Goal: Transaction & Acquisition: Book appointment/travel/reservation

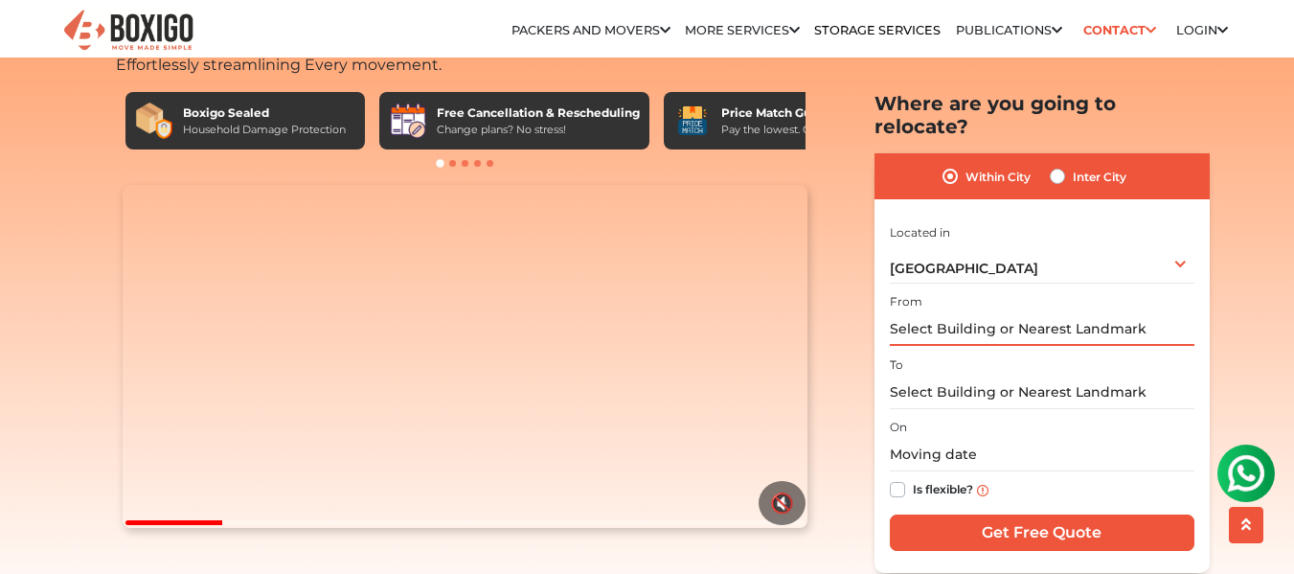
click at [986, 312] on input "text" at bounding box center [1042, 329] width 305 height 34
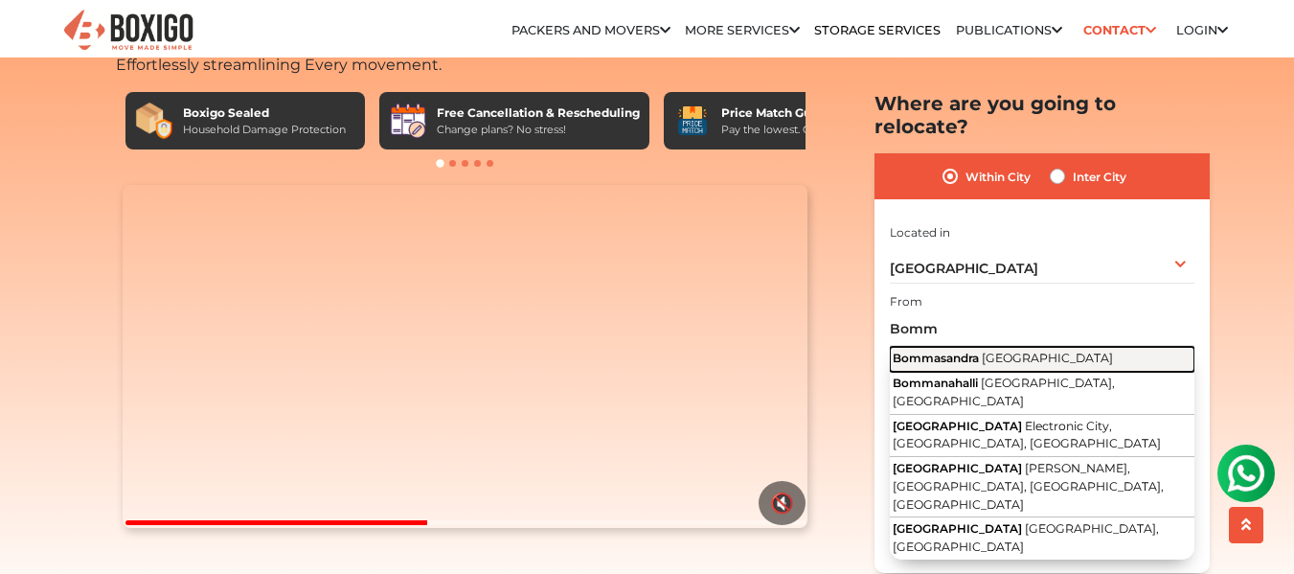
click at [918, 351] on span "Bommasandra" at bounding box center [936, 358] width 86 height 14
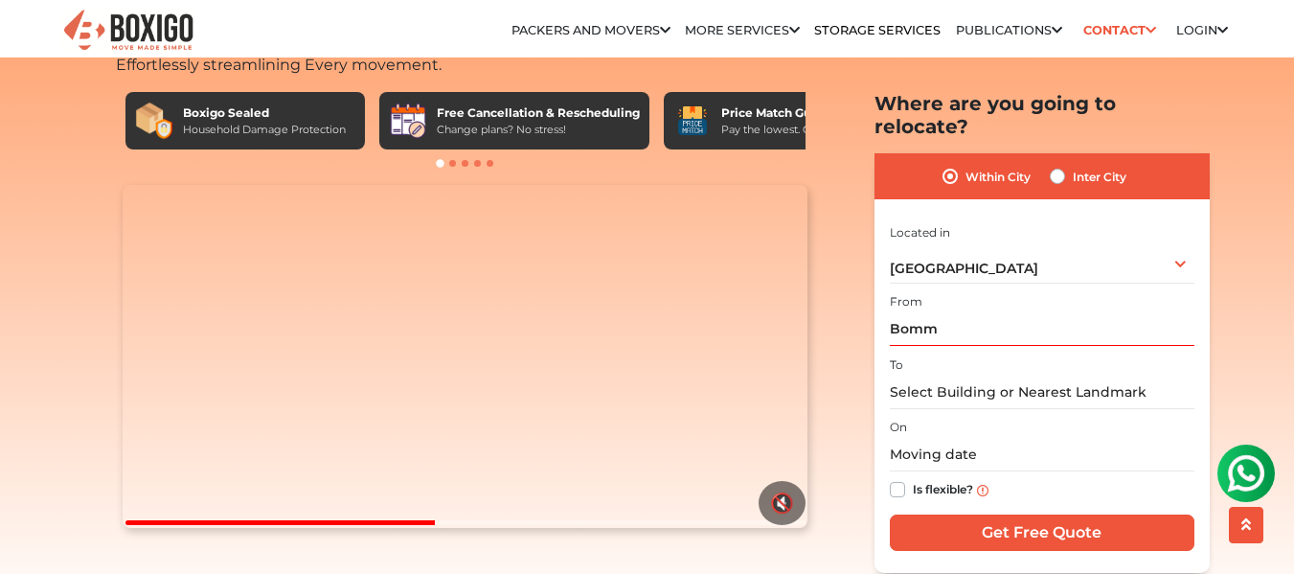
type input "[GEOGRAPHIC_DATA], [GEOGRAPHIC_DATA]"
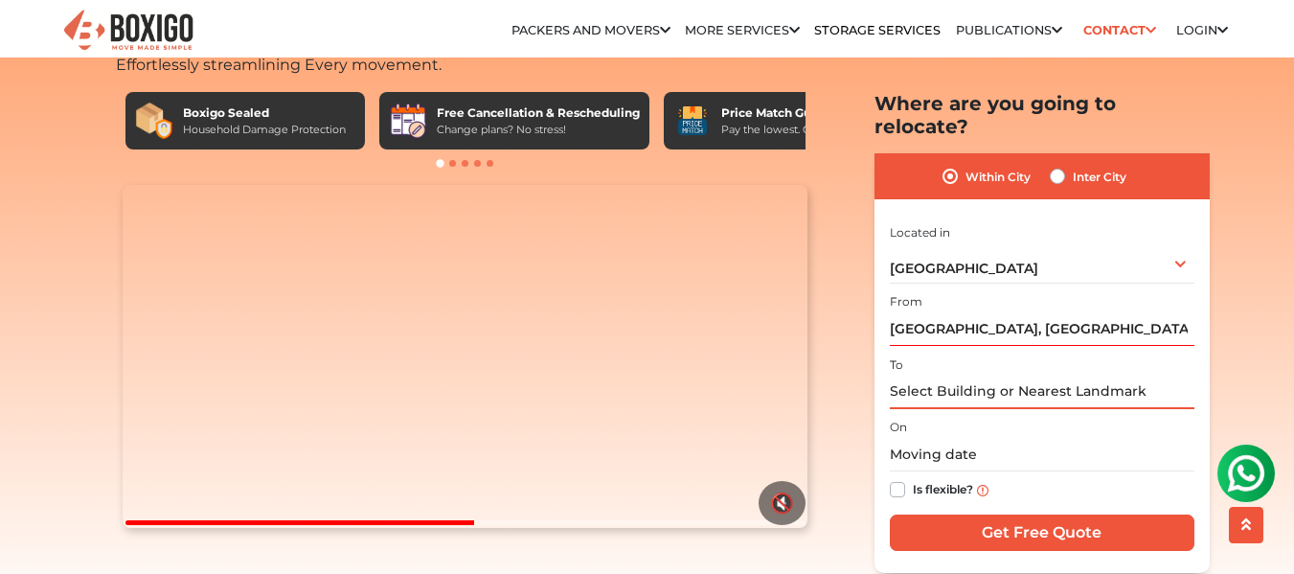
click at [922, 375] on input "text" at bounding box center [1042, 392] width 305 height 34
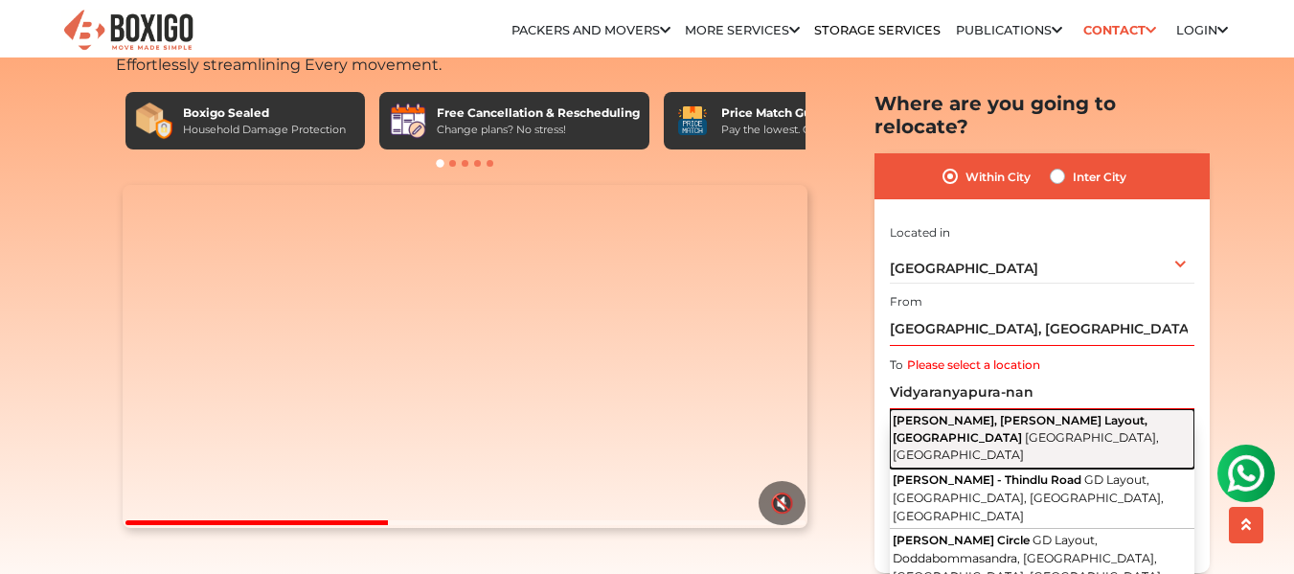
click at [996, 412] on span "[PERSON_NAME], [PERSON_NAME] Layout, [GEOGRAPHIC_DATA]" at bounding box center [1020, 428] width 255 height 32
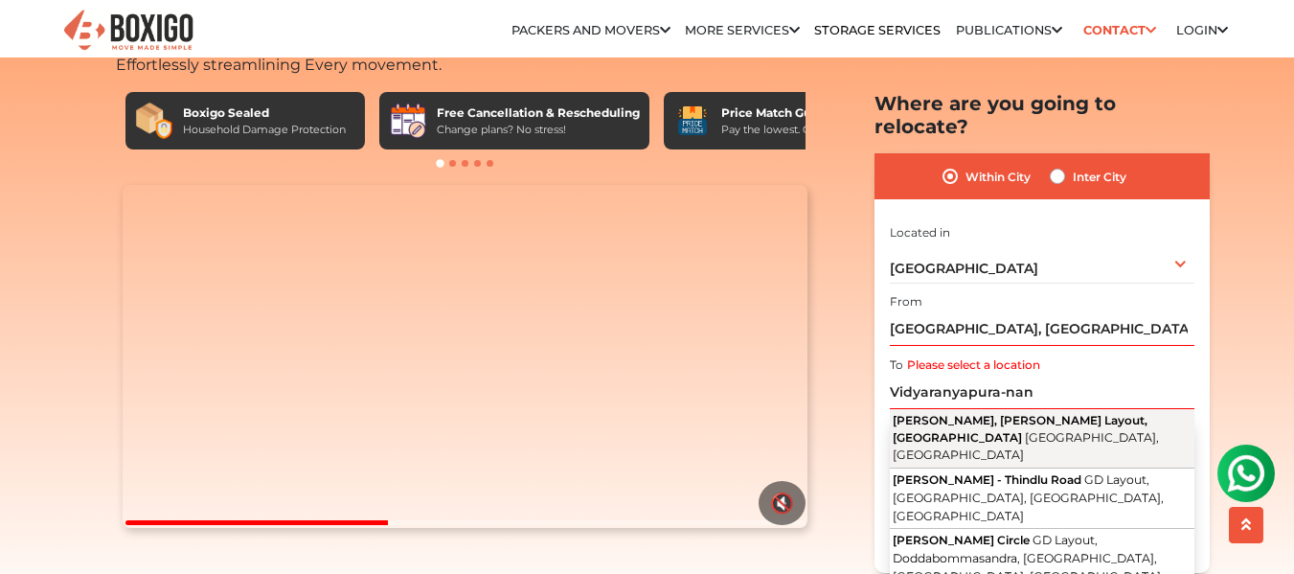
type input "[PERSON_NAME] Layout, [PERSON_NAME] Layout, [GEOGRAPHIC_DATA], [GEOGRAPHIC_DATA…"
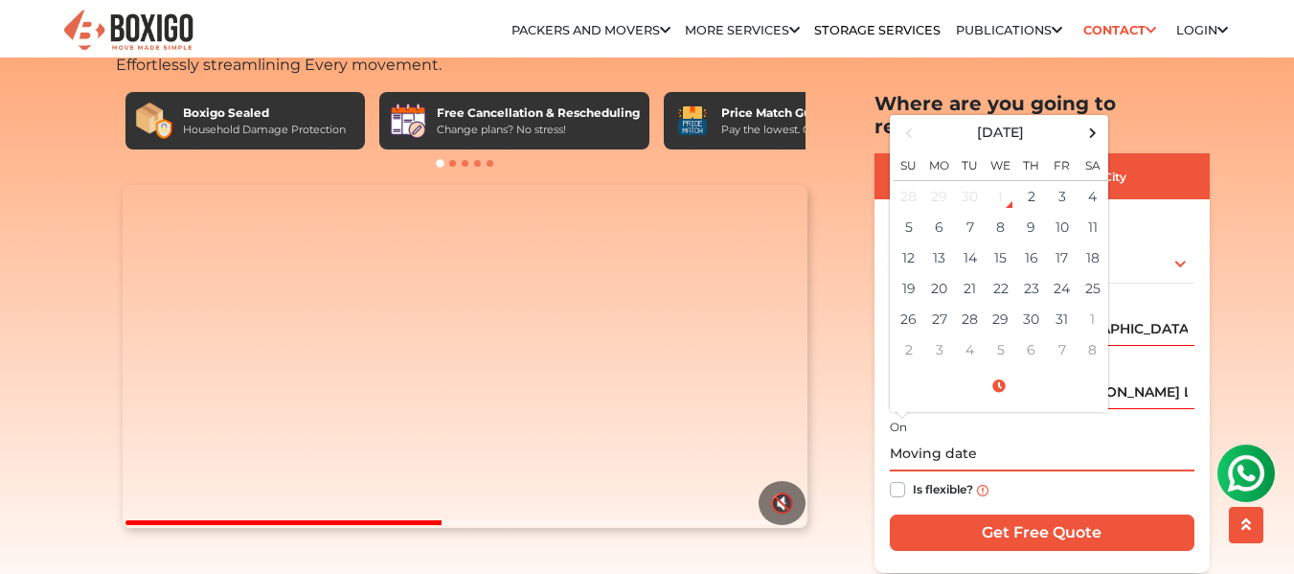
click at [937, 438] on input "text" at bounding box center [1042, 455] width 305 height 34
click at [1086, 242] on td "18" at bounding box center [1093, 257] width 31 height 31
type input "[DATE] 12:00 AM"
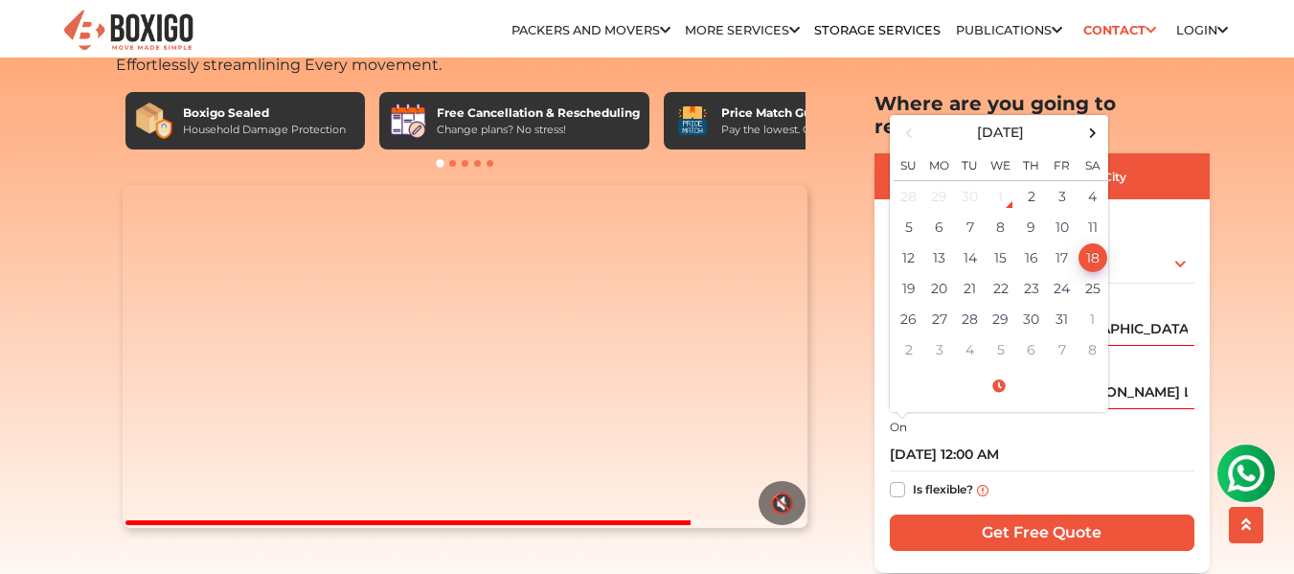
click at [913, 478] on label "Is flexible?" at bounding box center [943, 488] width 60 height 20
click at [902, 478] on input "Is flexible?" at bounding box center [897, 487] width 15 height 19
checkbox input "true"
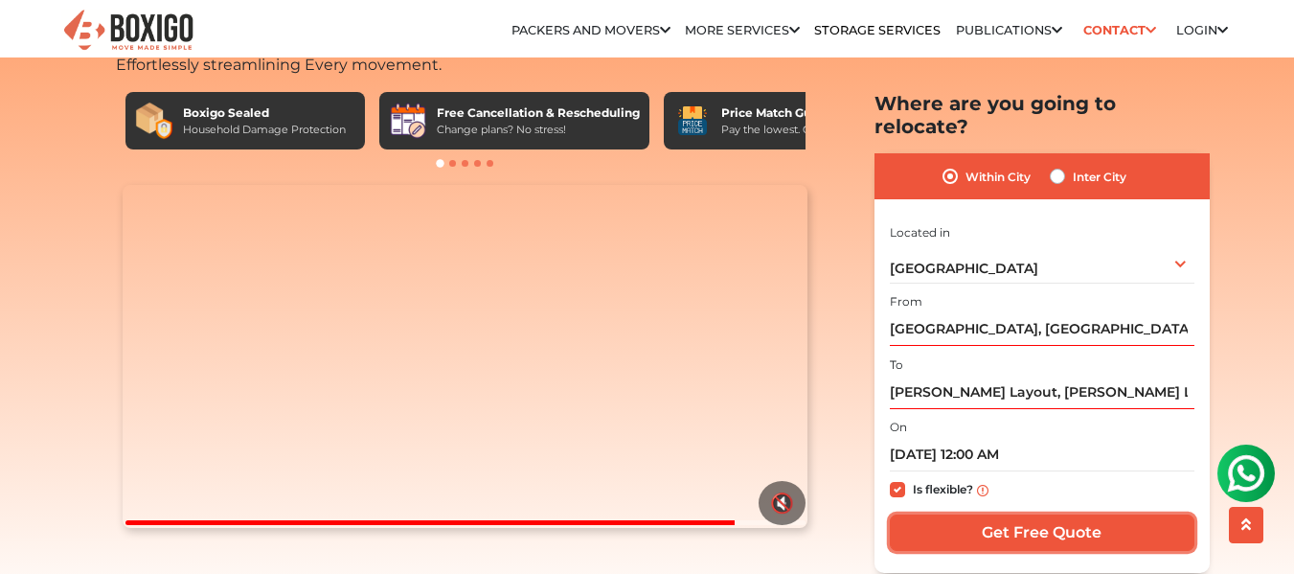
click at [984, 514] on input "Get Free Quote" at bounding box center [1042, 532] width 305 height 36
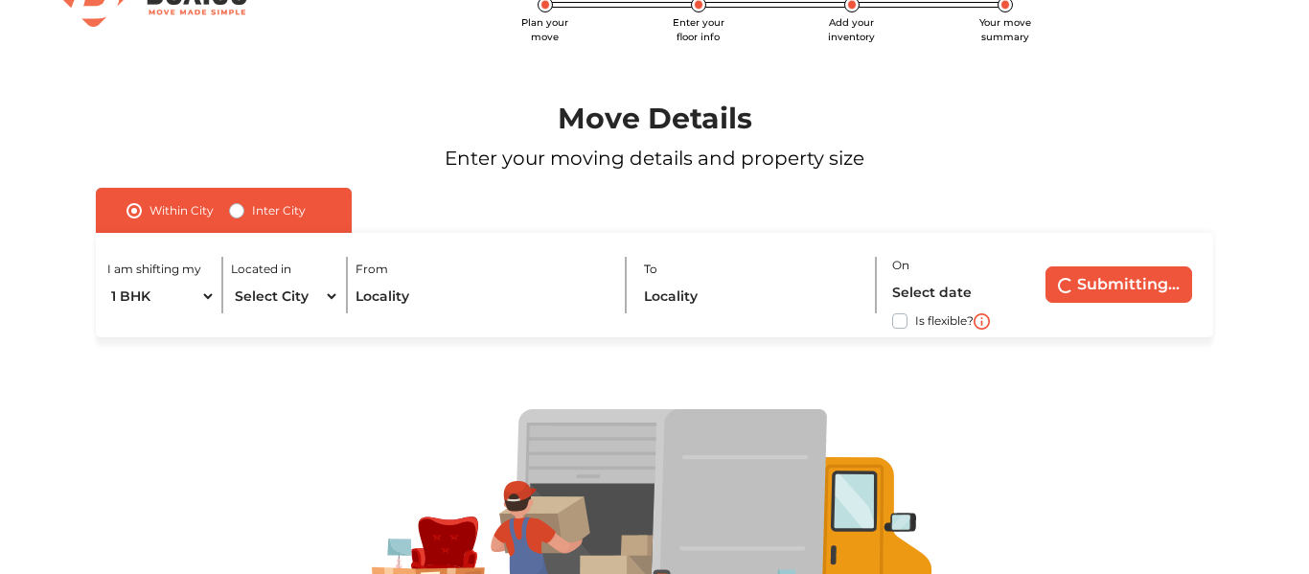
scroll to position [96, 0]
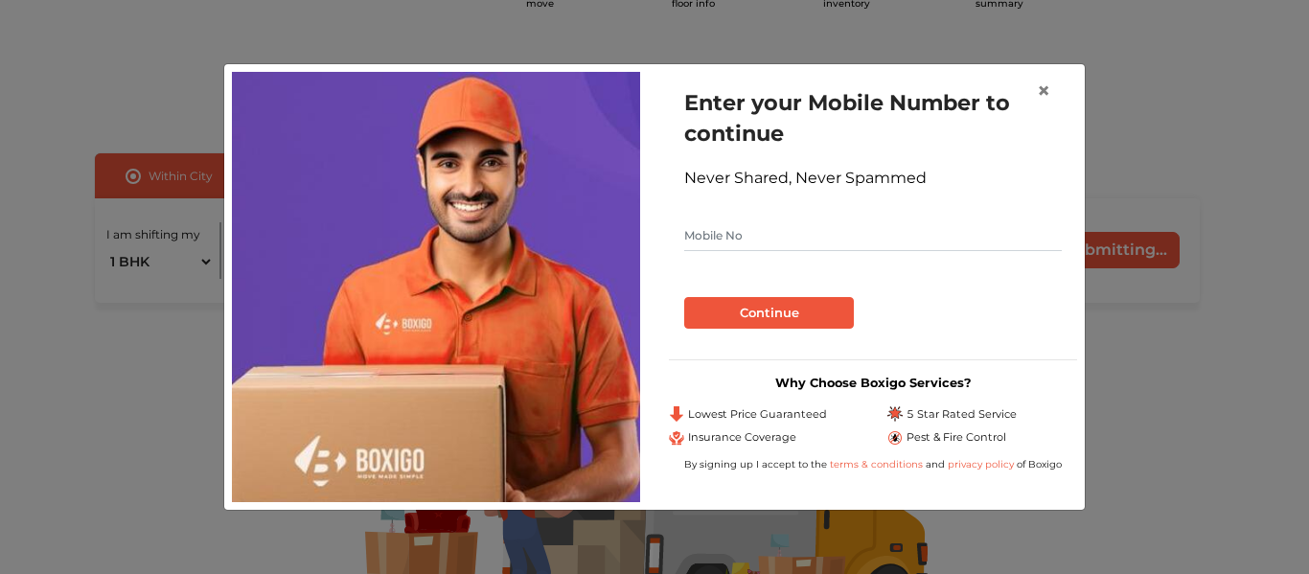
click at [808, 236] on input "text" at bounding box center [872, 235] width 377 height 31
type input "9731242367"
click at [769, 309] on button "Continue" at bounding box center [769, 313] width 170 height 33
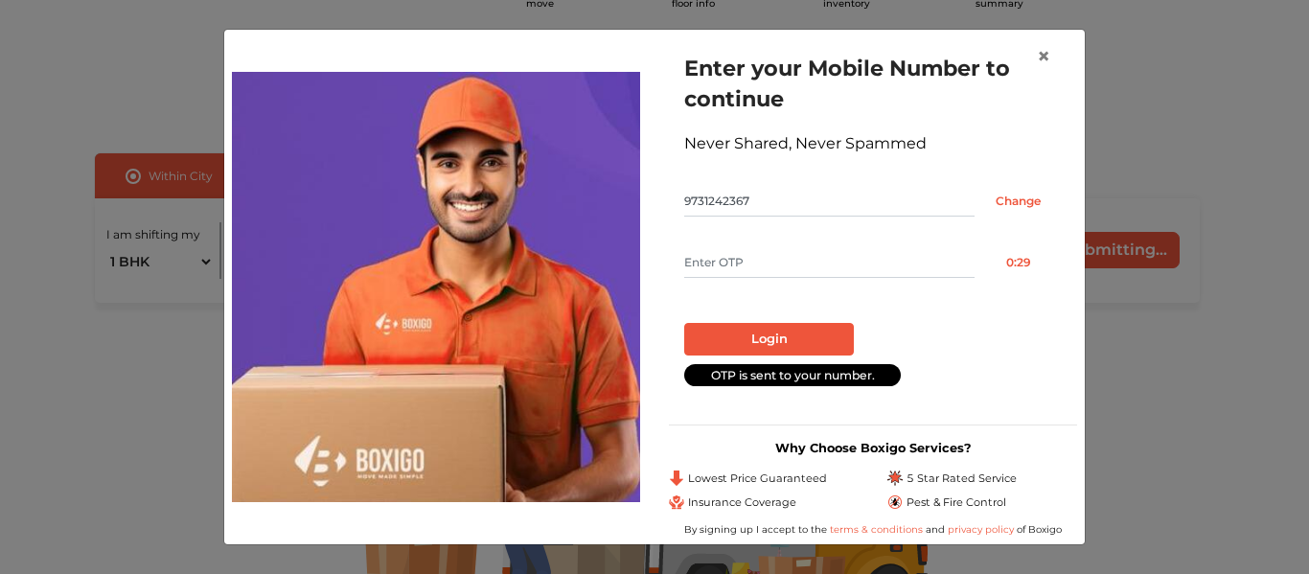
click at [776, 271] on input "text" at bounding box center [829, 262] width 290 height 31
type input "8512"
click at [790, 331] on button "Login" at bounding box center [769, 339] width 170 height 33
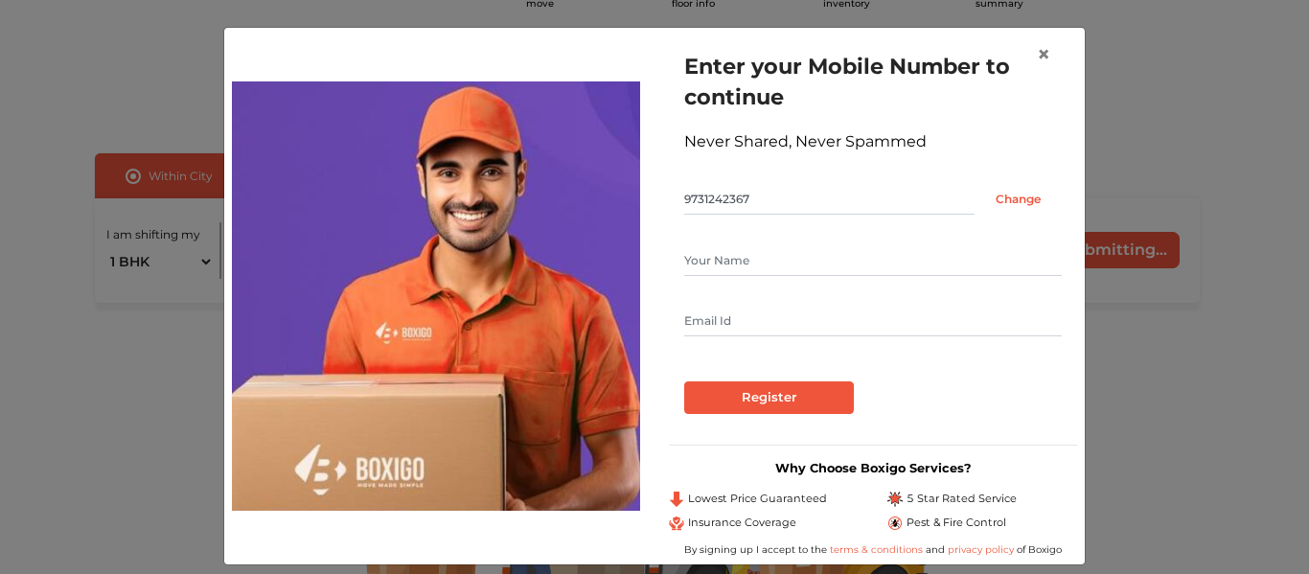
click at [802, 272] on input "text" at bounding box center [872, 260] width 377 height 31
type input "Hariprasad Barve"
click at [771, 310] on input "text" at bounding box center [872, 321] width 377 height 31
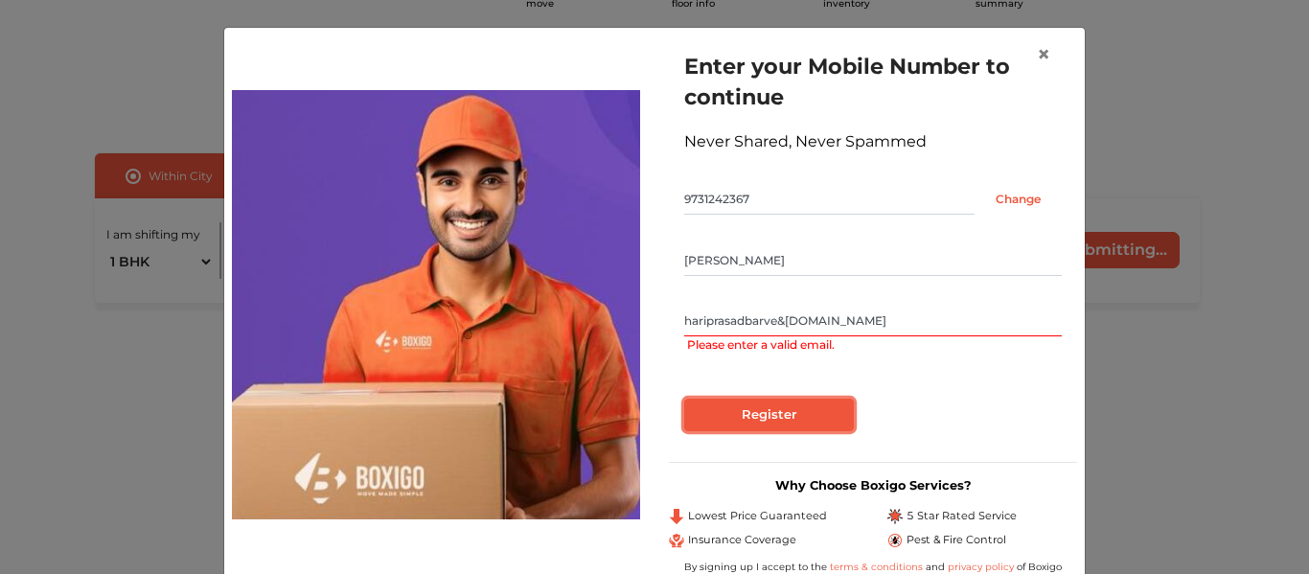
click at [785, 403] on input "Register" at bounding box center [769, 415] width 170 height 33
click at [745, 402] on input "Register" at bounding box center [769, 415] width 170 height 33
click at [775, 318] on input "hariprasadbarve&gmail.com" at bounding box center [872, 321] width 377 height 31
click at [779, 315] on input "hariprasadbarve&gmail.com" at bounding box center [872, 321] width 377 height 31
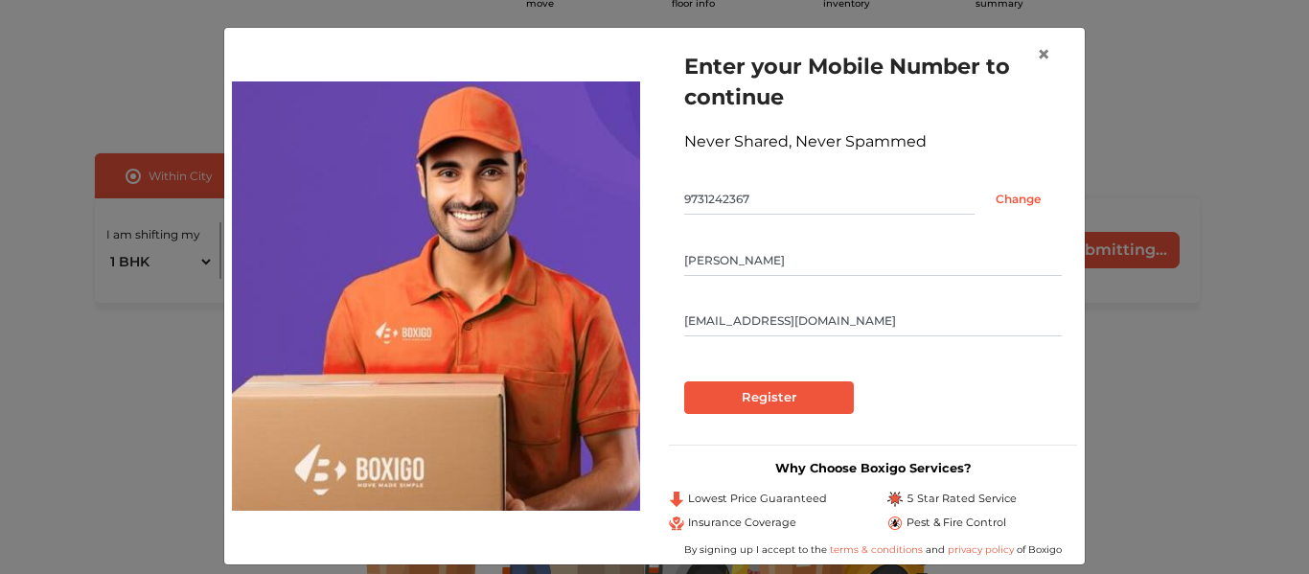
type input "hariprasadbarve@gmail.com"
click at [754, 402] on input "Register" at bounding box center [769, 397] width 170 height 33
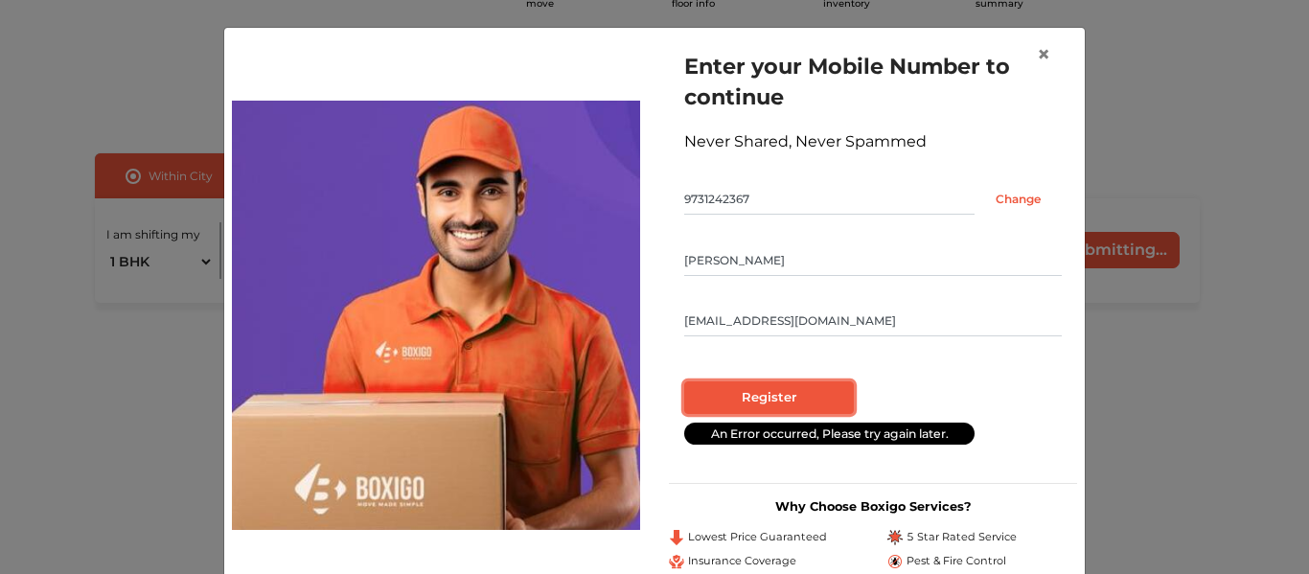
click at [821, 395] on input "Register" at bounding box center [769, 397] width 170 height 33
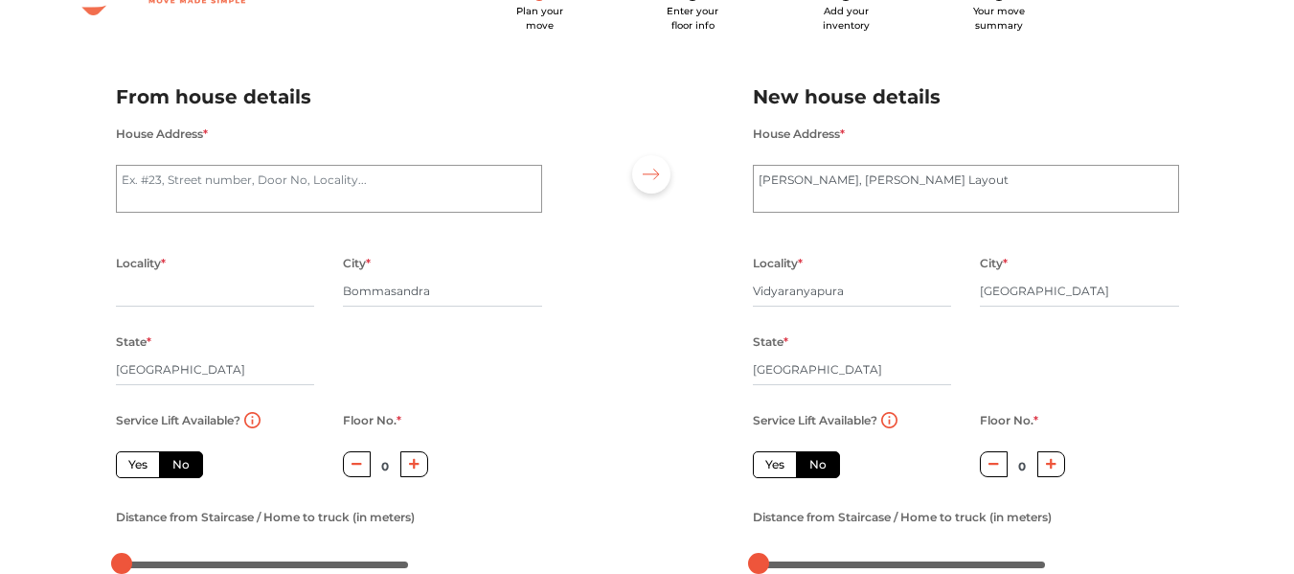
scroll to position [43, 0]
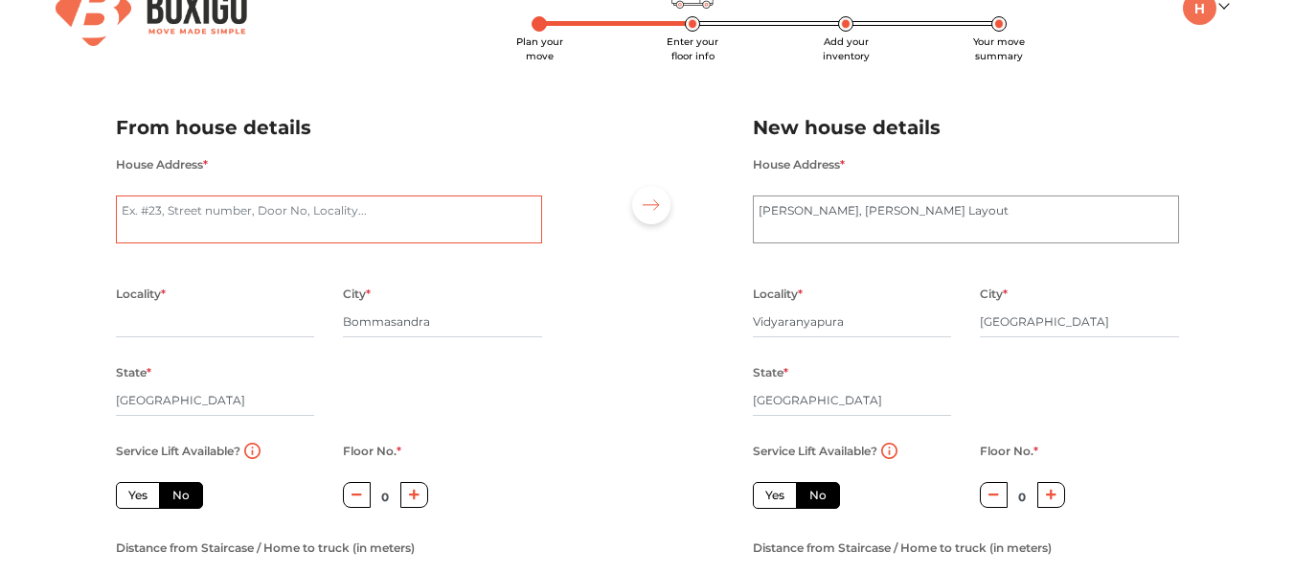
click at [288, 213] on textarea "House Address *" at bounding box center [329, 219] width 426 height 48
click at [305, 319] on input "text" at bounding box center [215, 322] width 199 height 31
type input "Vidyanagara"
click at [237, 215] on textarea "House Address *" at bounding box center [329, 219] width 426 height 48
click at [201, 208] on textarea "House no.135, Vidyanagara" at bounding box center [329, 219] width 426 height 48
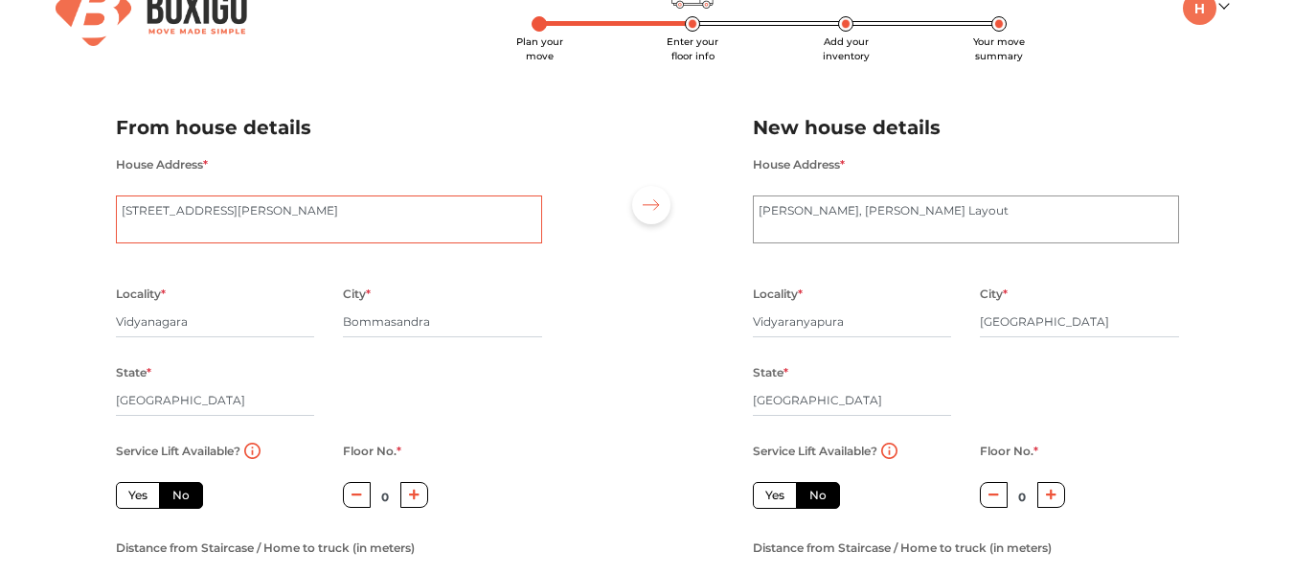
click at [304, 216] on textarea "House no.135, 3rd coss Vidyanagara" at bounding box center [329, 219] width 426 height 48
drag, startPoint x: 251, startPoint y: 215, endPoint x: 672, endPoint y: 305, distance: 431.0
click at [672, 305] on div at bounding box center [648, 353] width 182 height 528
drag, startPoint x: 289, startPoint y: 204, endPoint x: 619, endPoint y: 245, distance: 332.1
click at [619, 245] on div at bounding box center [648, 353] width 182 height 528
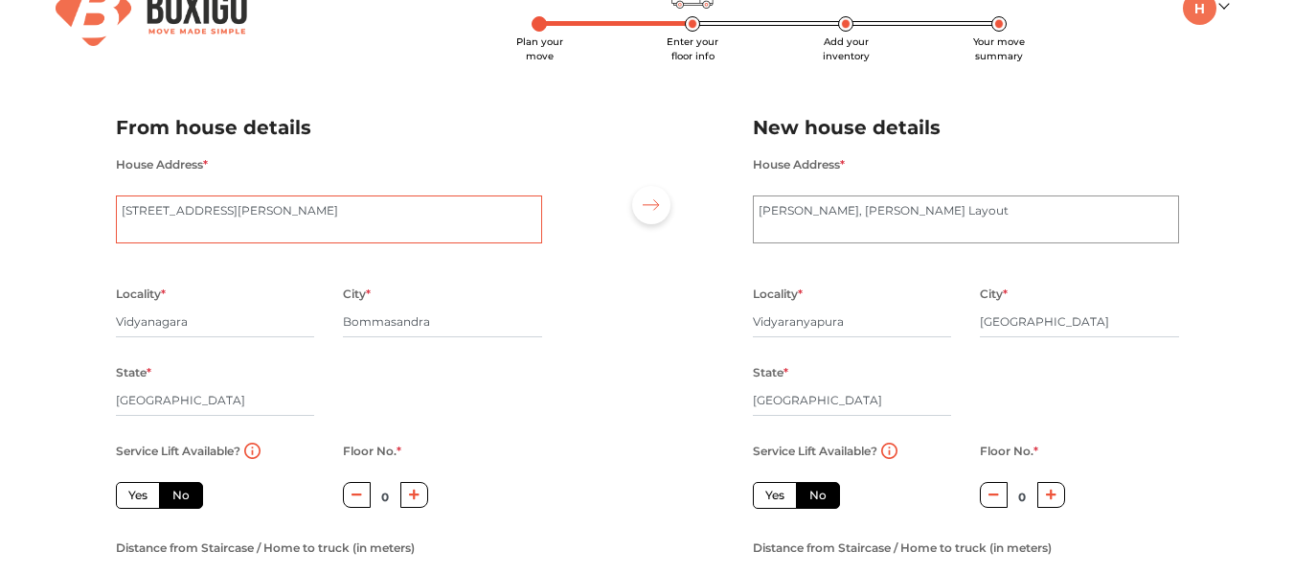
click at [324, 217] on textarea "House no.135, 3rd coss Vidyanagara" at bounding box center [329, 219] width 426 height 48
click at [334, 218] on textarea "House no.135, 3rd coss Vidyanagara Bommasandra banglore" at bounding box center [329, 219] width 426 height 48
type textarea "House no.135, 3rd coss Vidyanagara Bommasandra banglore"
drag, startPoint x: 287, startPoint y: 211, endPoint x: 223, endPoint y: 305, distance: 113.7
click at [223, 307] on input "Vidyanagara" at bounding box center [215, 322] width 199 height 31
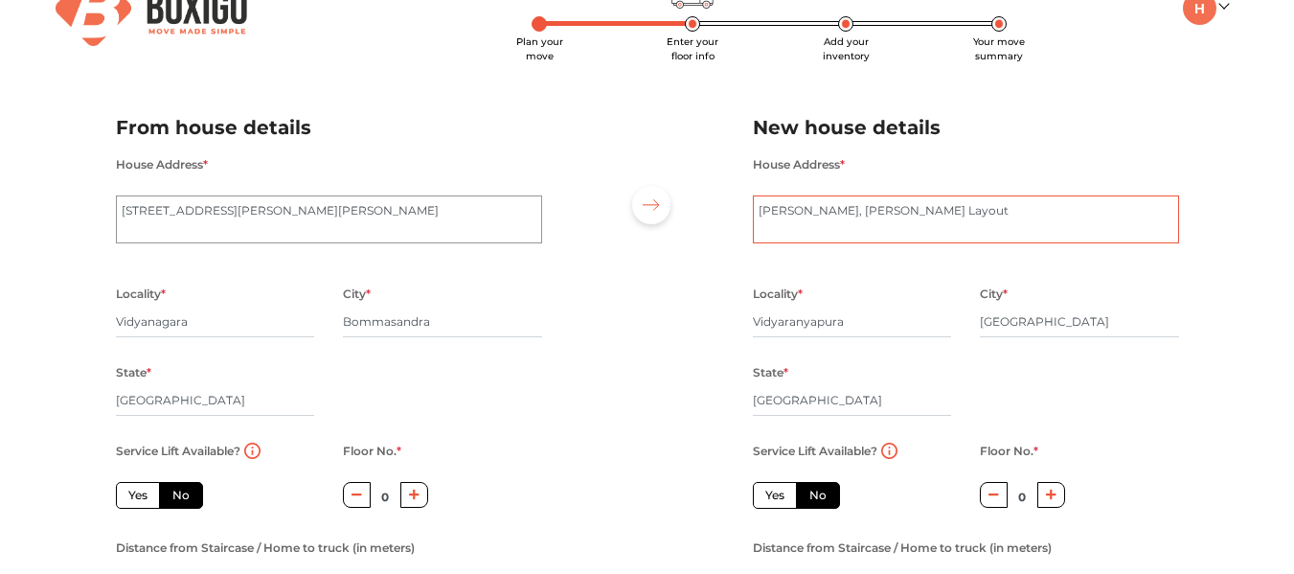
click at [863, 228] on textarea "Nanjappa Layout, Chamundeswari Layout" at bounding box center [966, 219] width 426 height 48
click at [762, 215] on textarea "Nanjappa Layout, Chamundeswari Layout" at bounding box center [966, 219] width 426 height 48
click at [1073, 195] on textarea "Nanjappa Layout, Chamundeswari Layout" at bounding box center [966, 219] width 426 height 48
click at [1111, 203] on textarea "Nanjappa Layout, Chamundeswari Layout" at bounding box center [966, 219] width 426 height 48
type textarea "4th cross road ,Nanjappa Layout"
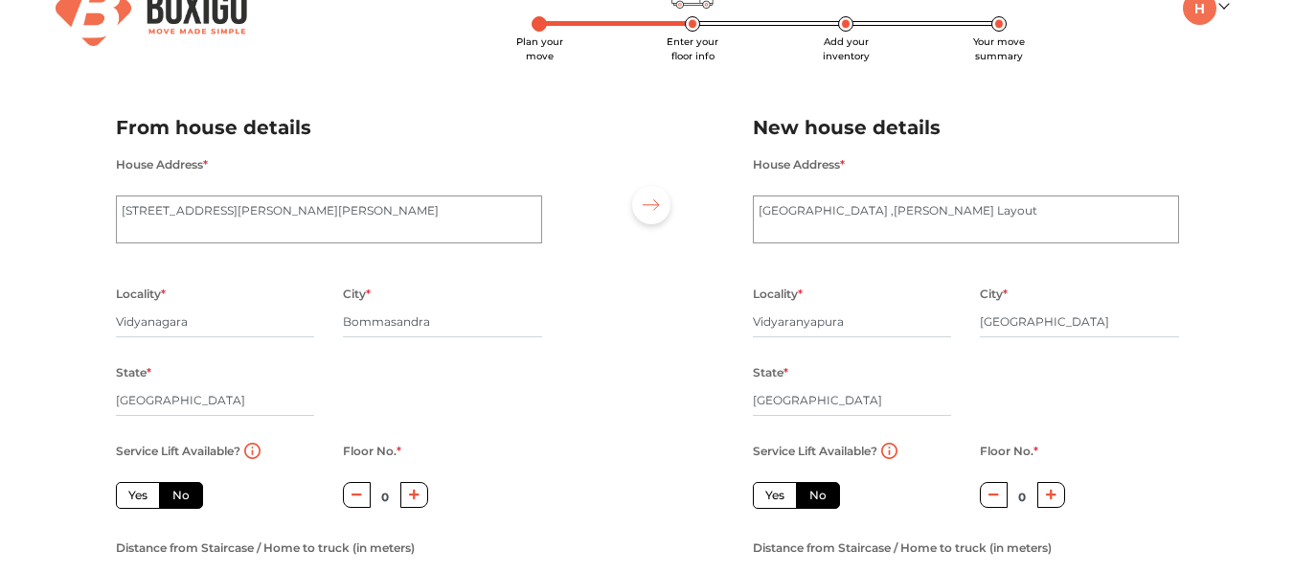
click at [850, 250] on div "House Address * Nanjappa Layout, Chamundeswari Layout" at bounding box center [966, 209] width 426 height 114
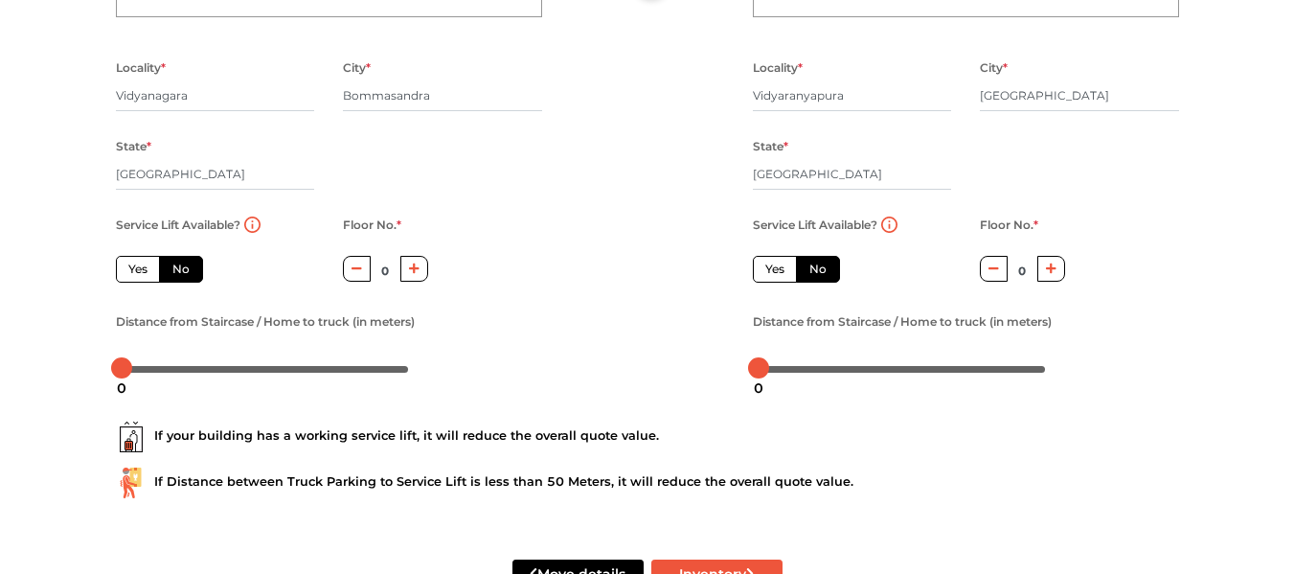
scroll to position [330, 0]
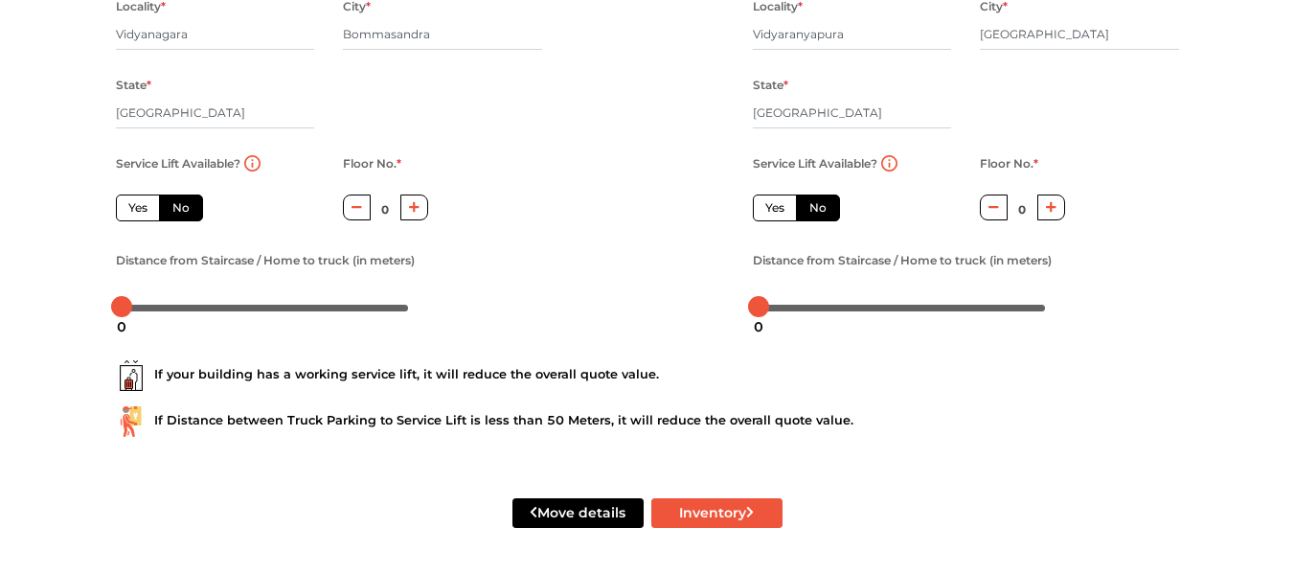
click at [828, 207] on label "No" at bounding box center [818, 207] width 44 height 27
click at [822, 207] on input "No" at bounding box center [815, 205] width 12 height 12
click at [995, 217] on button "button" at bounding box center [994, 207] width 28 height 26
click at [171, 213] on label "No" at bounding box center [181, 207] width 44 height 27
click at [172, 212] on input "No" at bounding box center [178, 205] width 12 height 12
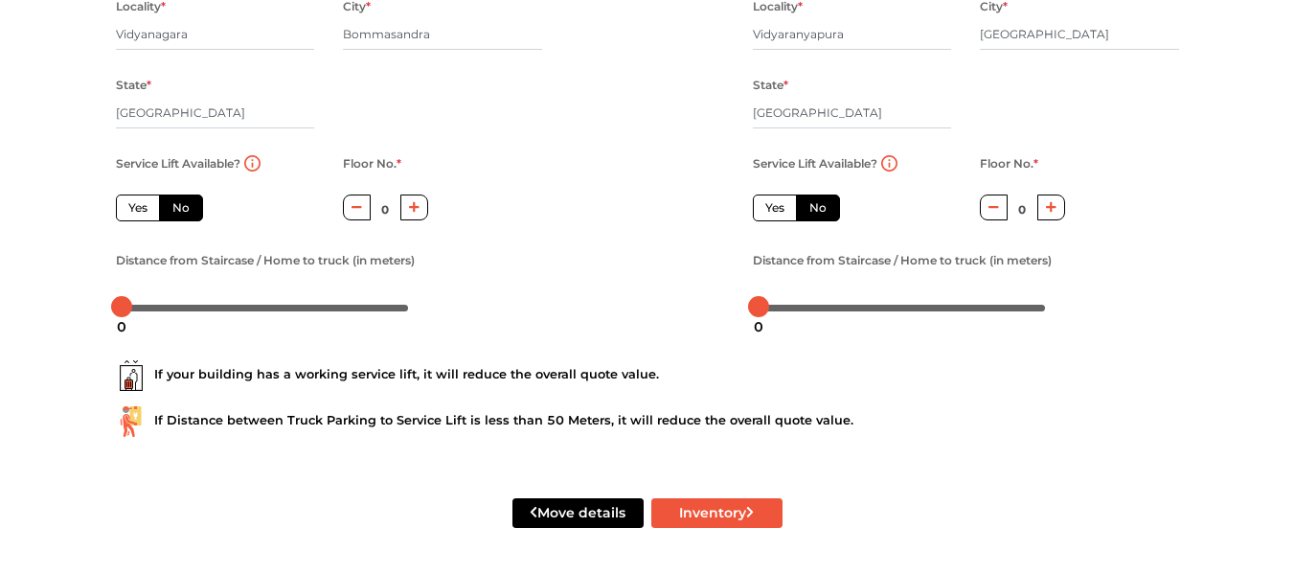
click at [358, 212] on icon "button" at bounding box center [357, 206] width 11 height 11
drag, startPoint x: 119, startPoint y: 309, endPoint x: 174, endPoint y: 311, distance: 55.6
click at [174, 311] on div "19" at bounding box center [176, 326] width 34 height 33
drag, startPoint x: 174, startPoint y: 303, endPoint x: 152, endPoint y: 307, distance: 22.5
click at [152, 307] on div at bounding box center [152, 306] width 21 height 21
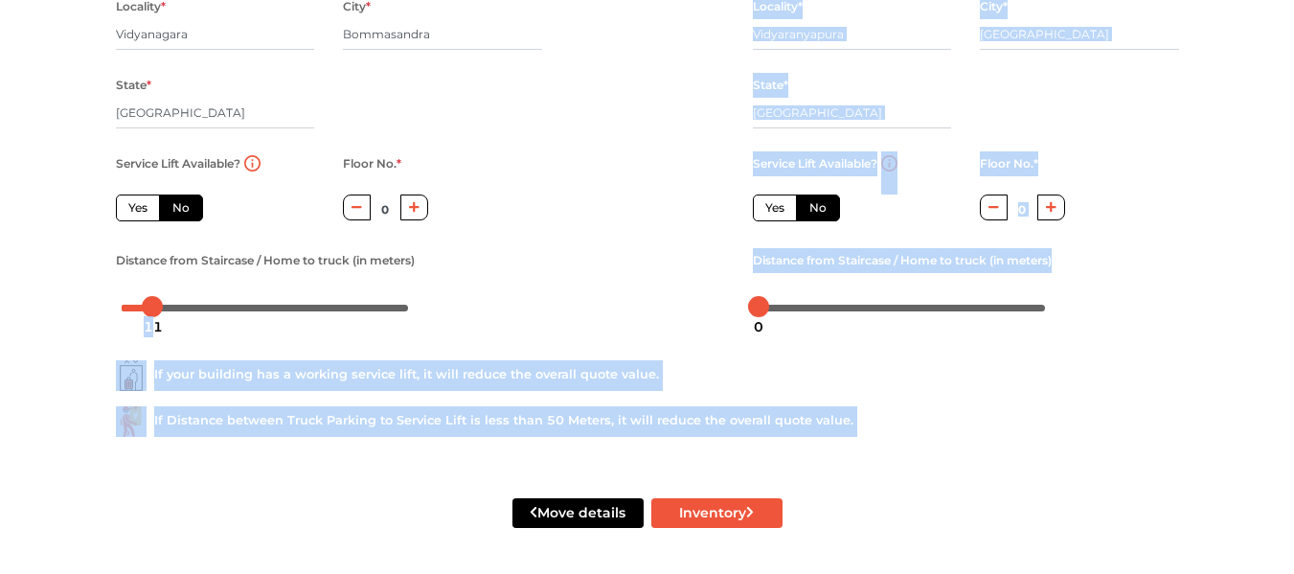
drag, startPoint x: 153, startPoint y: 314, endPoint x: 143, endPoint y: 307, distance: 12.5
click at [446, 334] on div "If your building has a working service lift, it will reduce the overall quote v…" at bounding box center [648, 391] width 1092 height 123
click at [877, 340] on div "If your building has a working service lift, it will reduce the overall quote v…" at bounding box center [648, 391] width 1092 height 123
drag, startPoint x: 653, startPoint y: 320, endPoint x: 649, endPoint y: 303, distance: 17.7
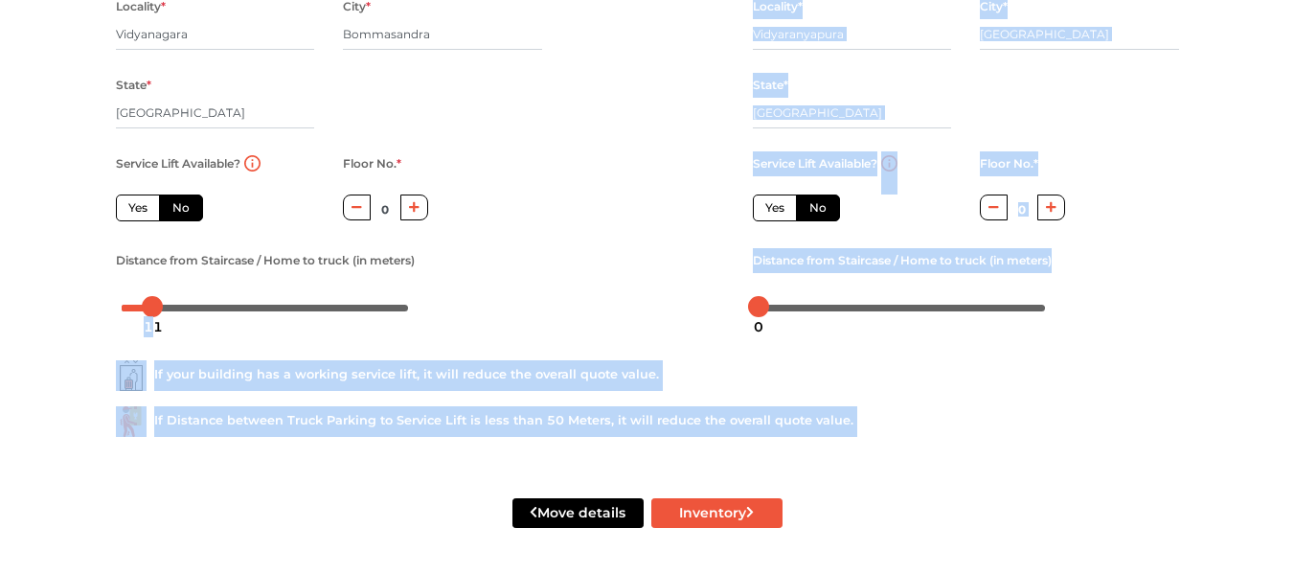
click at [652, 318] on div at bounding box center [648, 66] width 182 height 528
drag, startPoint x: 148, startPoint y: 305, endPoint x: 125, endPoint y: 297, distance: 24.2
click at [125, 297] on div at bounding box center [129, 306] width 21 height 21
drag, startPoint x: 758, startPoint y: 306, endPoint x: 781, endPoint y: 308, distance: 23.2
click at [781, 308] on div at bounding box center [780, 306] width 21 height 21
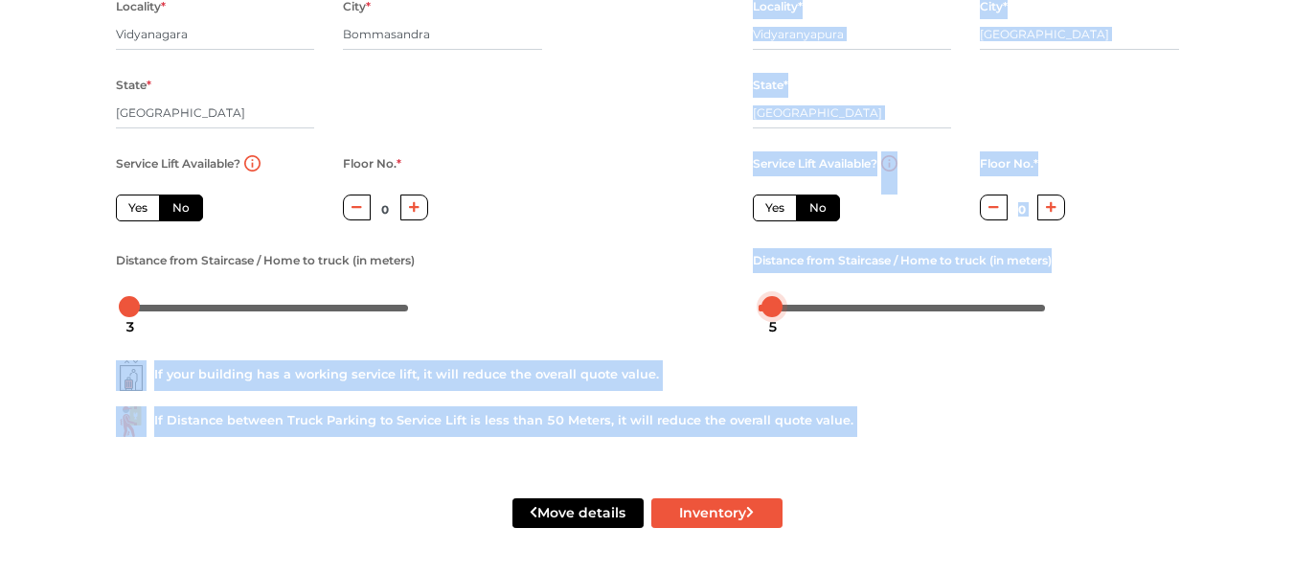
click at [775, 307] on div at bounding box center [772, 306] width 21 height 21
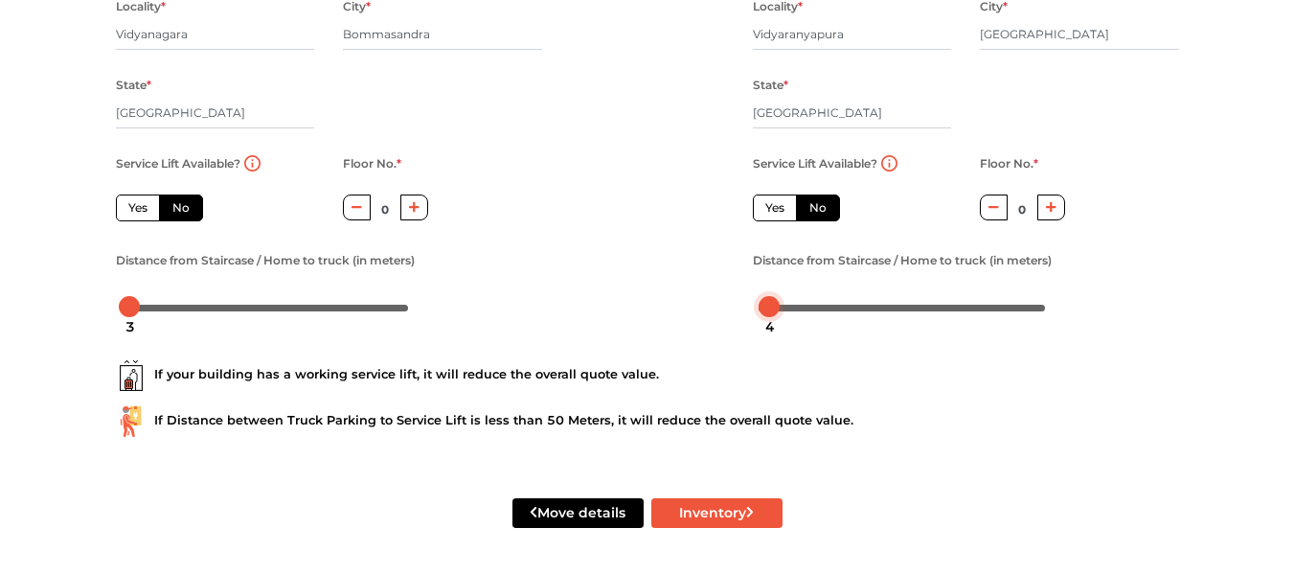
click at [763, 312] on div "4" at bounding box center [770, 326] width 25 height 33
click at [582, 513] on button "Move details" at bounding box center [577, 513] width 131 height 30
radio input "true"
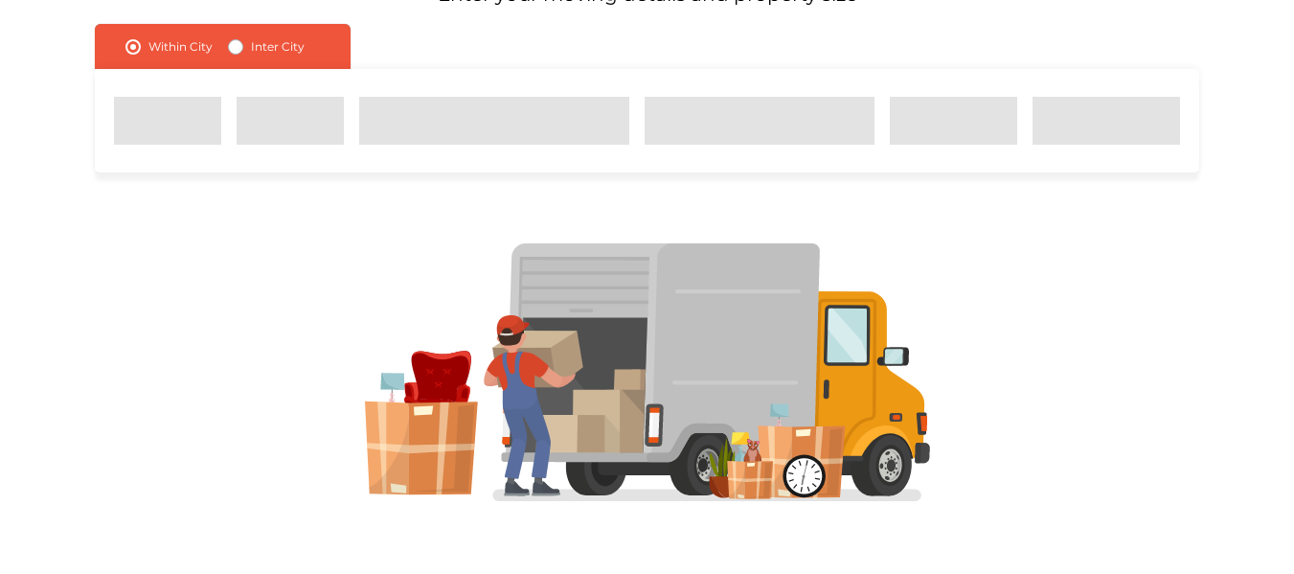
scroll to position [197, 0]
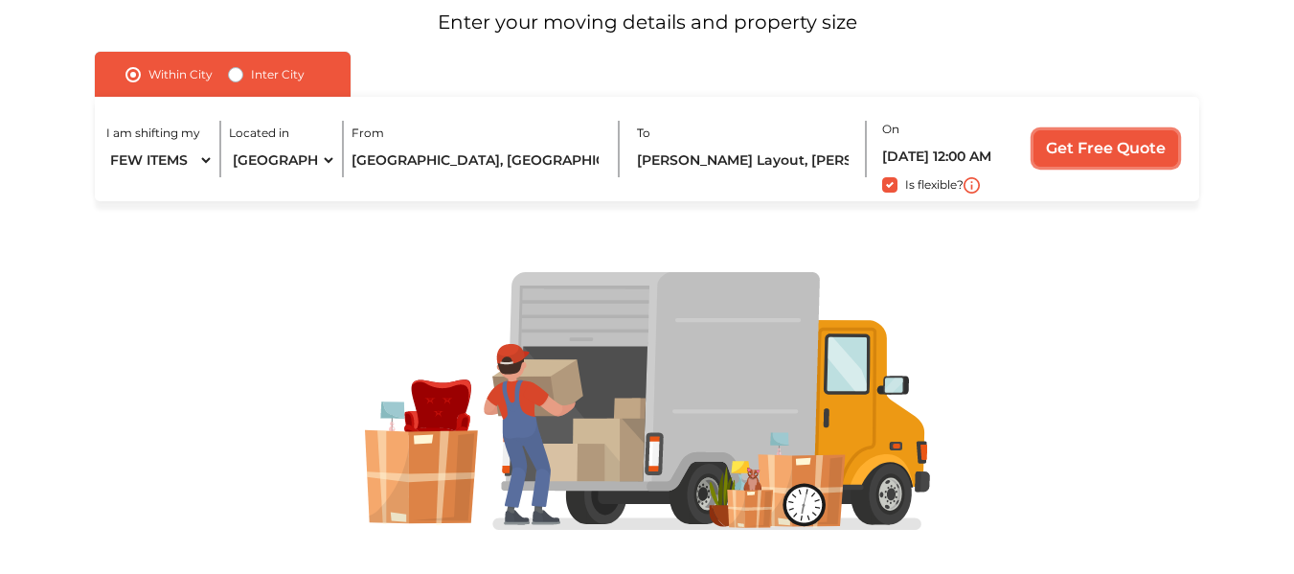
click at [1086, 153] on input "Get Free Quote" at bounding box center [1106, 148] width 145 height 36
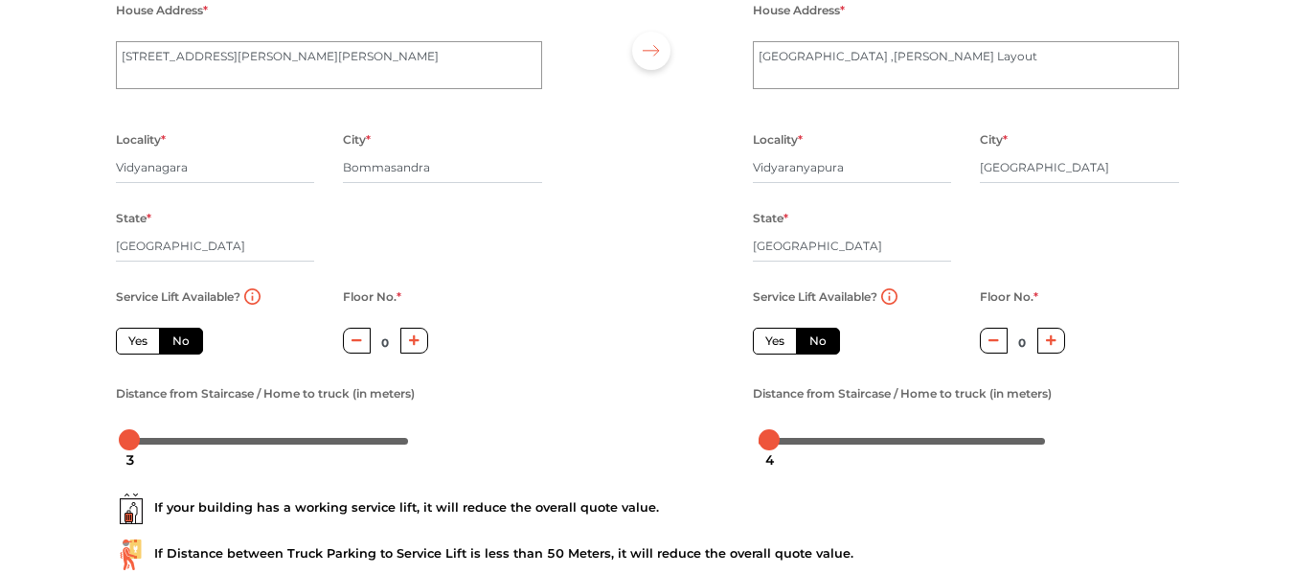
scroll to position [330, 0]
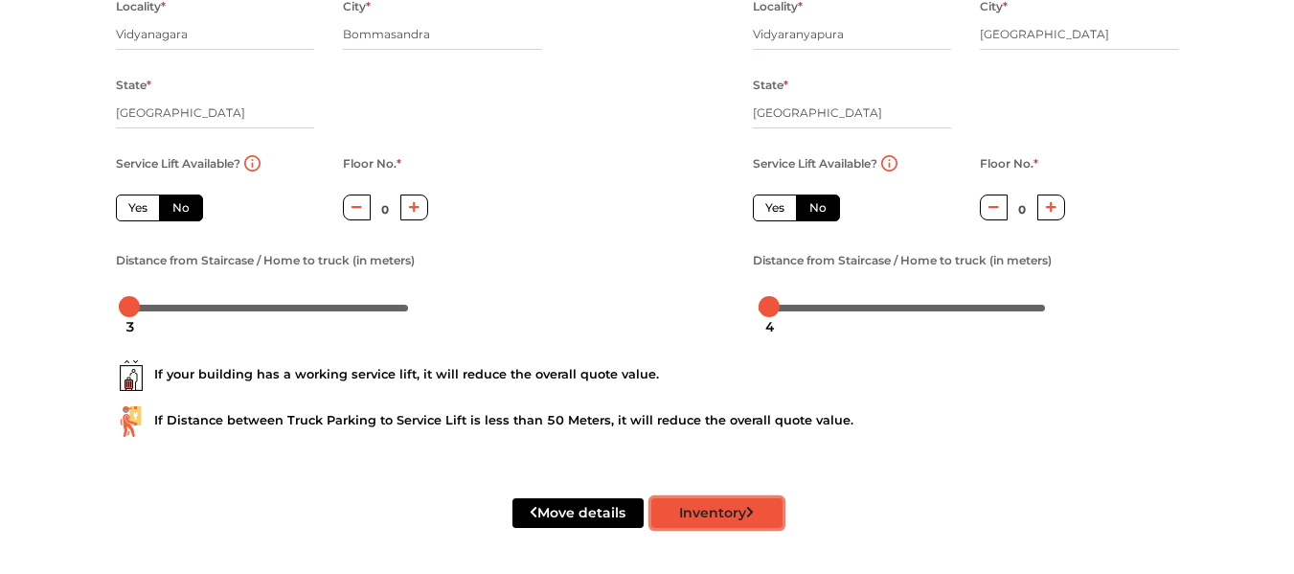
click at [768, 512] on button "Inventory" at bounding box center [716, 513] width 131 height 30
radio input "true"
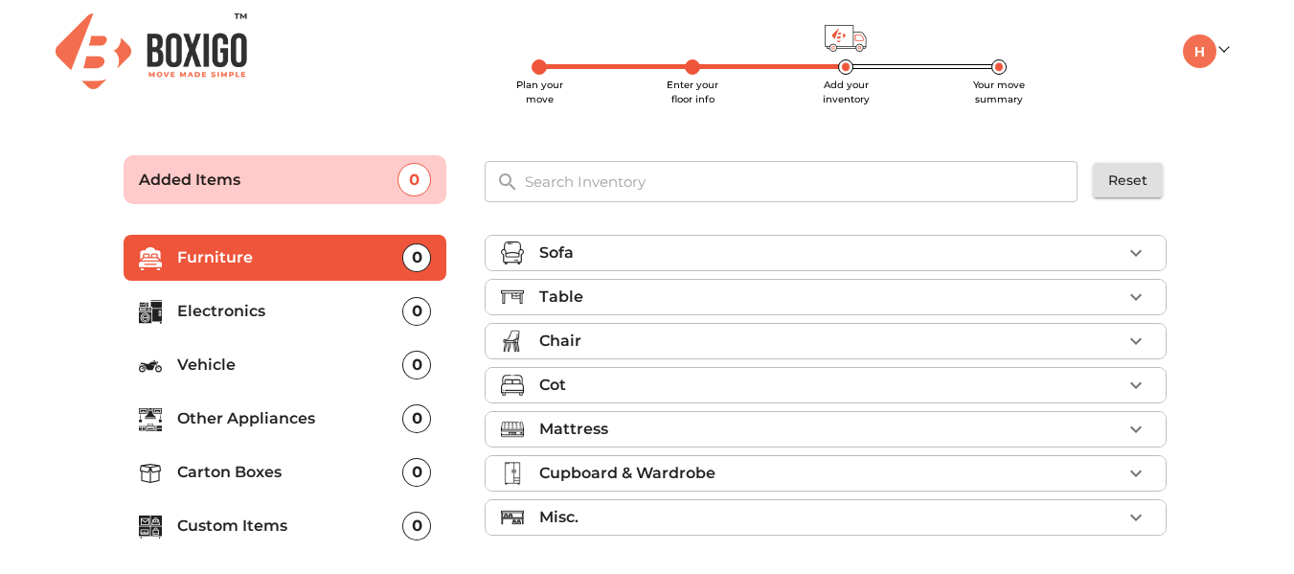
click at [303, 304] on p "Electronics" at bounding box center [290, 311] width 226 height 23
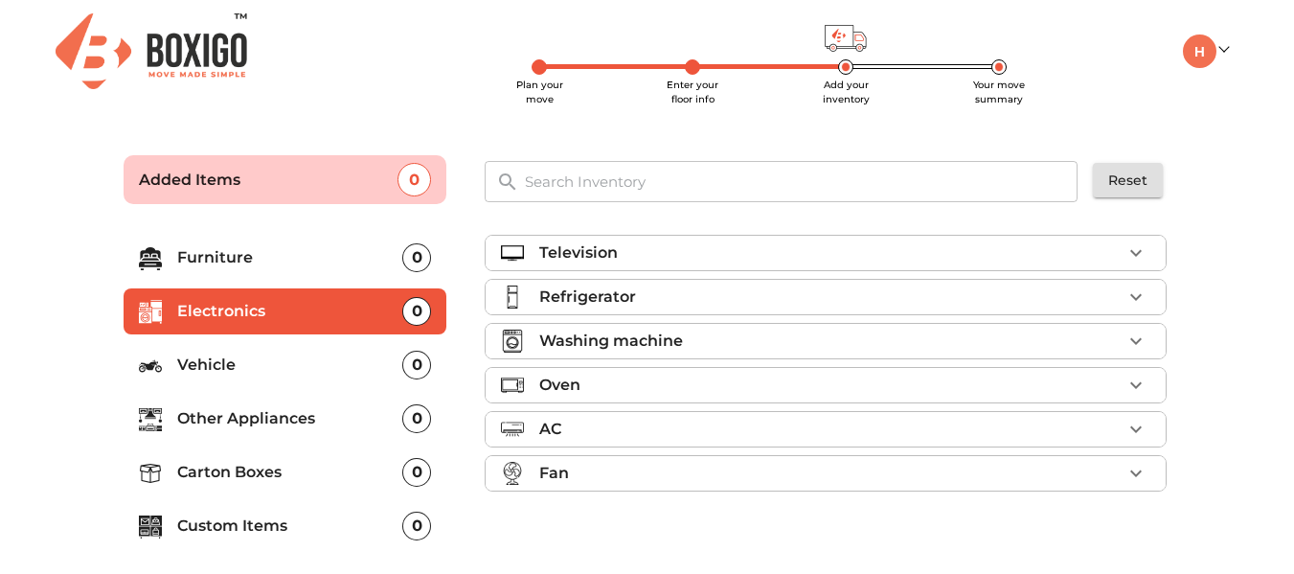
click at [1133, 256] on icon "button" at bounding box center [1136, 252] width 23 height 23
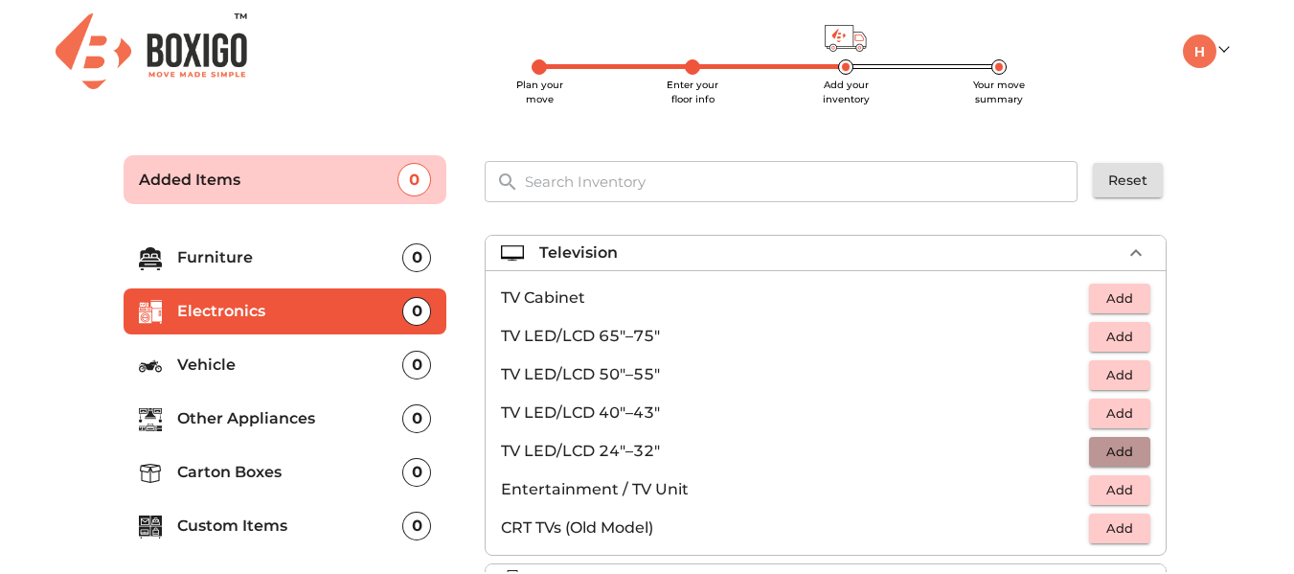
click at [1118, 449] on span "Add" at bounding box center [1120, 452] width 42 height 22
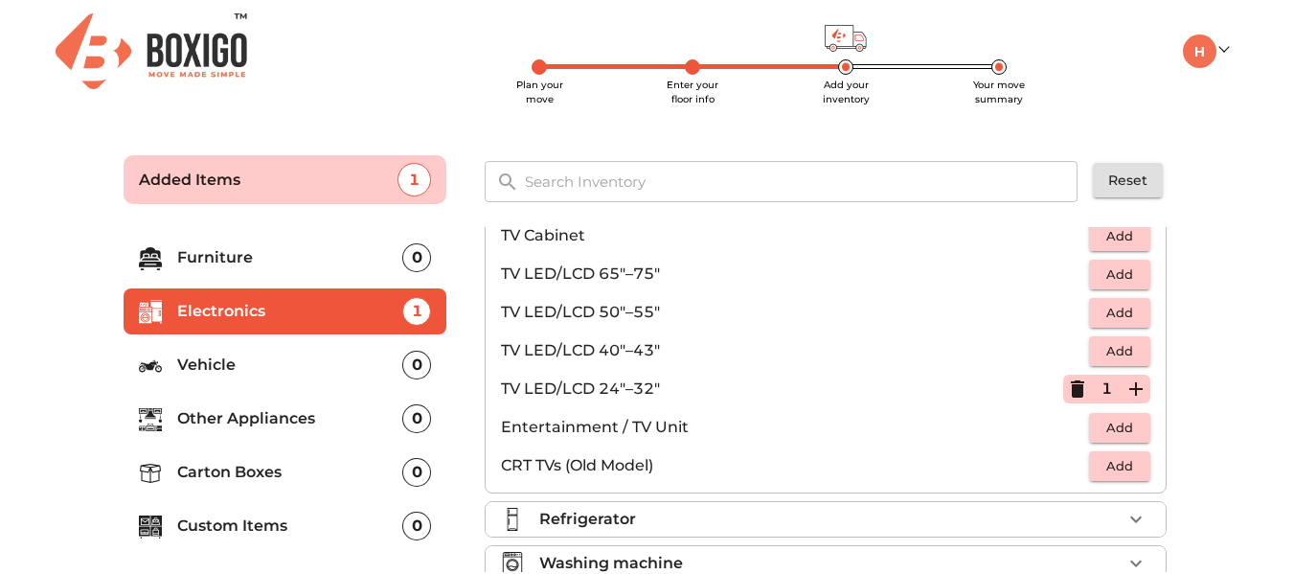
scroll to position [96, 0]
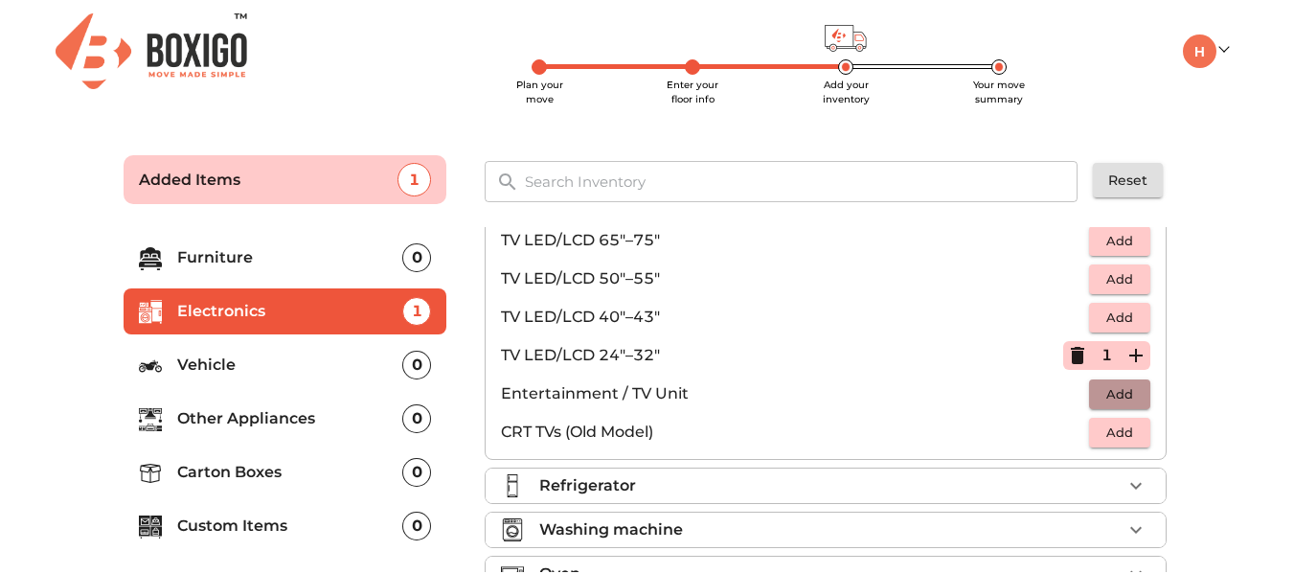
click at [1123, 393] on span "Add" at bounding box center [1120, 394] width 42 height 22
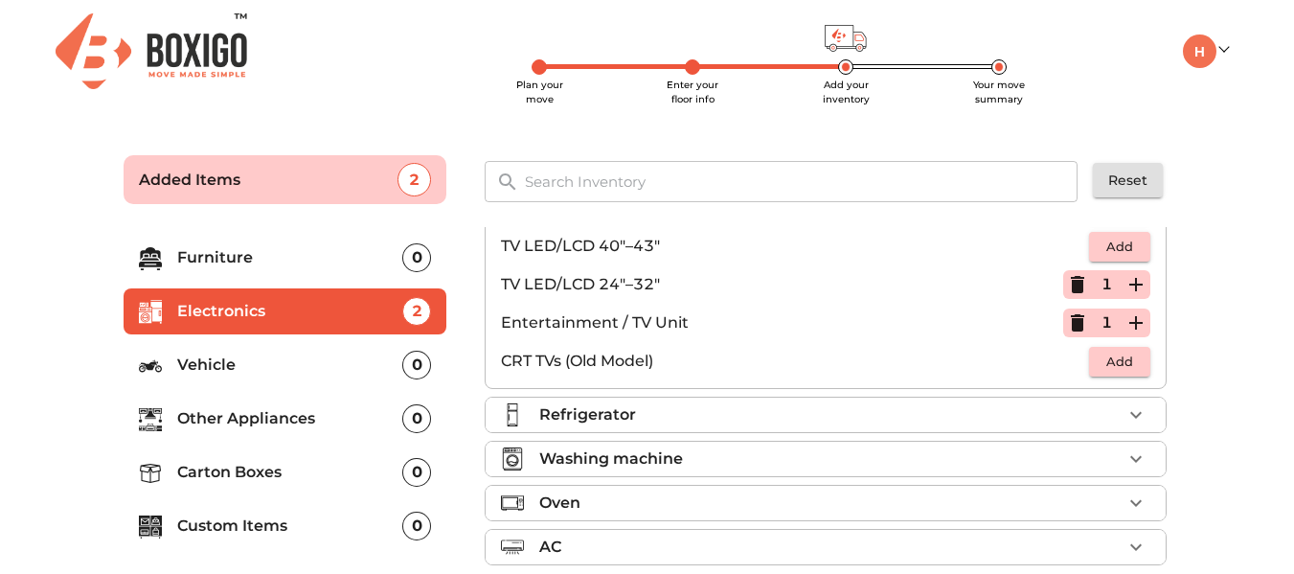
scroll to position [124, 0]
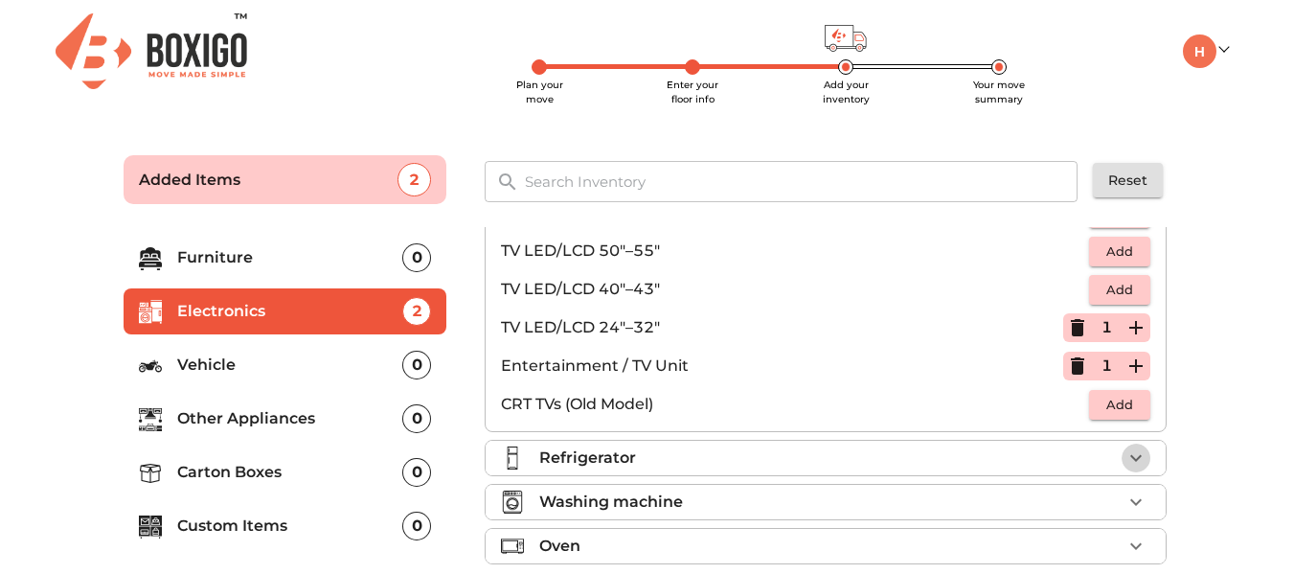
click at [1125, 466] on icon "button" at bounding box center [1136, 457] width 23 height 23
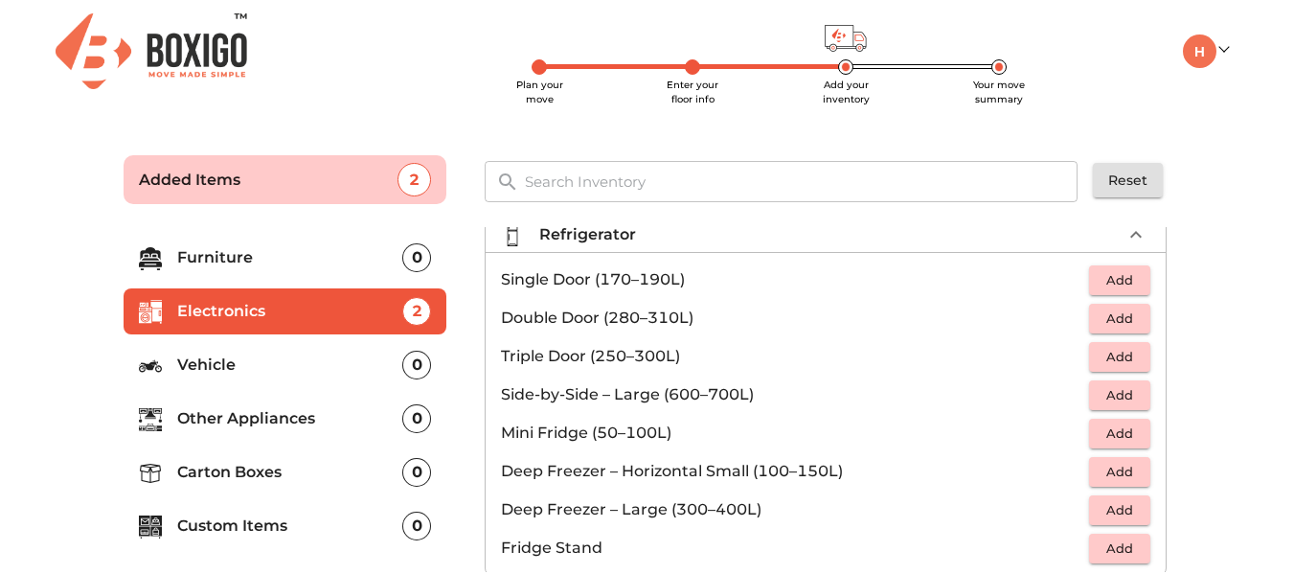
scroll to position [28, 0]
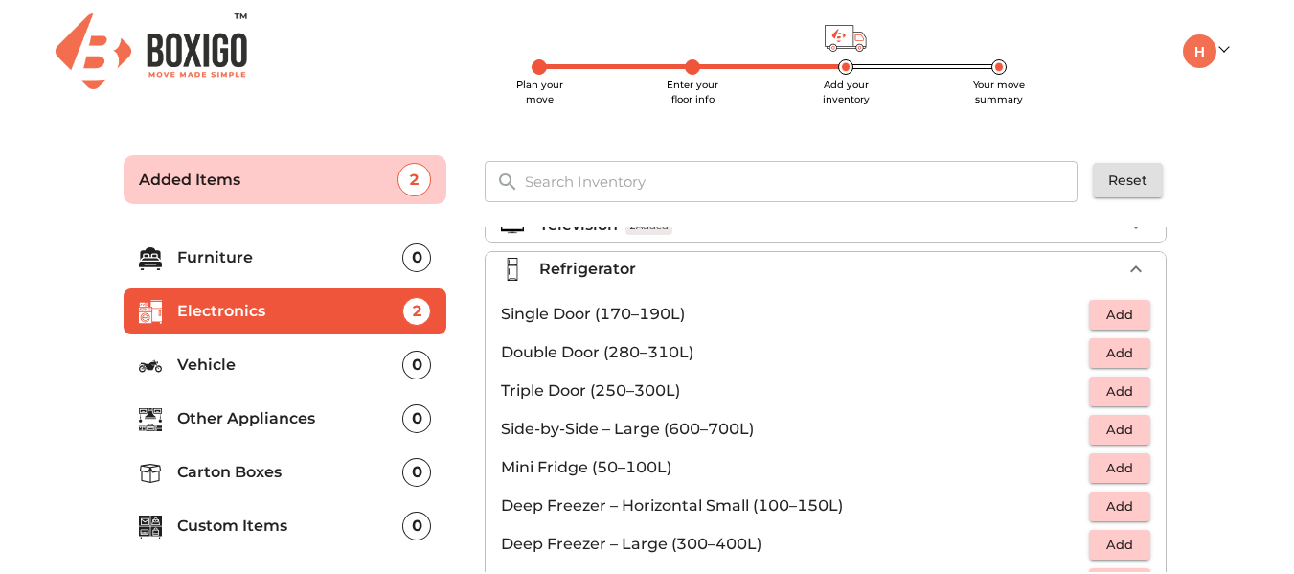
click at [802, 310] on p "Single Door (170–190L)" at bounding box center [795, 314] width 588 height 23
click at [1099, 320] on span "Add" at bounding box center [1120, 315] width 42 height 22
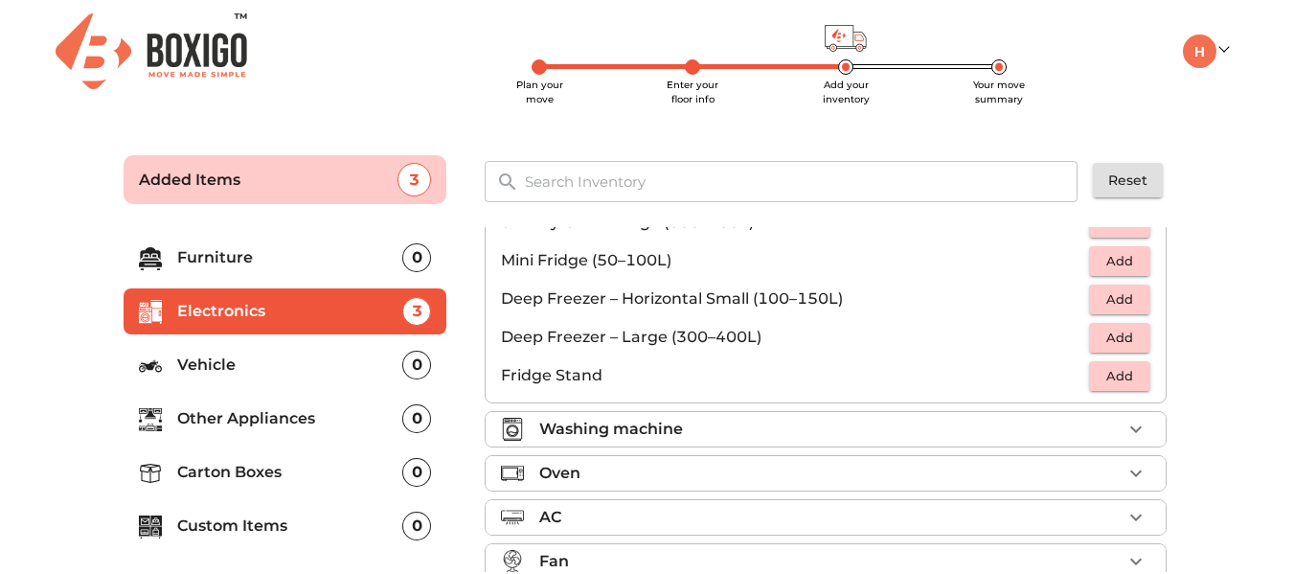
scroll to position [258, 0]
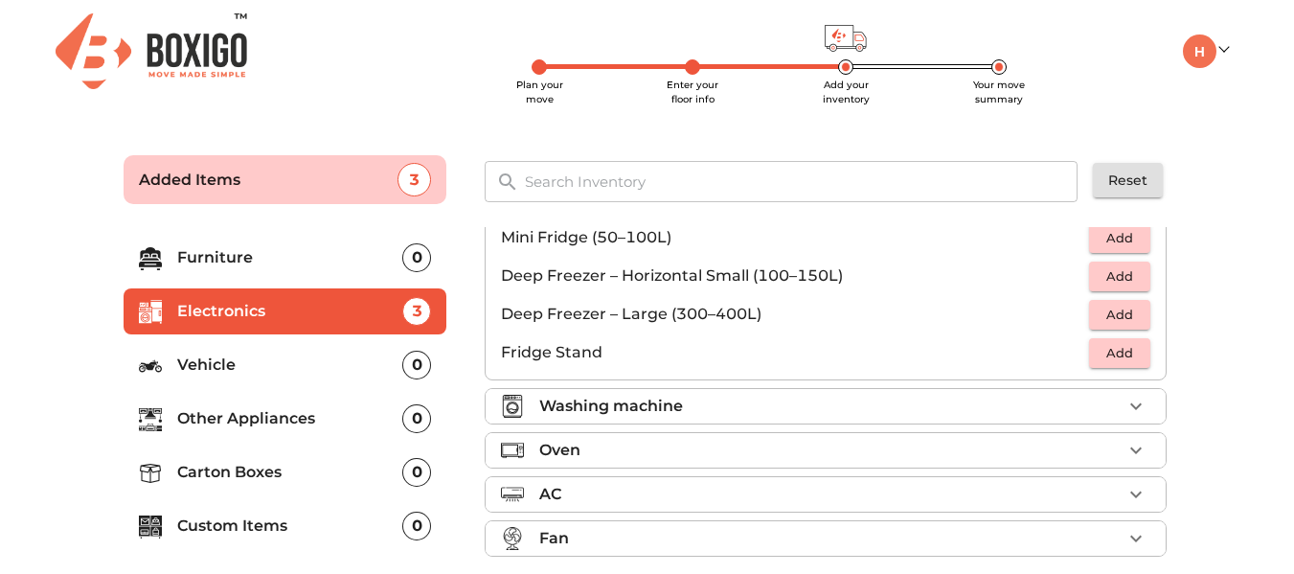
click at [924, 405] on div "Washing machine" at bounding box center [830, 406] width 582 height 23
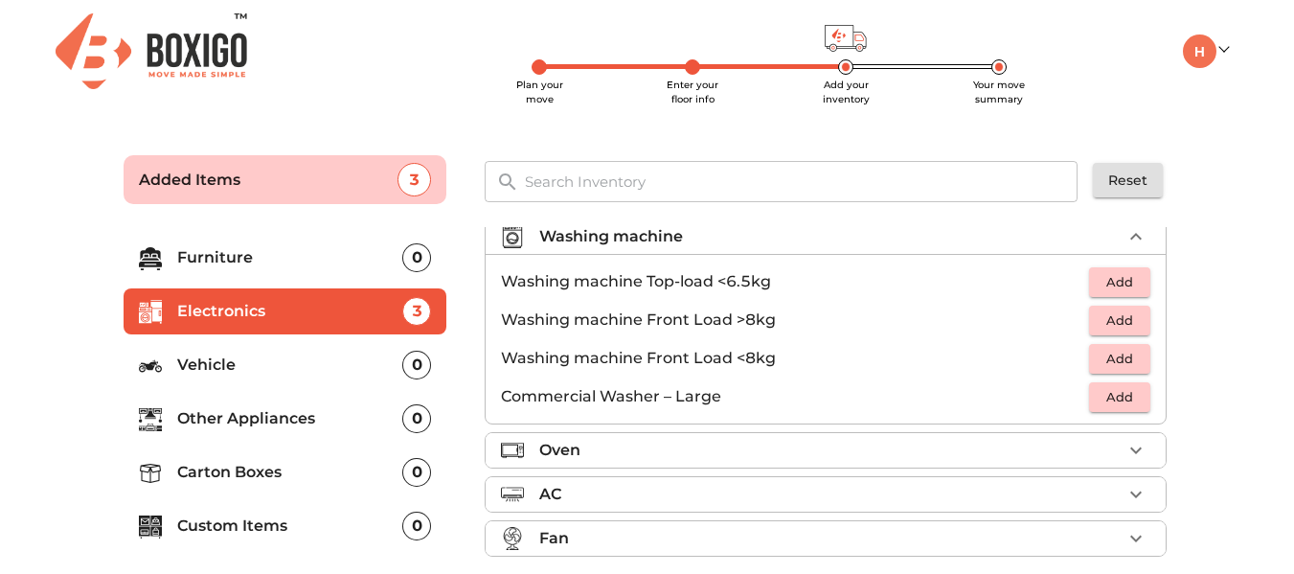
scroll to position [9, 0]
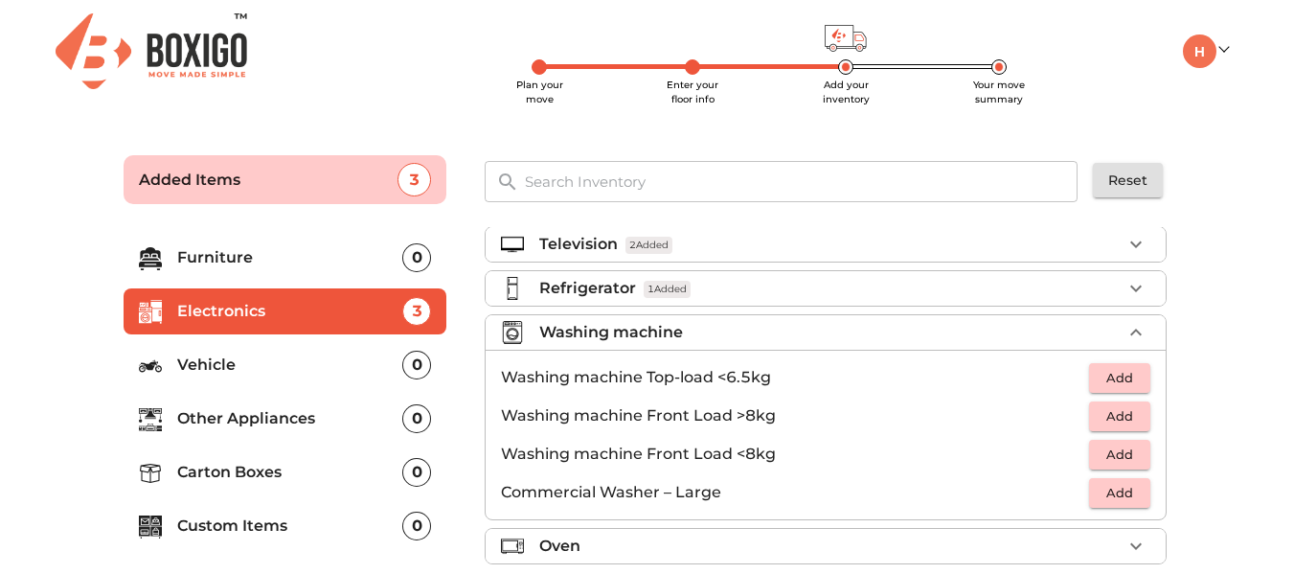
click at [1121, 379] on span "Add" at bounding box center [1120, 378] width 42 height 22
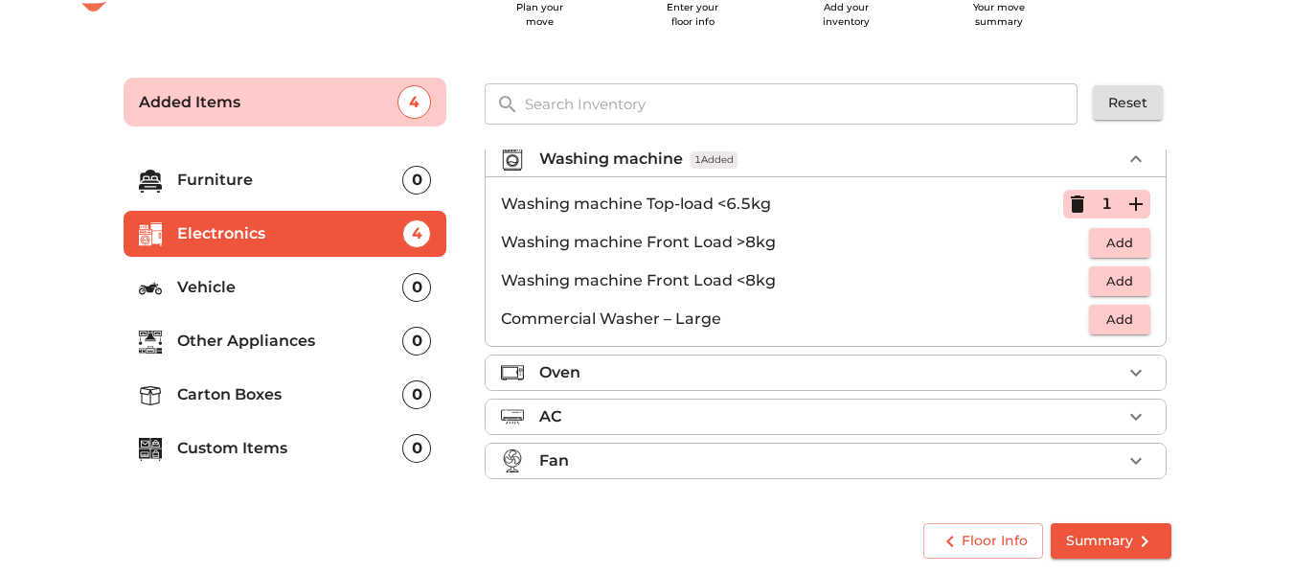
scroll to position [81, 0]
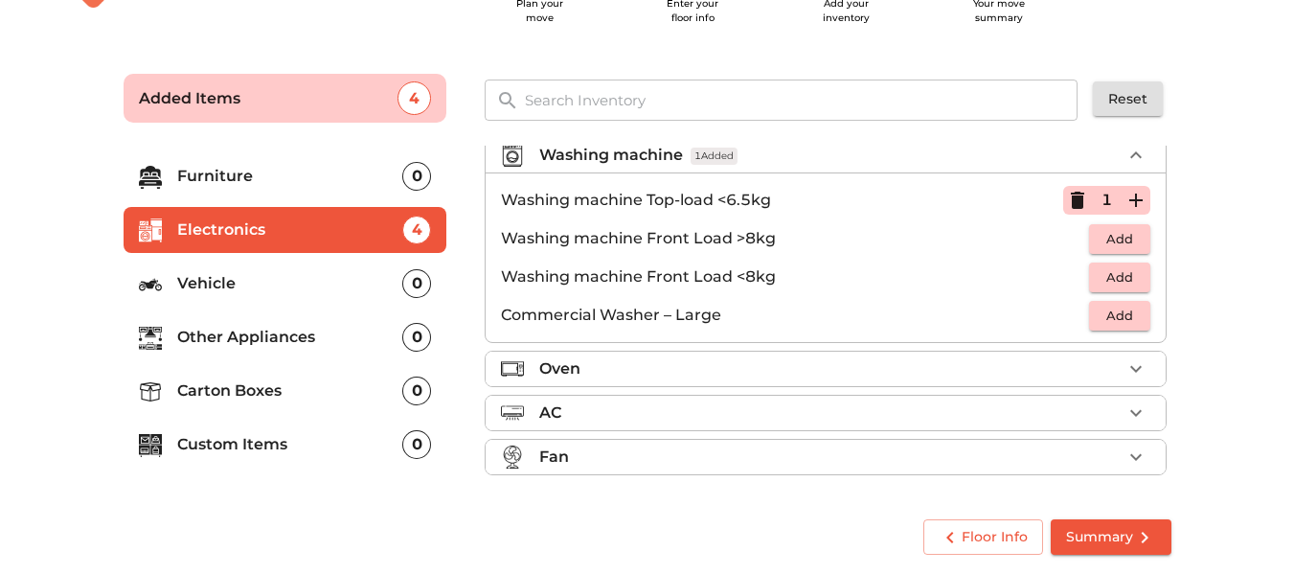
click at [772, 366] on div "Oven" at bounding box center [830, 368] width 582 height 23
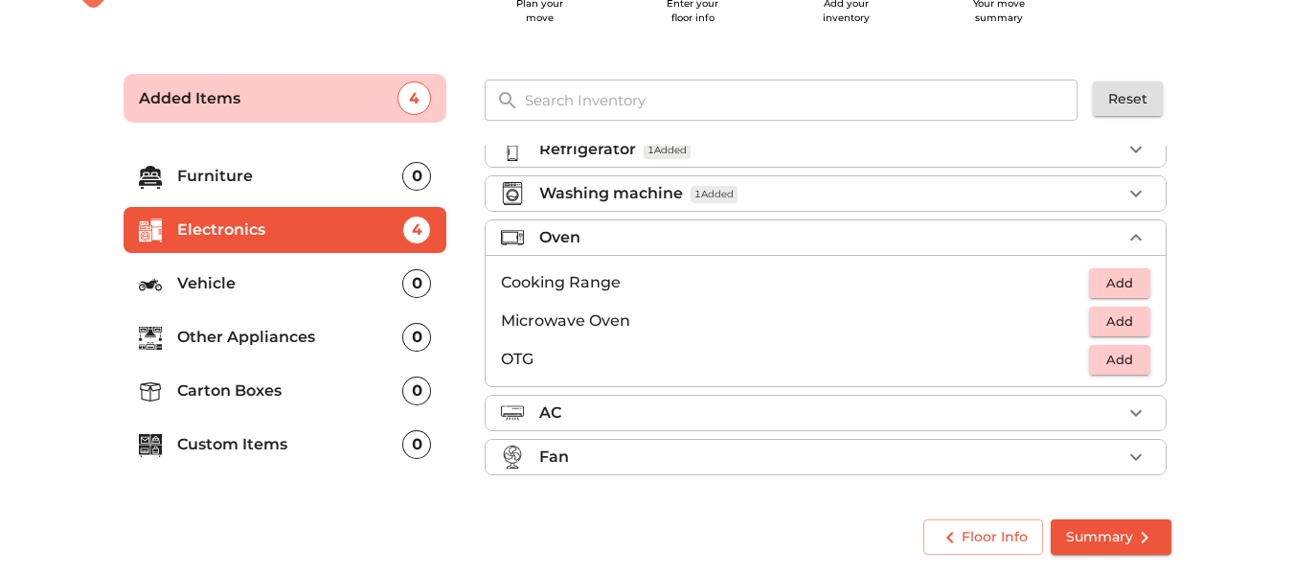
scroll to position [66, 0]
click at [726, 417] on div "AC" at bounding box center [830, 412] width 582 height 23
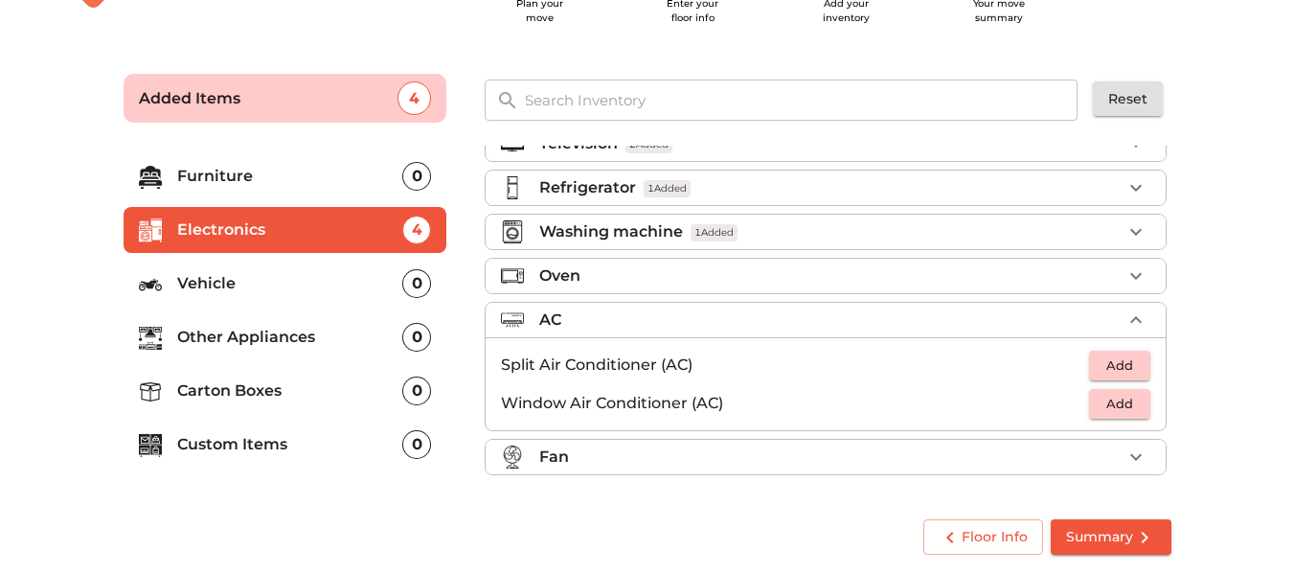
scroll to position [28, 0]
click at [723, 464] on div "Fan" at bounding box center [830, 456] width 582 height 23
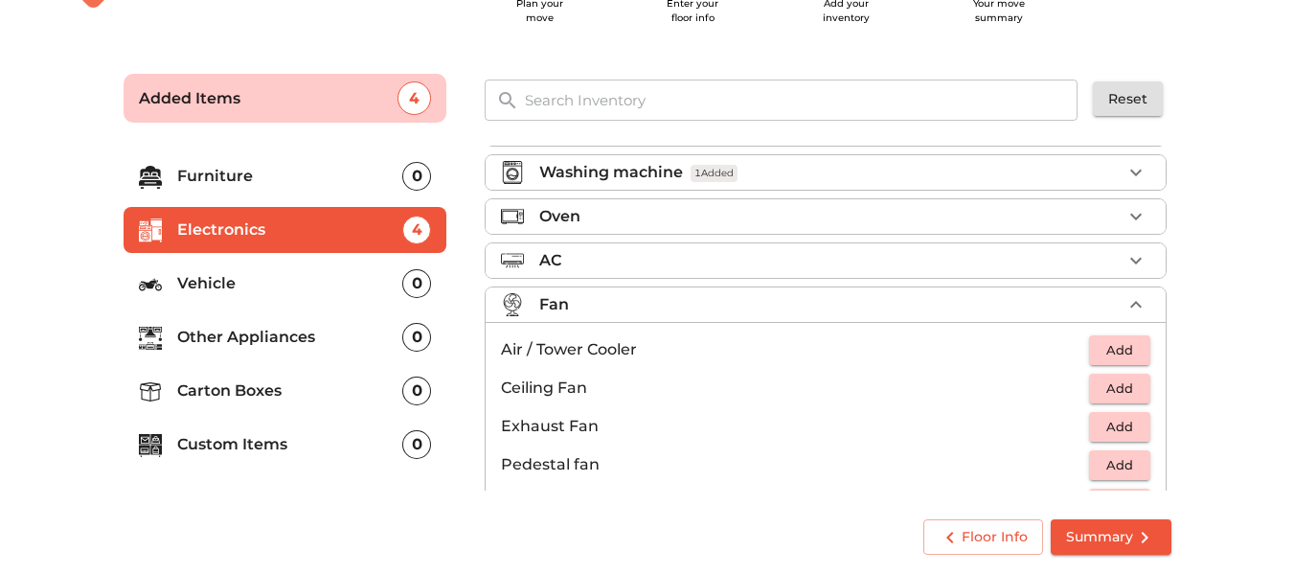
scroll to position [104, 0]
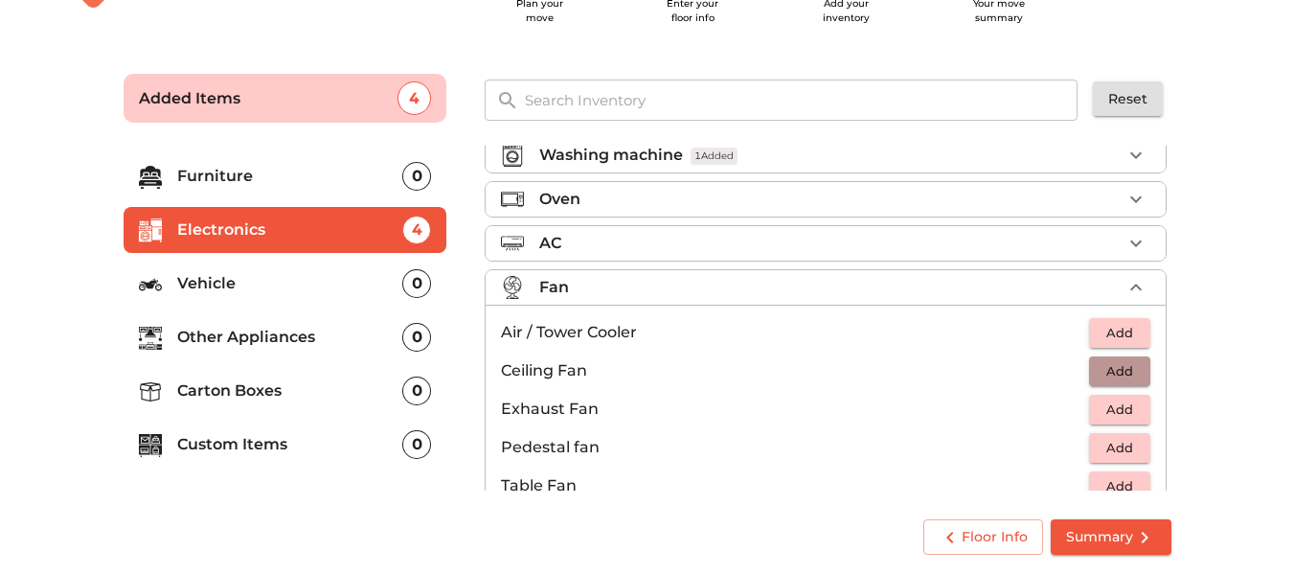
click at [1121, 368] on span "Add" at bounding box center [1120, 371] width 42 height 22
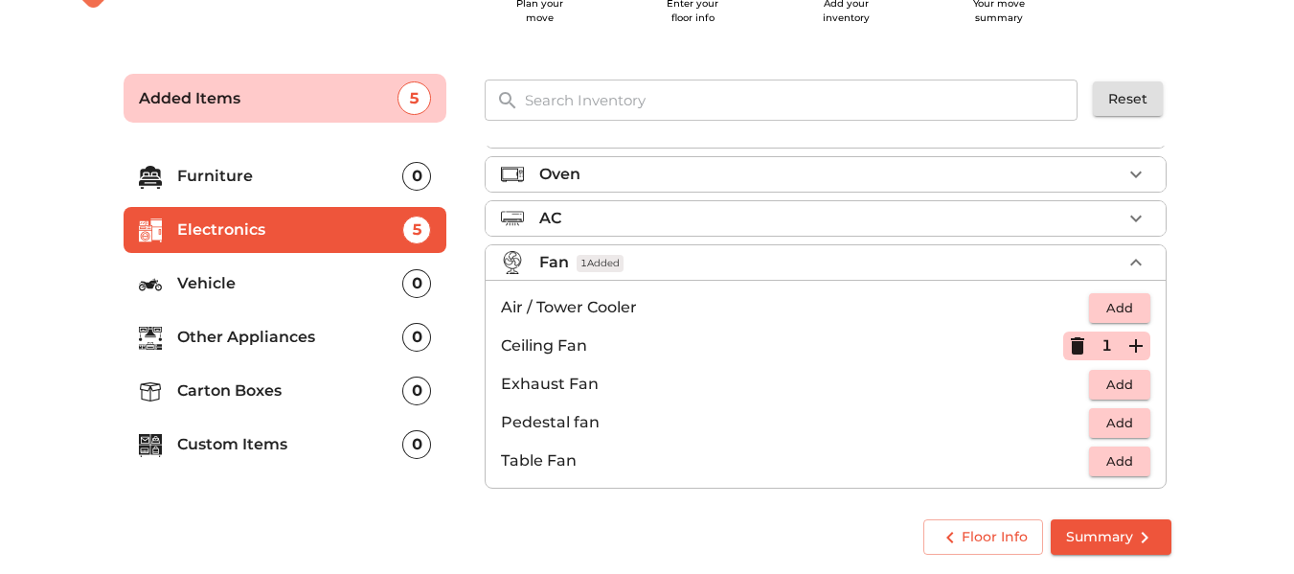
scroll to position [143, 0]
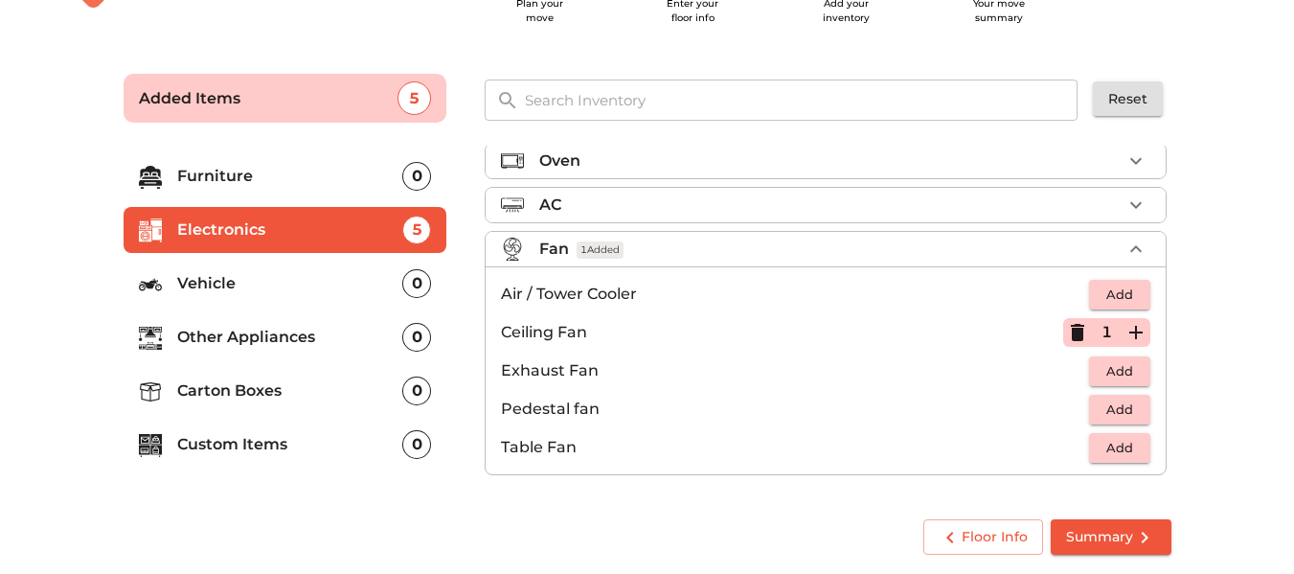
click at [1107, 290] on span "Add" at bounding box center [1120, 295] width 42 height 22
click at [283, 291] on p "Vehicle" at bounding box center [290, 283] width 226 height 23
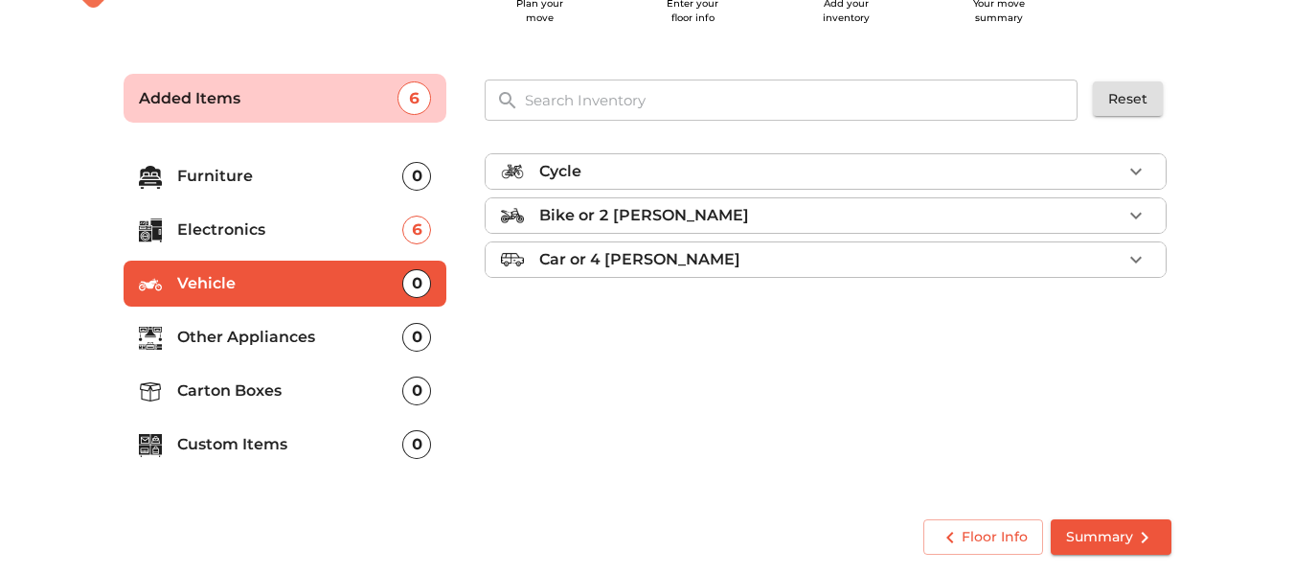
scroll to position [0, 0]
click at [326, 349] on p "Other Appliances" at bounding box center [290, 337] width 226 height 23
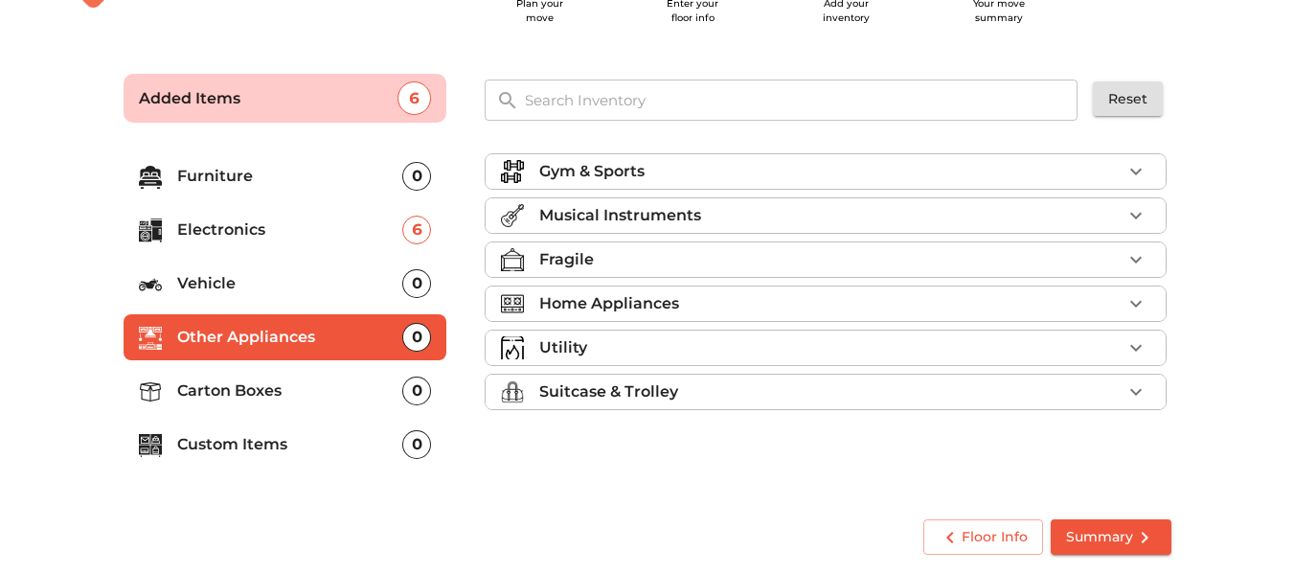
click at [702, 168] on div "Gym & Sports" at bounding box center [830, 171] width 582 height 23
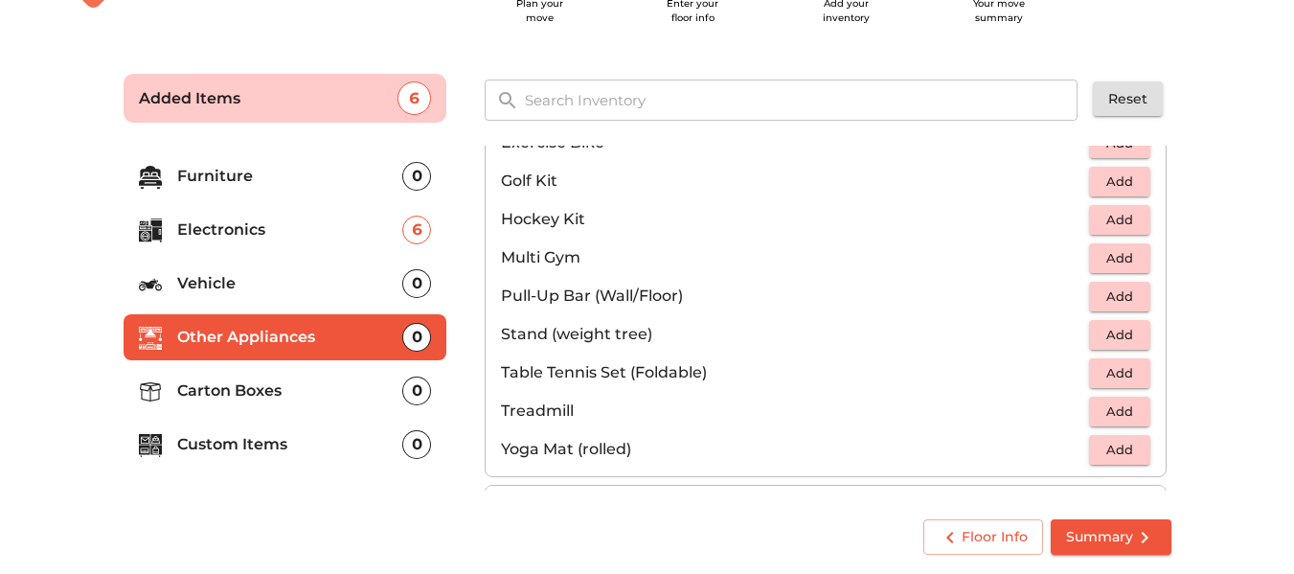
scroll to position [575, 0]
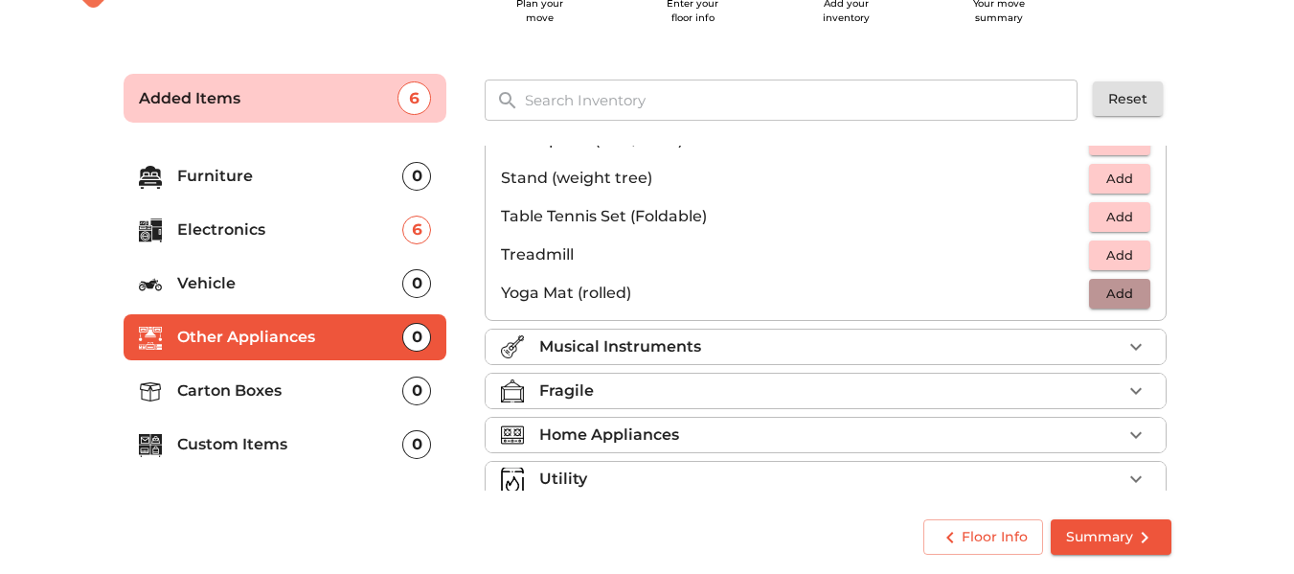
click at [1119, 296] on span "Add" at bounding box center [1120, 294] width 42 height 22
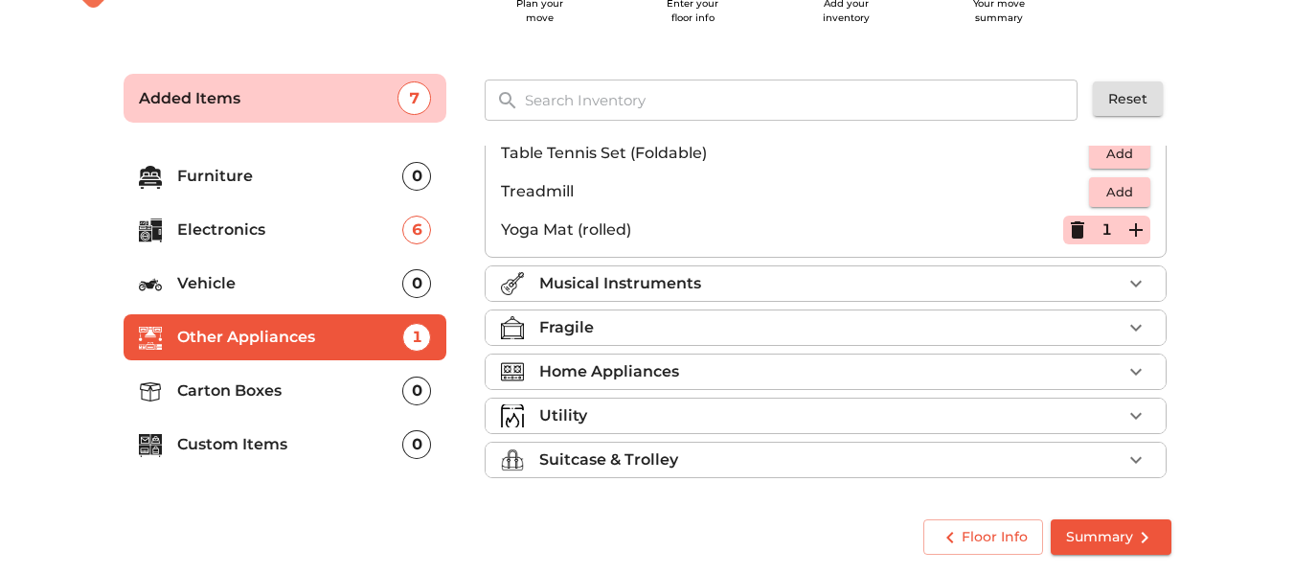
scroll to position [641, 0]
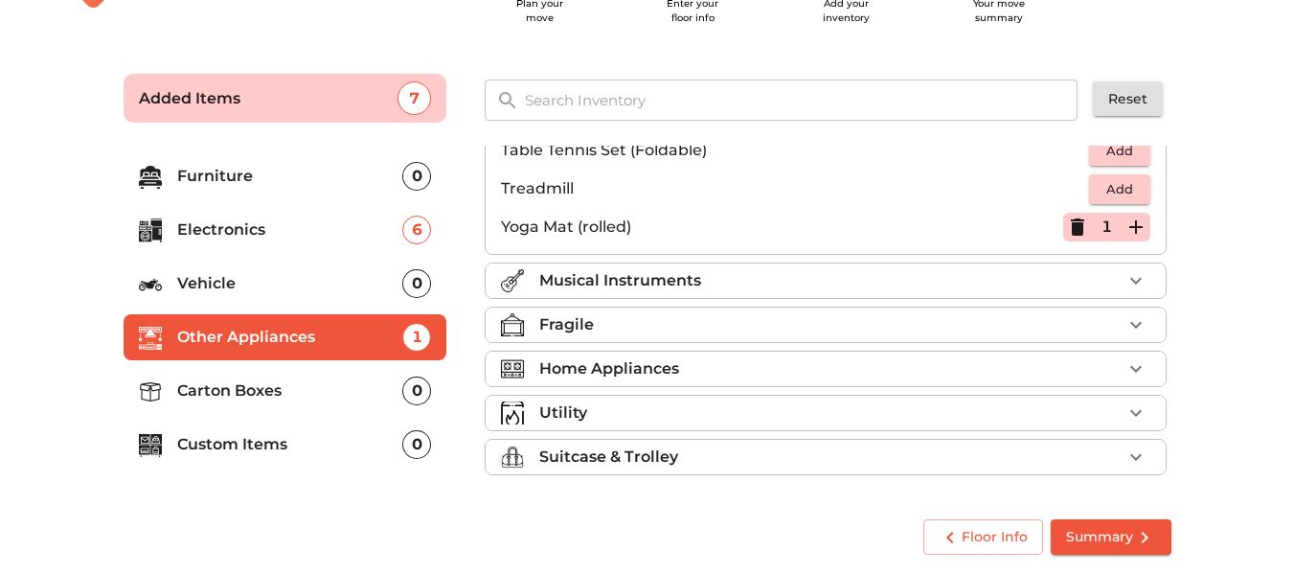
click at [910, 285] on div "Musical Instruments" at bounding box center [830, 280] width 582 height 23
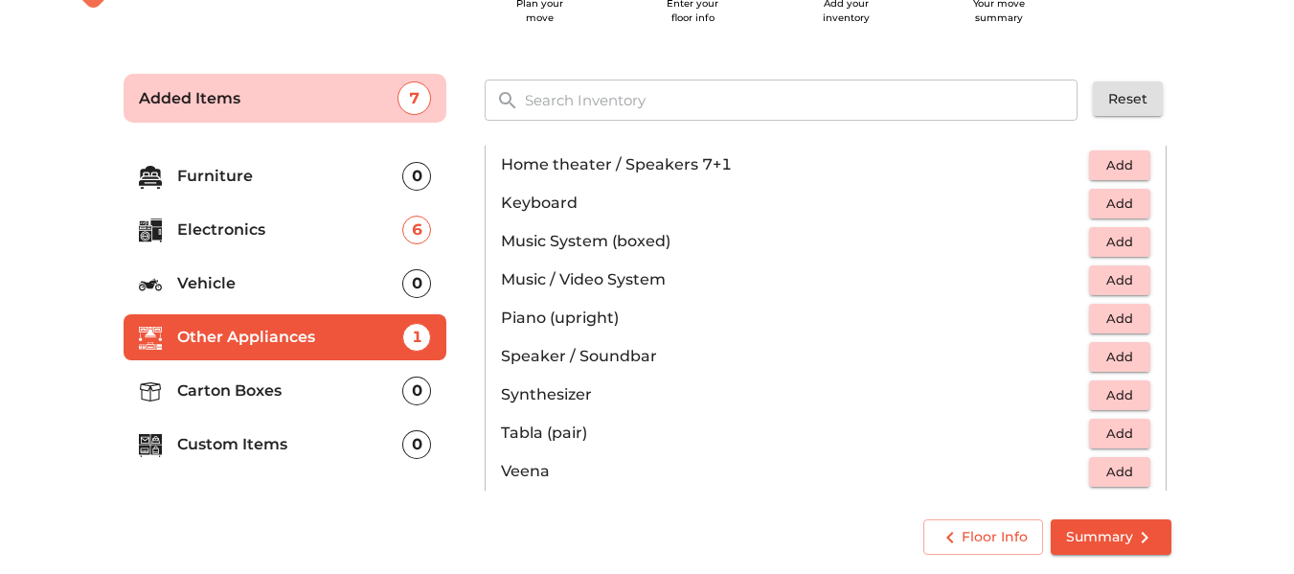
scroll to position [575, 0]
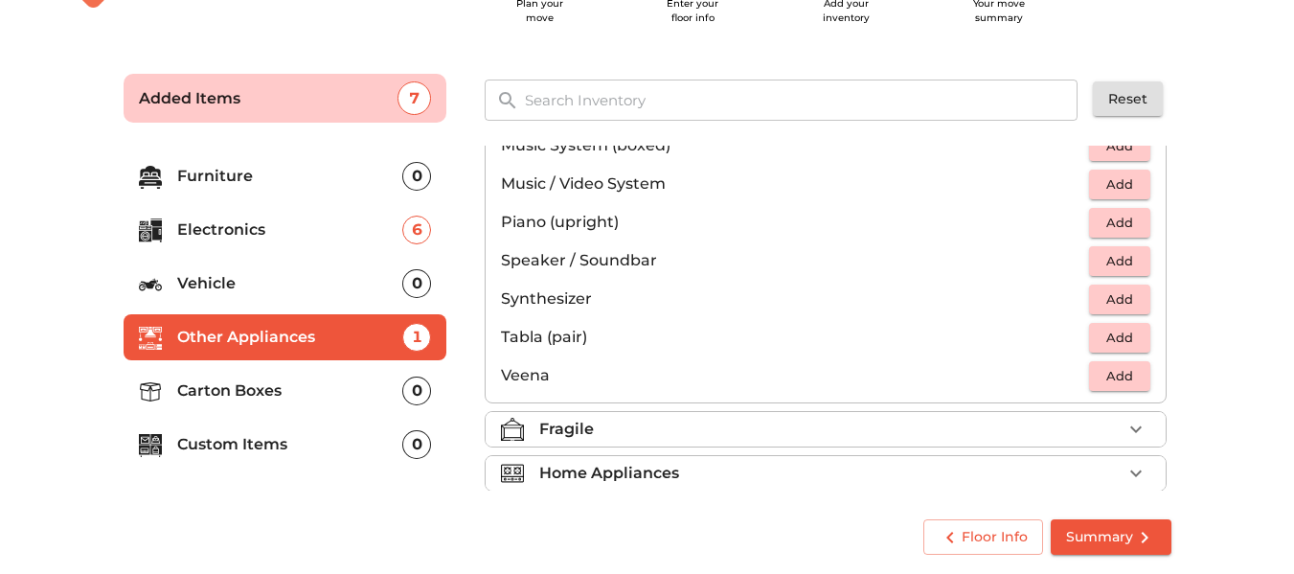
click at [1114, 342] on span "Add" at bounding box center [1120, 338] width 42 height 22
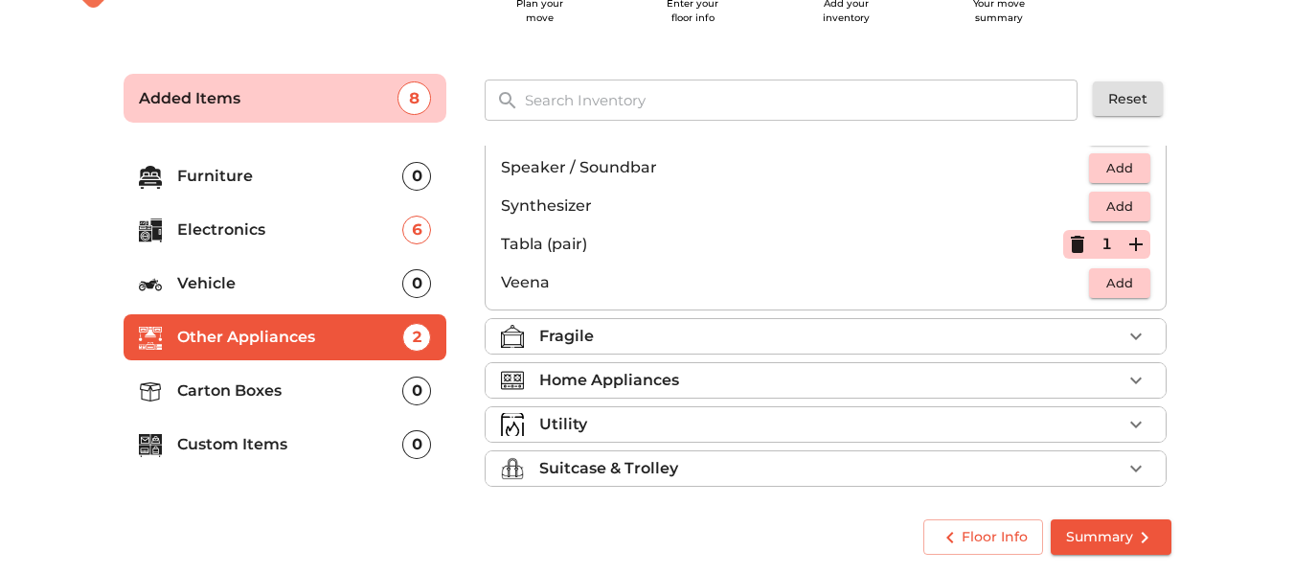
scroll to position [679, 0]
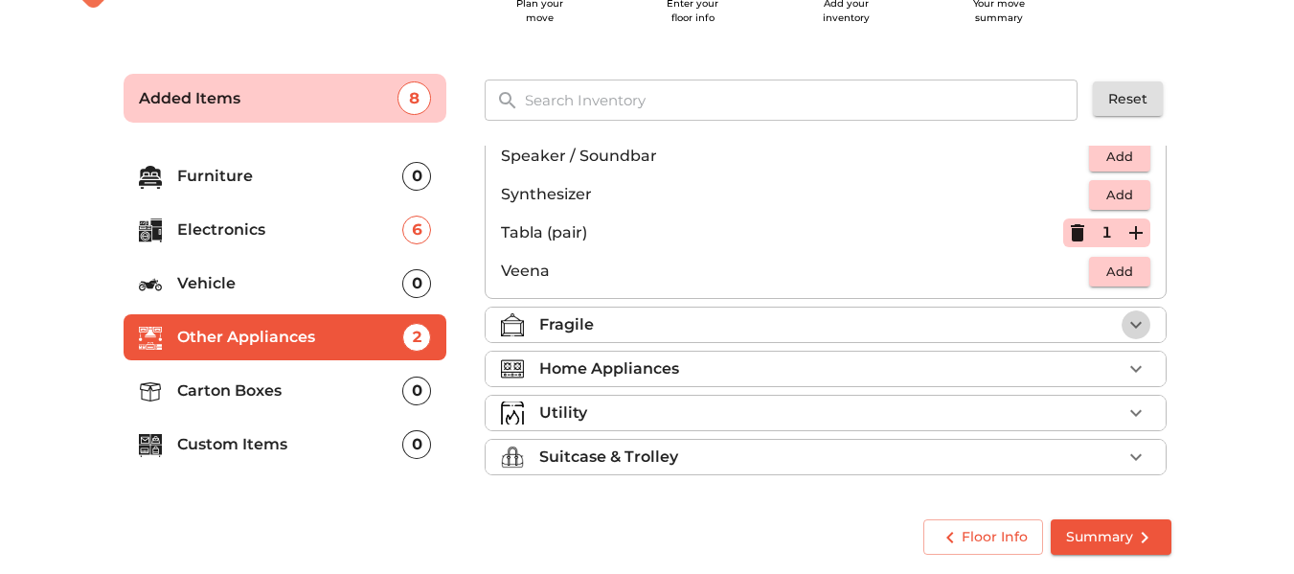
click at [1125, 325] on icon "button" at bounding box center [1136, 324] width 23 height 23
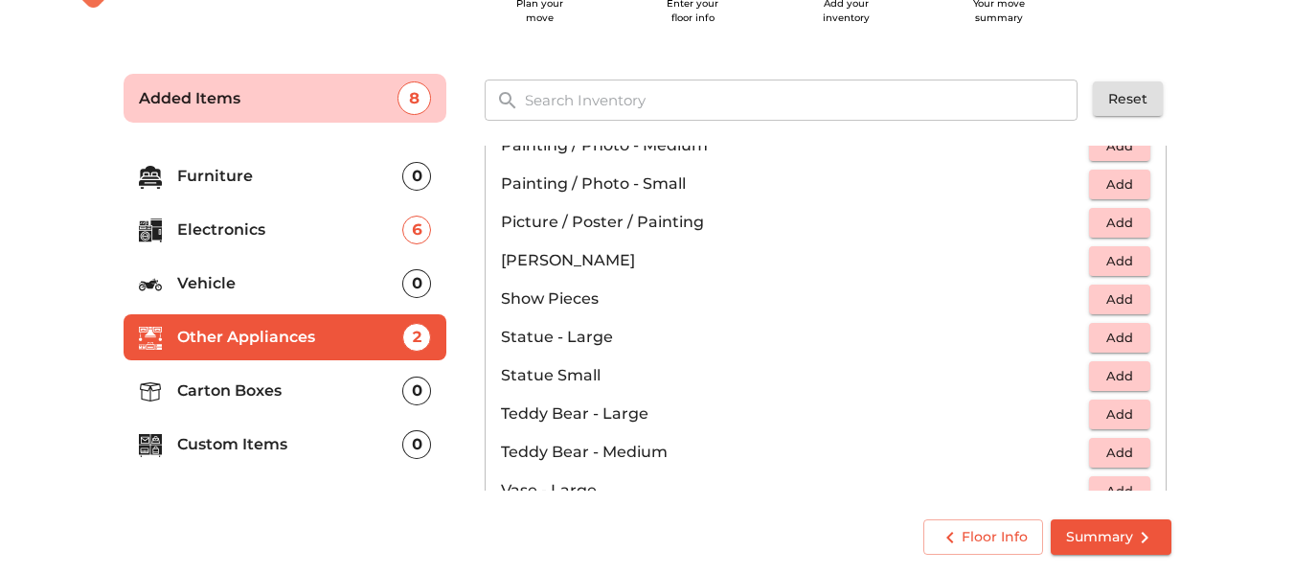
scroll to position [958, 0]
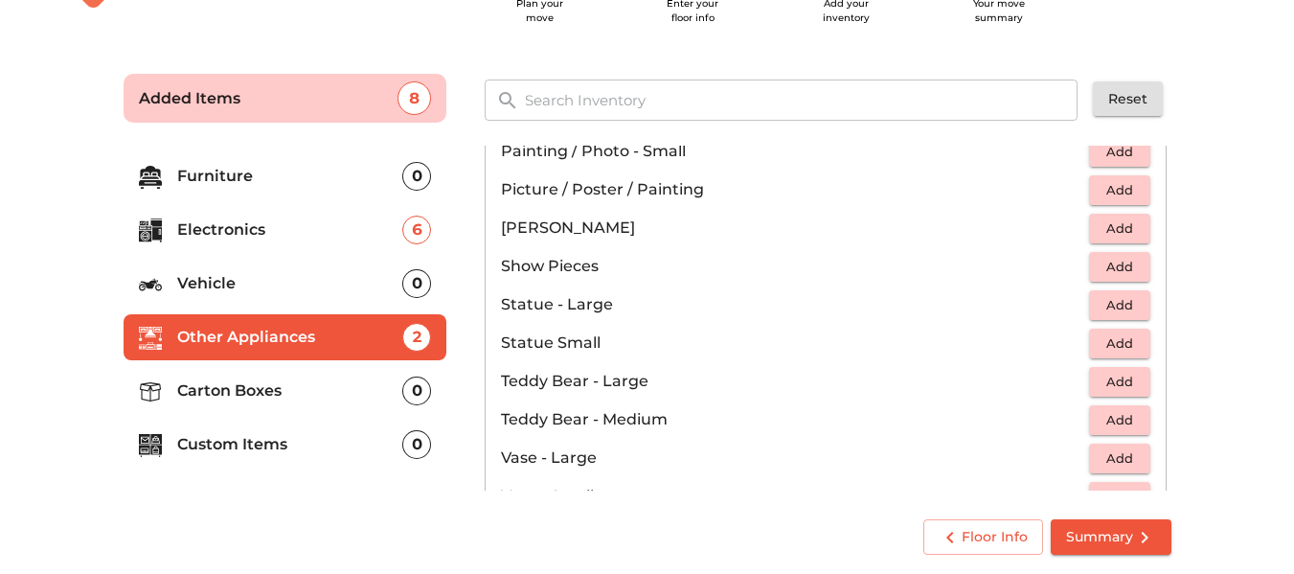
click at [1256, 393] on main "Plan your move Enter your floor info Add your inventory Your move summary Added…" at bounding box center [647, 310] width 1294 height 527
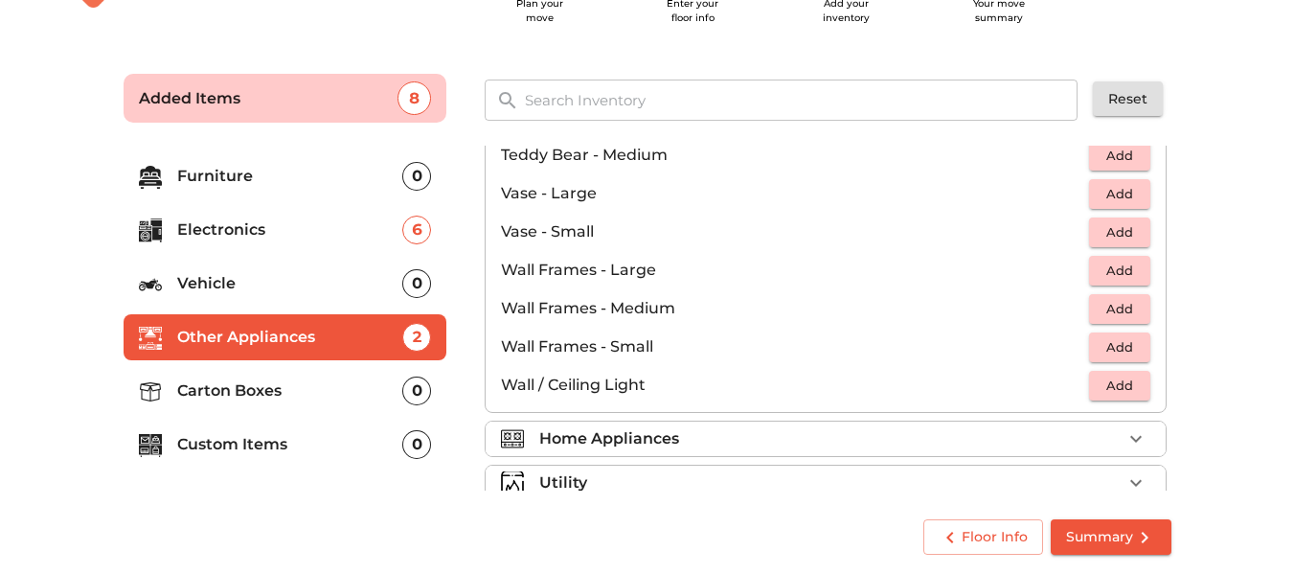
scroll to position [1292, 0]
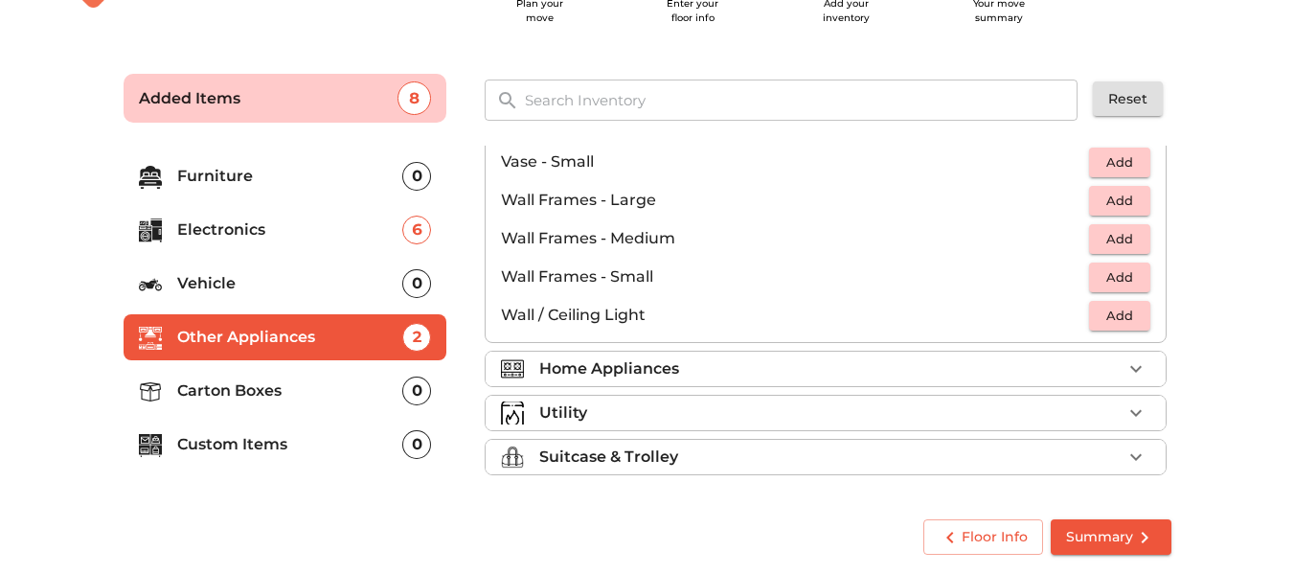
click at [778, 369] on div "Home Appliances" at bounding box center [830, 368] width 582 height 23
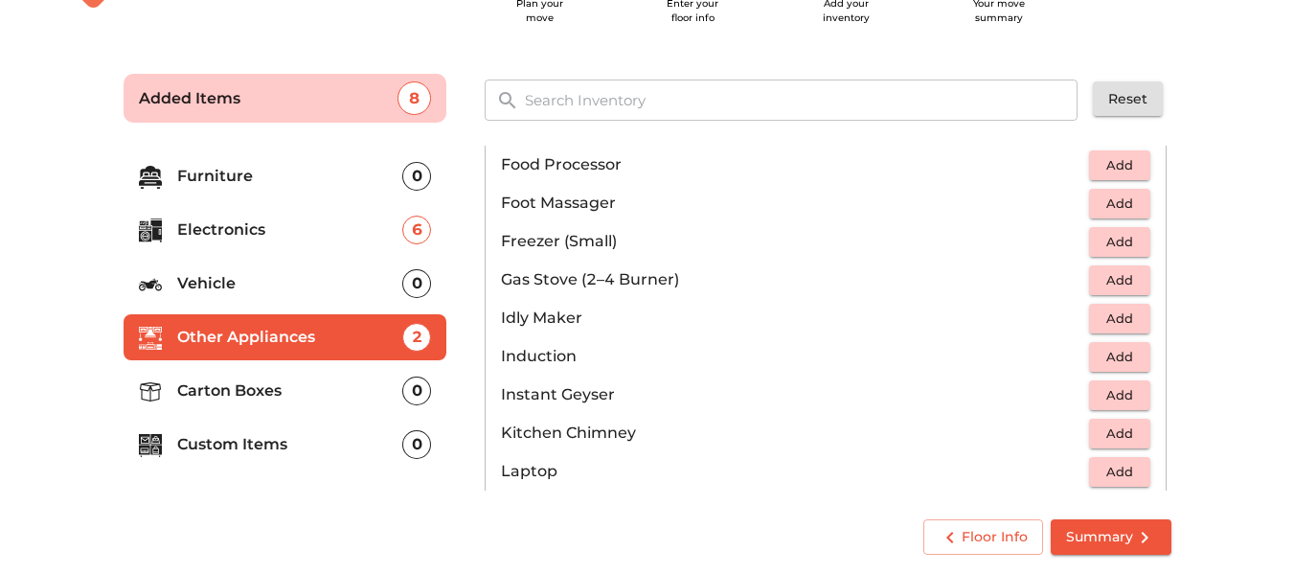
scroll to position [766, 0]
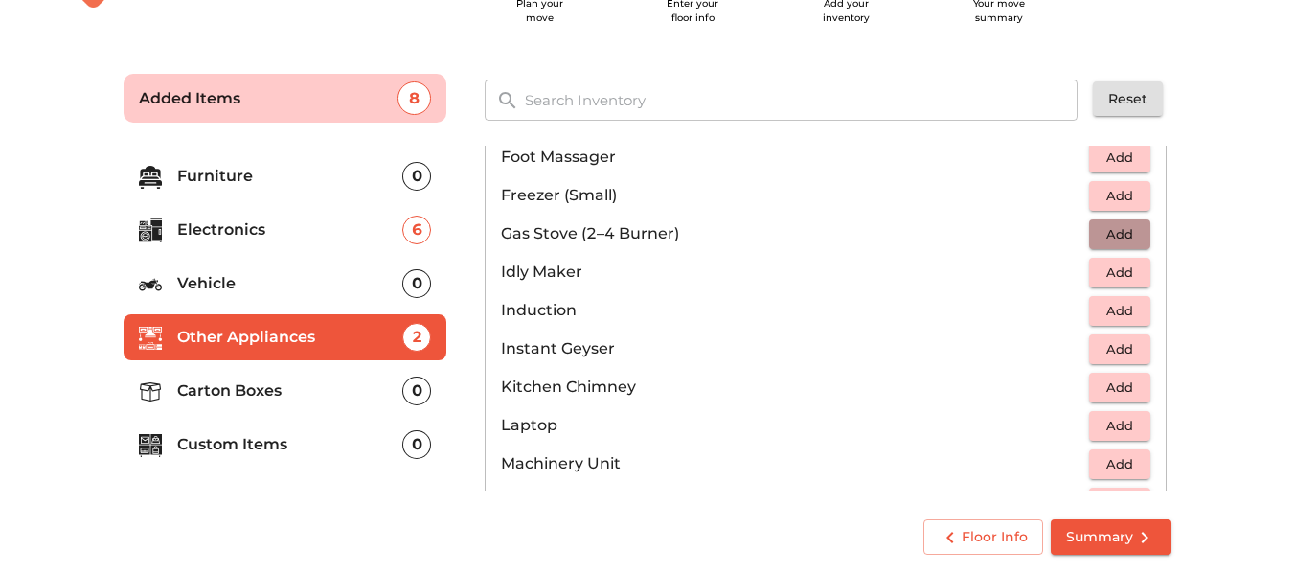
click at [1117, 235] on span "Add" at bounding box center [1120, 234] width 42 height 22
click at [1117, 276] on span "Add" at bounding box center [1120, 273] width 42 height 22
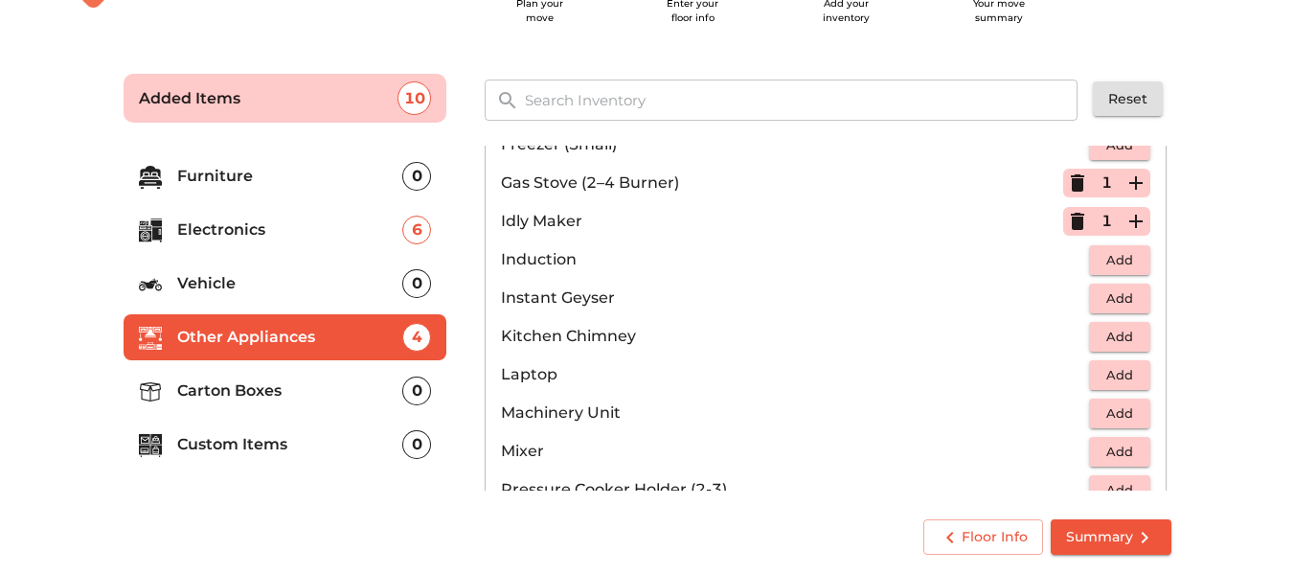
scroll to position [862, 0]
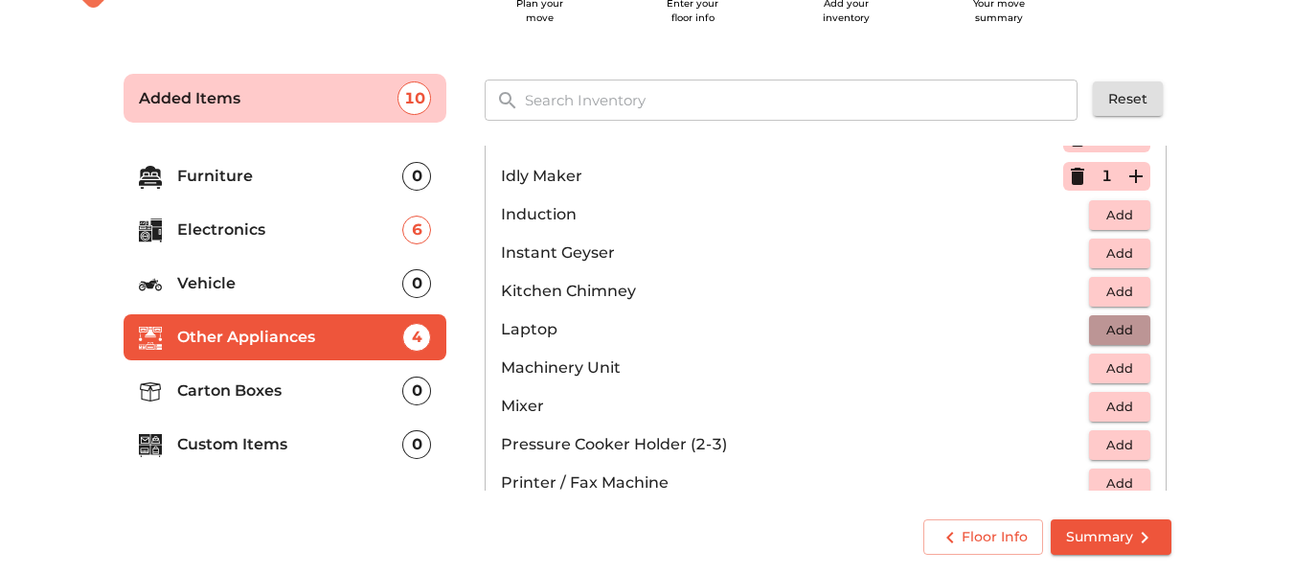
click at [1129, 329] on span "Add" at bounding box center [1120, 330] width 42 height 22
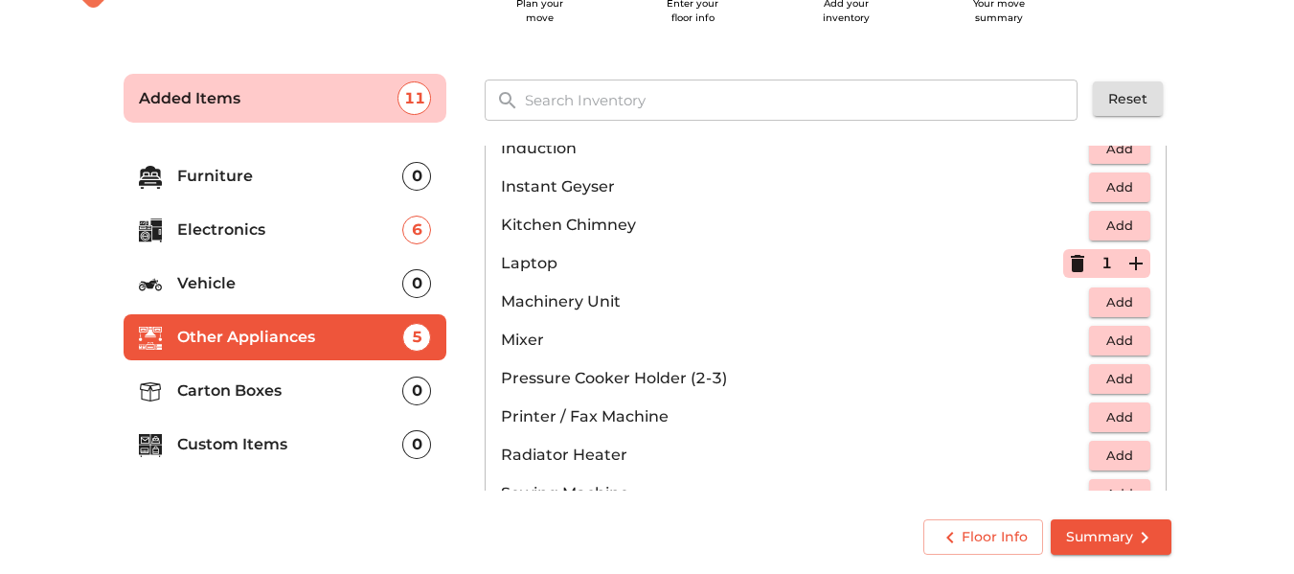
scroll to position [958, 0]
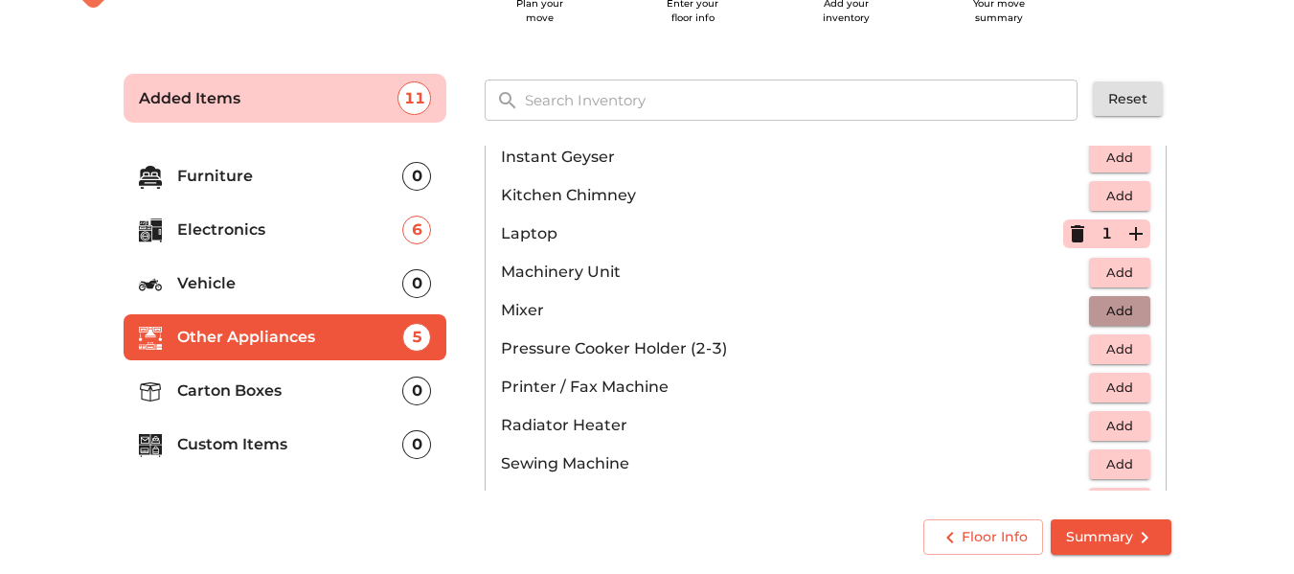
click at [1120, 311] on span "Add" at bounding box center [1120, 311] width 42 height 22
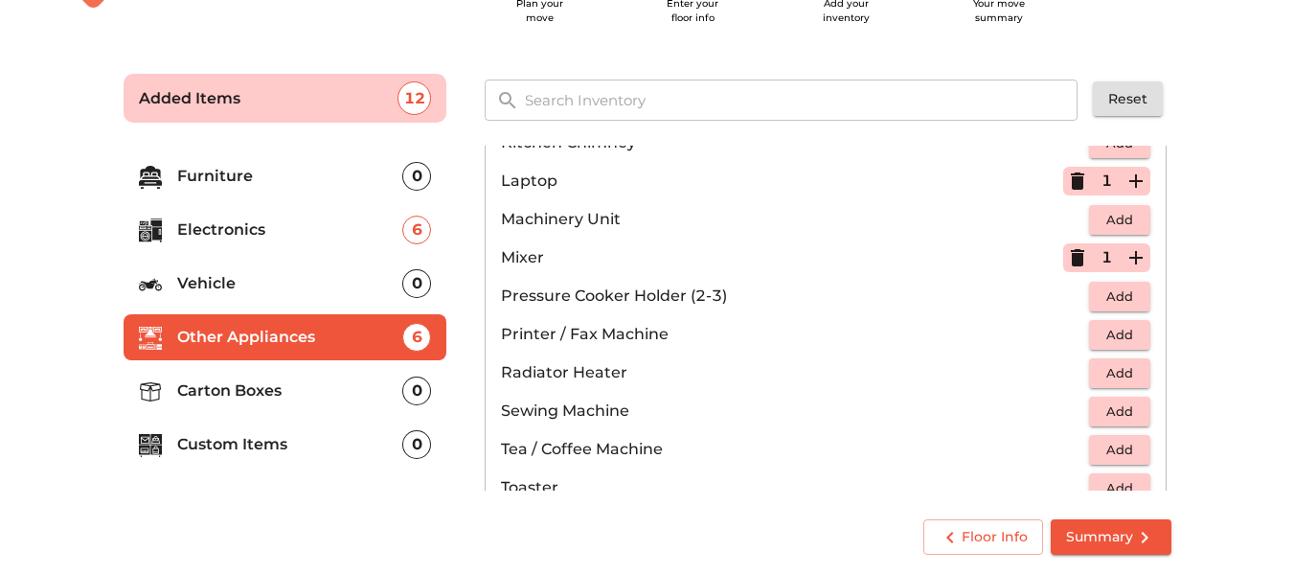
scroll to position [1054, 0]
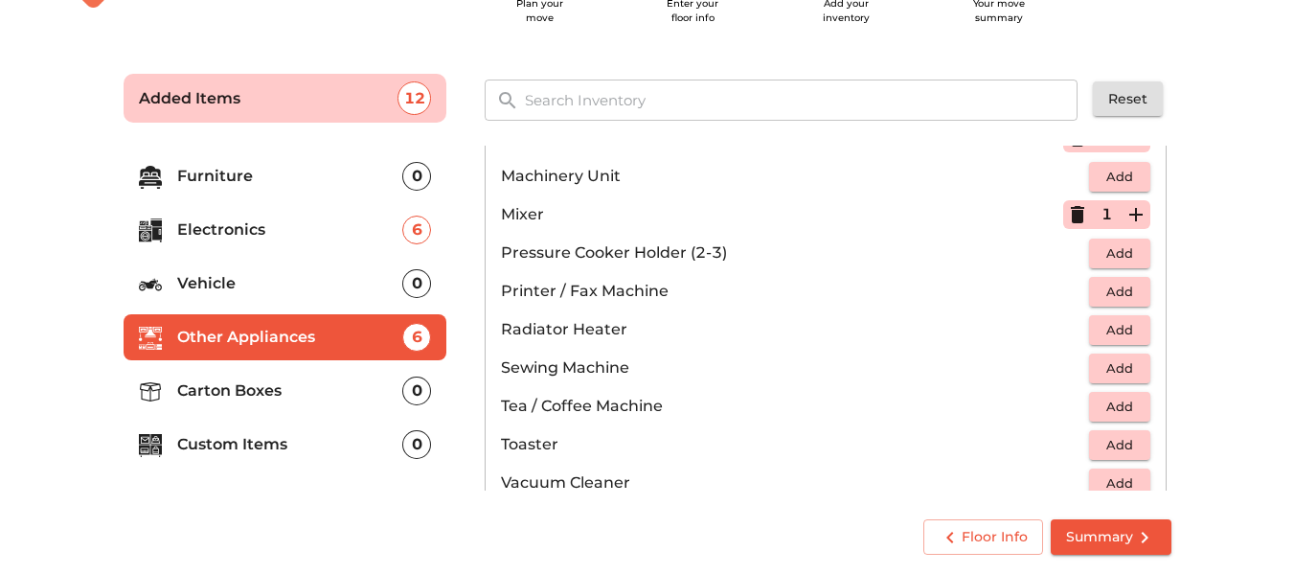
click at [1102, 369] on span "Add" at bounding box center [1120, 368] width 42 height 22
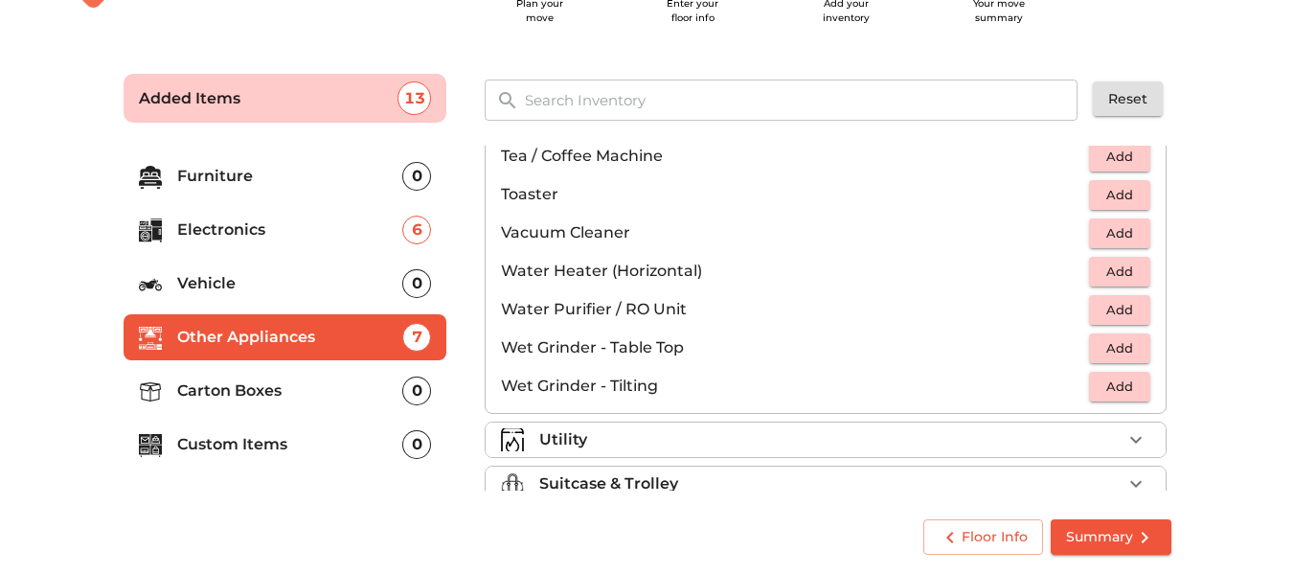
scroll to position [1331, 0]
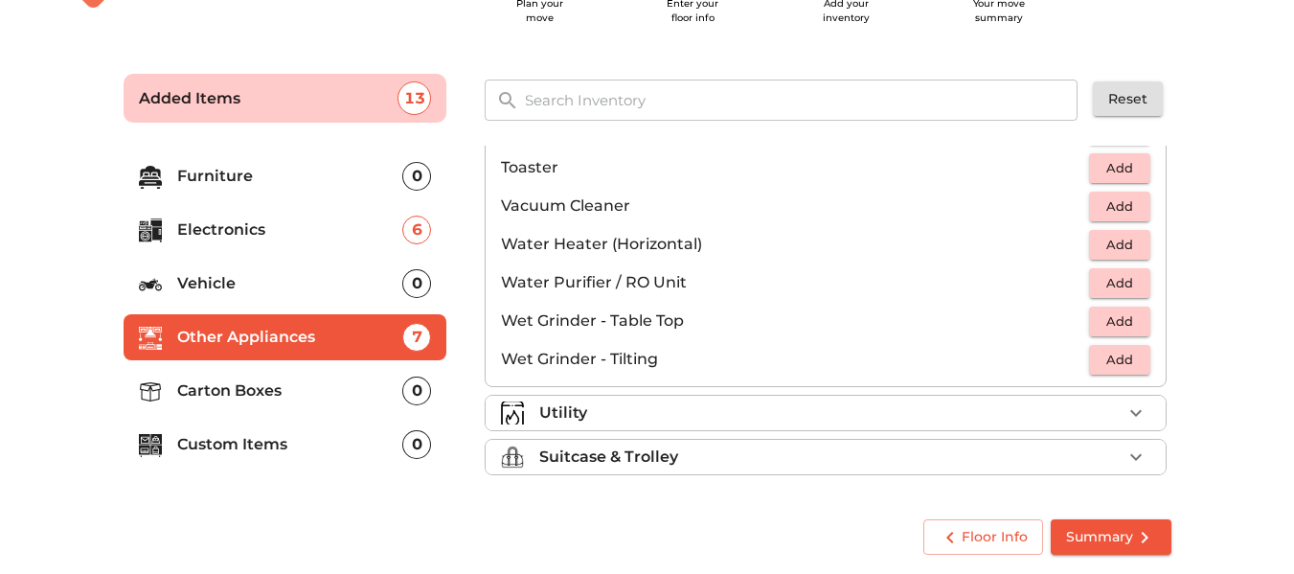
click at [1061, 410] on div "Utility" at bounding box center [830, 412] width 582 height 23
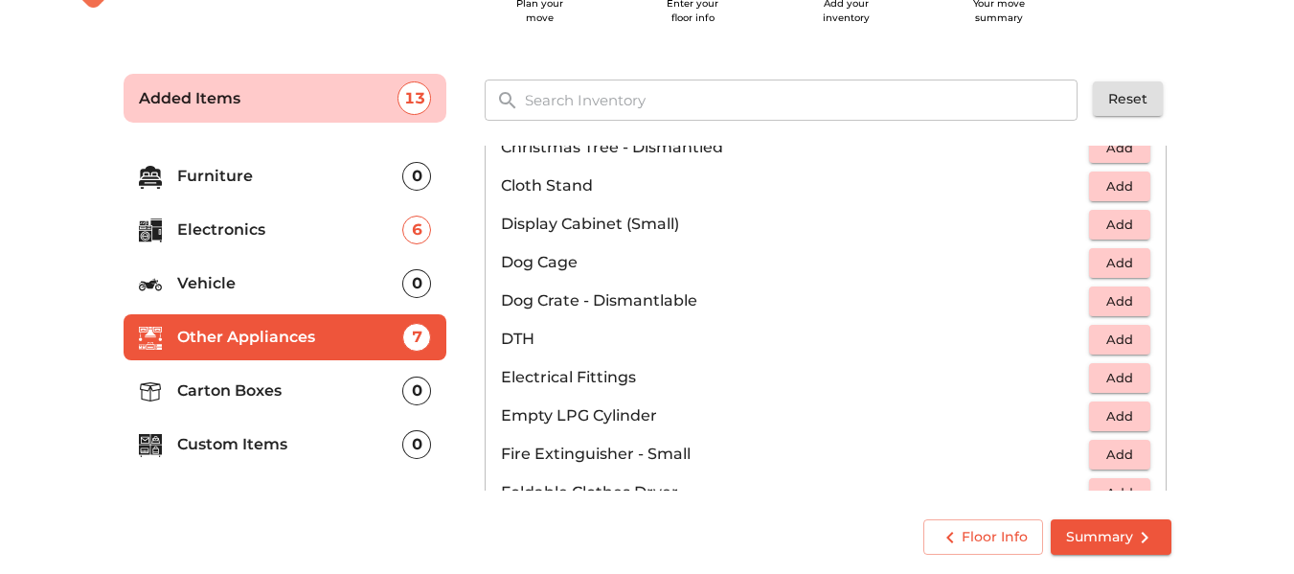
scroll to position [575, 0]
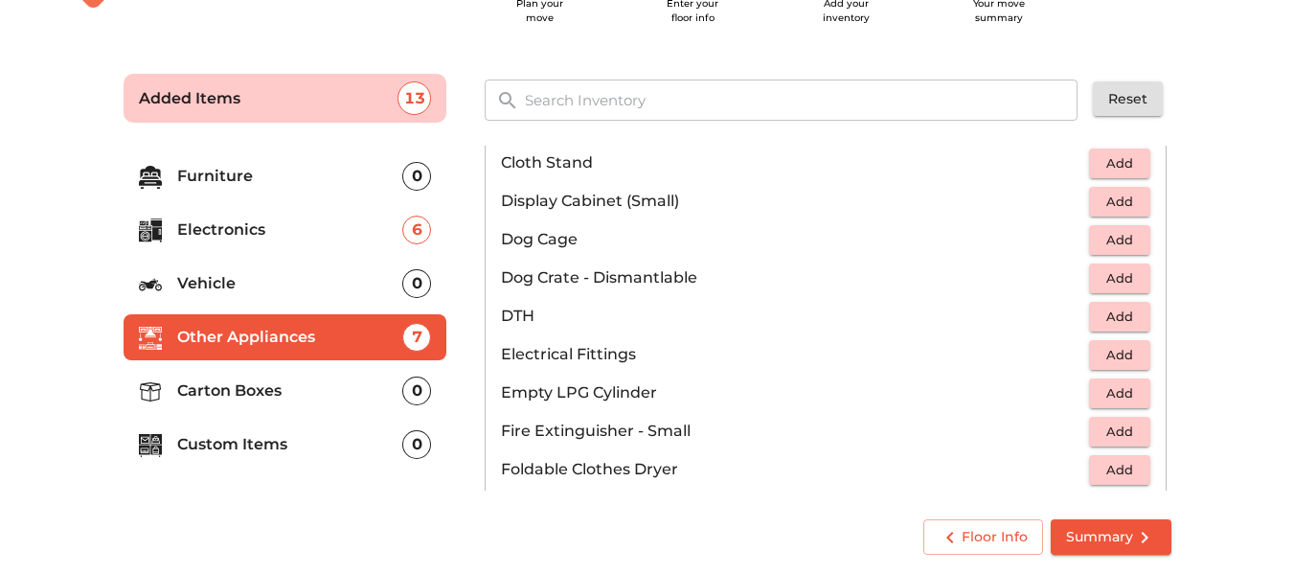
click at [1106, 313] on span "Add" at bounding box center [1120, 317] width 42 height 22
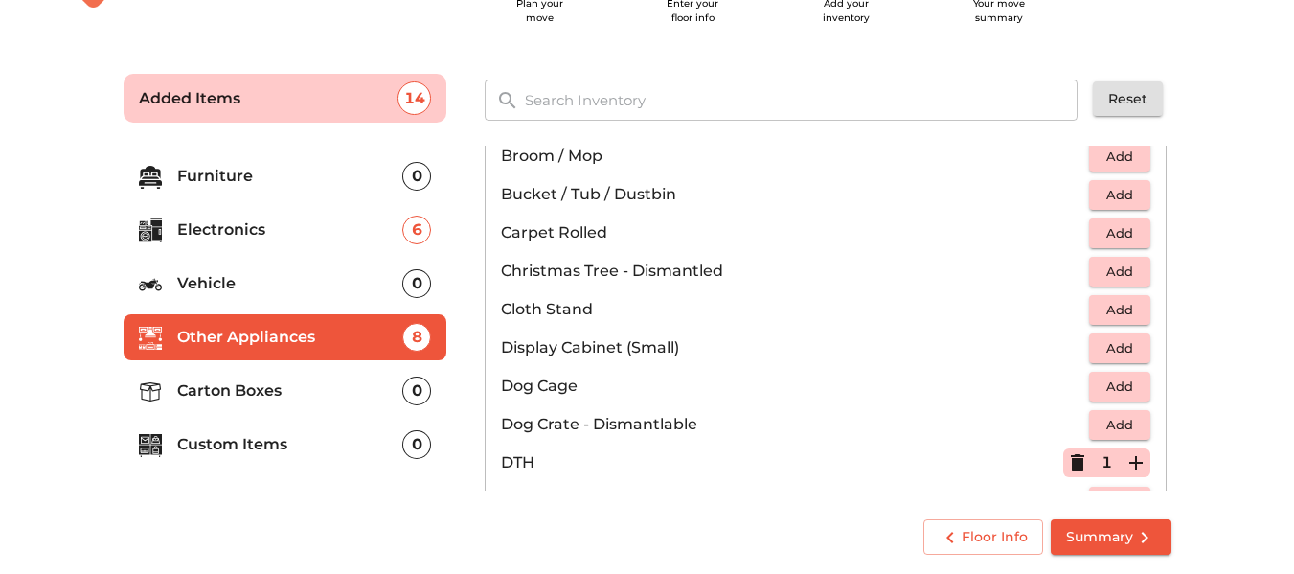
scroll to position [383, 0]
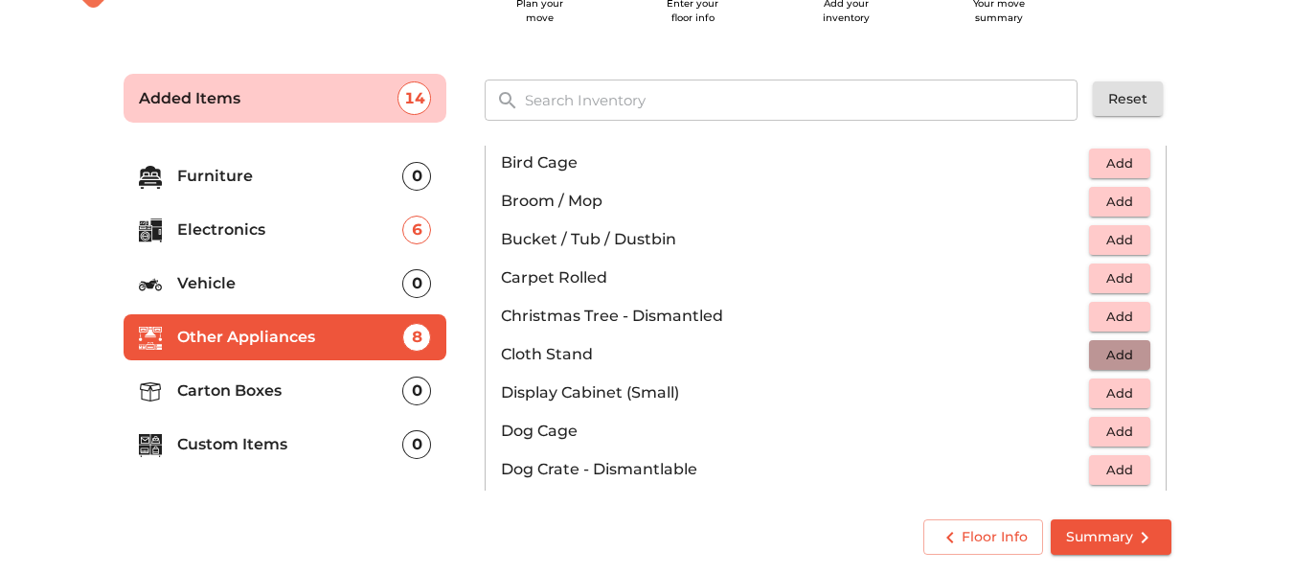
click at [1121, 362] on span "Add" at bounding box center [1120, 355] width 42 height 22
click at [1099, 236] on span "Add" at bounding box center [1120, 240] width 42 height 22
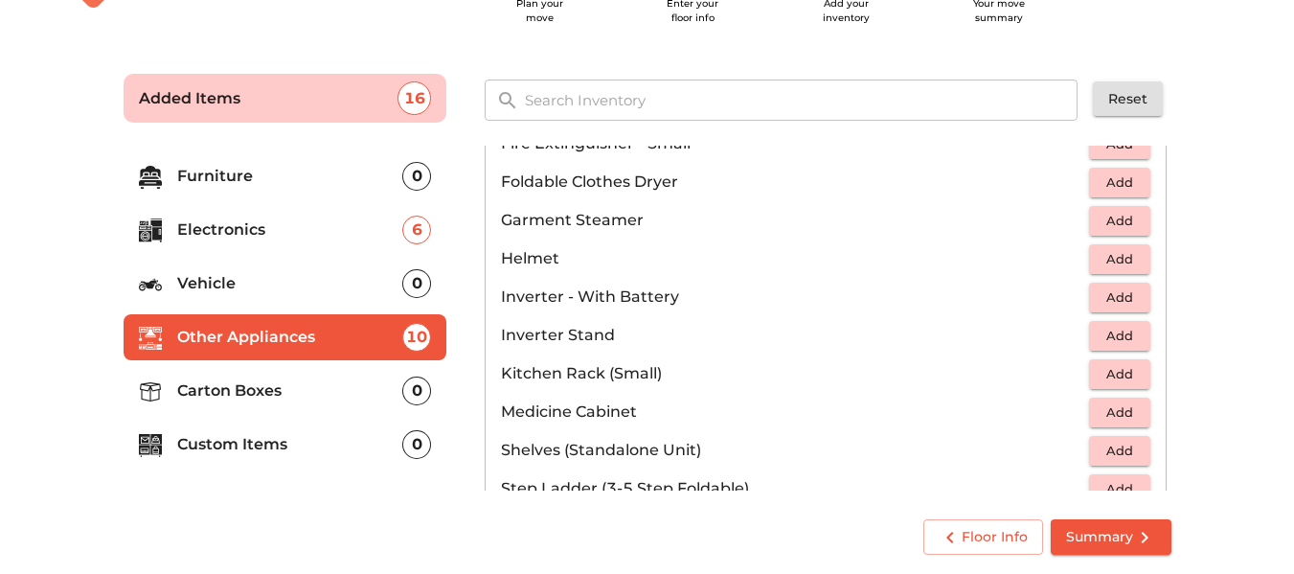
scroll to position [958, 0]
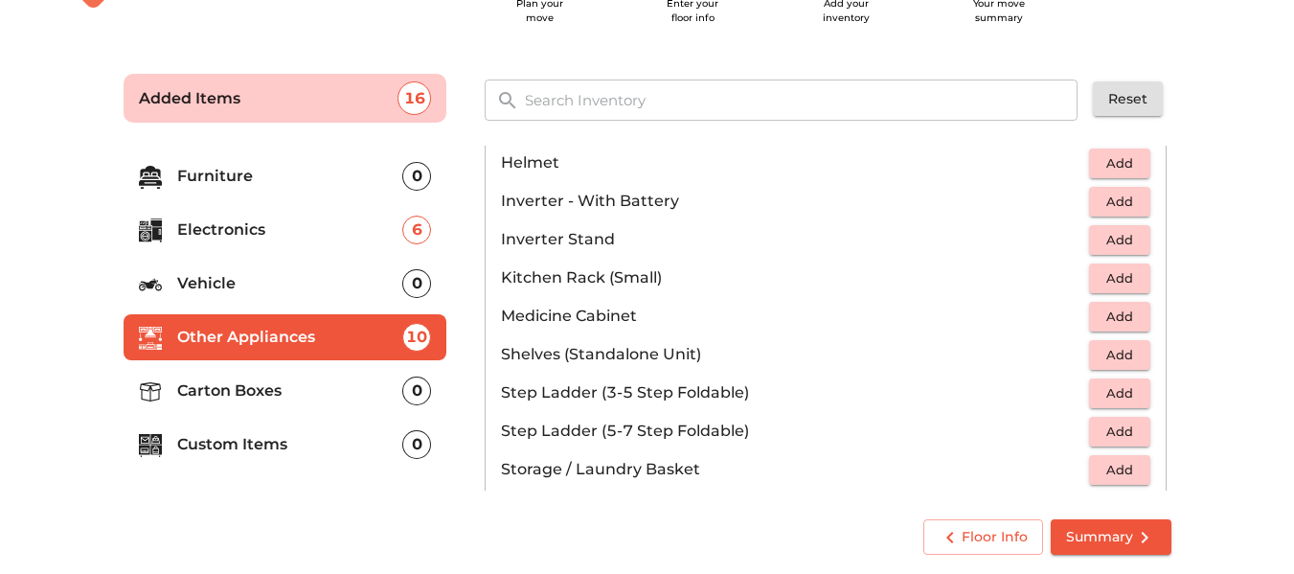
click at [1105, 270] on span "Add" at bounding box center [1120, 278] width 42 height 22
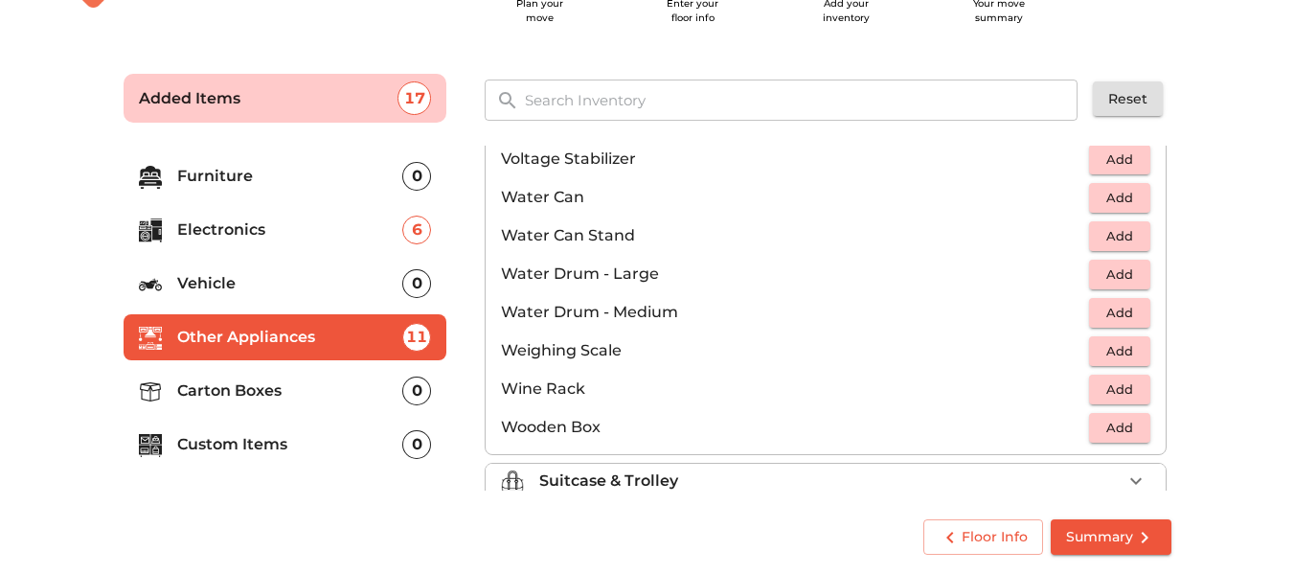
scroll to position [1446, 0]
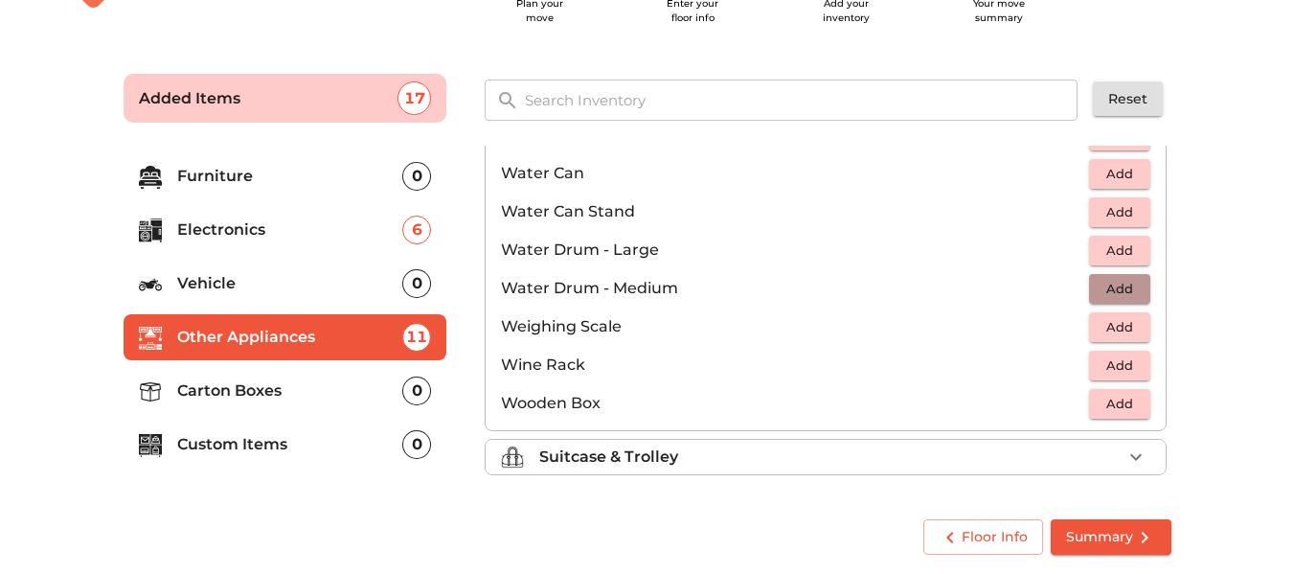
click at [1105, 283] on span "Add" at bounding box center [1120, 289] width 42 height 22
click at [1044, 459] on div "Suitcase & Trolley" at bounding box center [830, 456] width 582 height 23
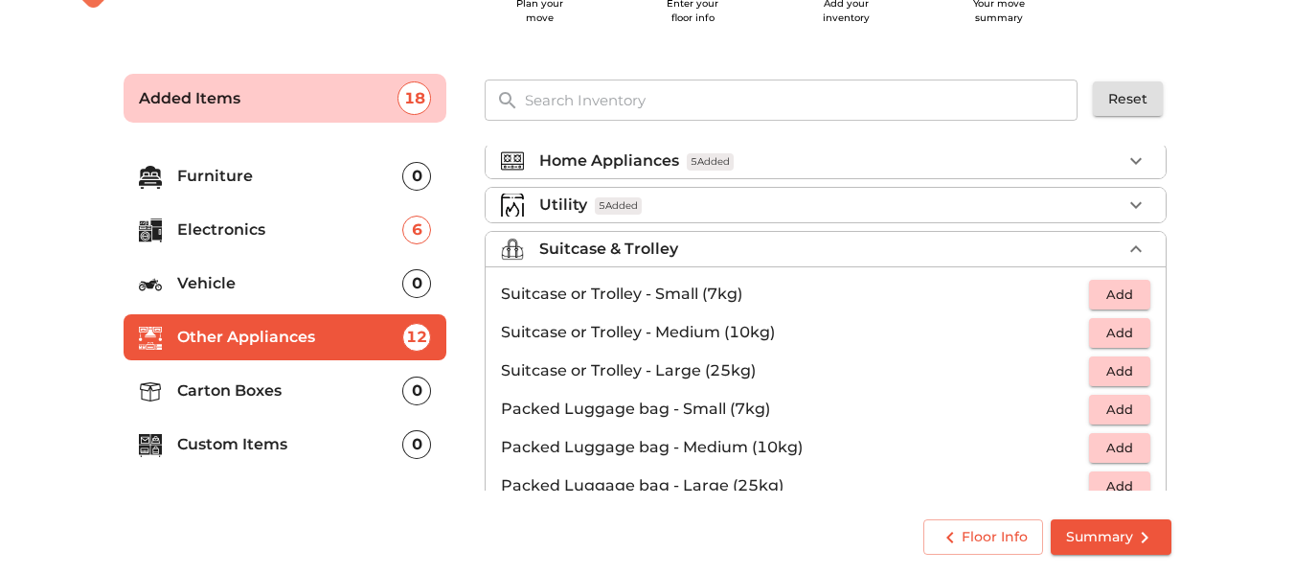
scroll to position [192, 0]
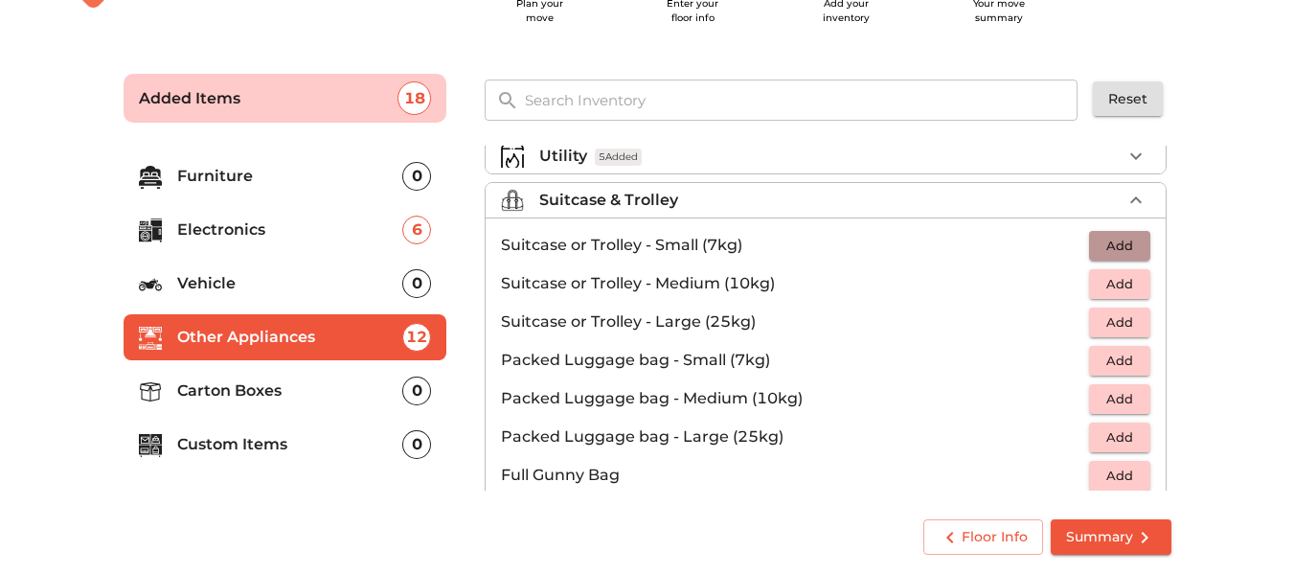
click at [1118, 244] on span "Add" at bounding box center [1120, 246] width 42 height 22
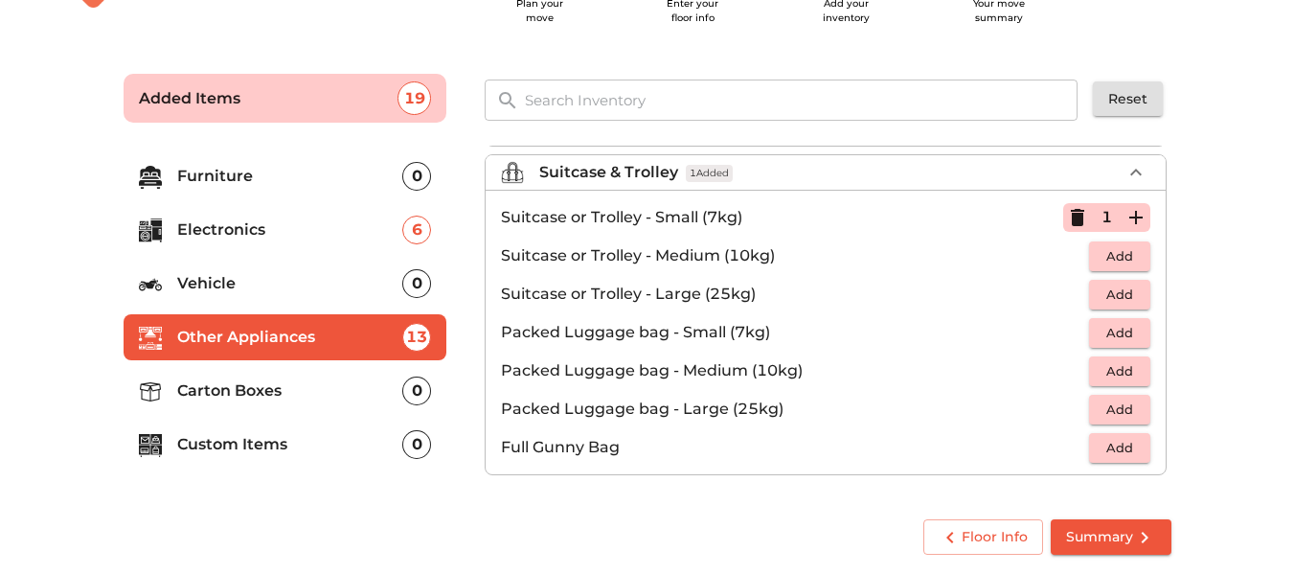
click at [1119, 330] on span "Add" at bounding box center [1120, 333] width 42 height 22
drag, startPoint x: 322, startPoint y: 398, endPoint x: 315, endPoint y: 379, distance: 19.4
click at [315, 379] on p "Carton Boxes" at bounding box center [290, 390] width 226 height 23
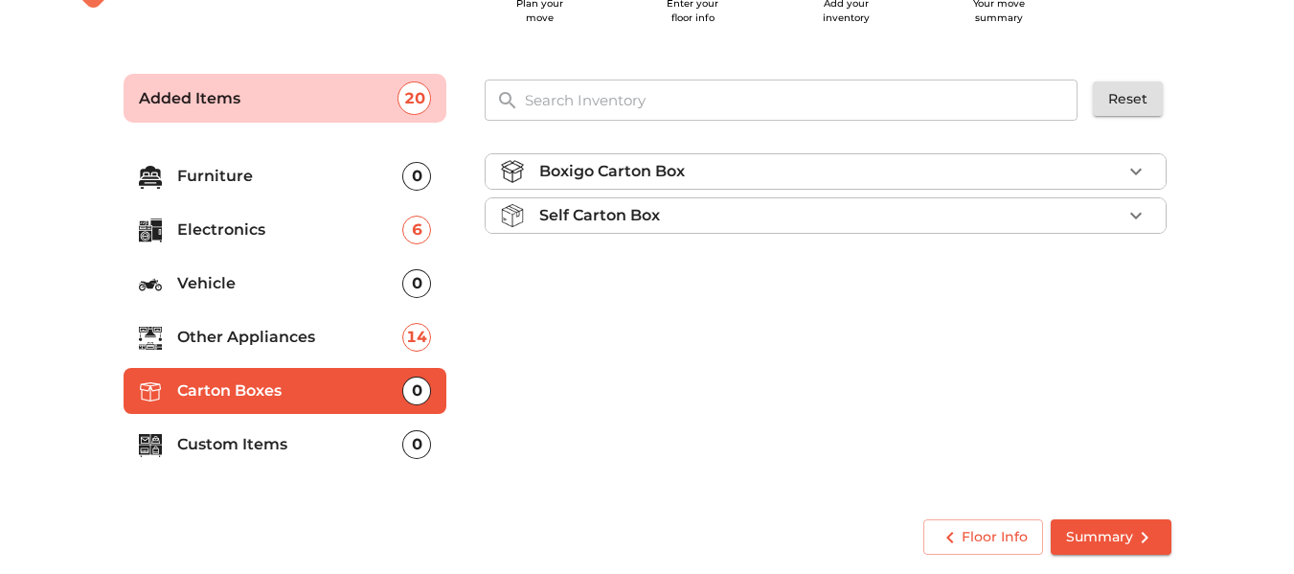
click at [720, 168] on div "Boxigo Carton Box" at bounding box center [830, 171] width 582 height 23
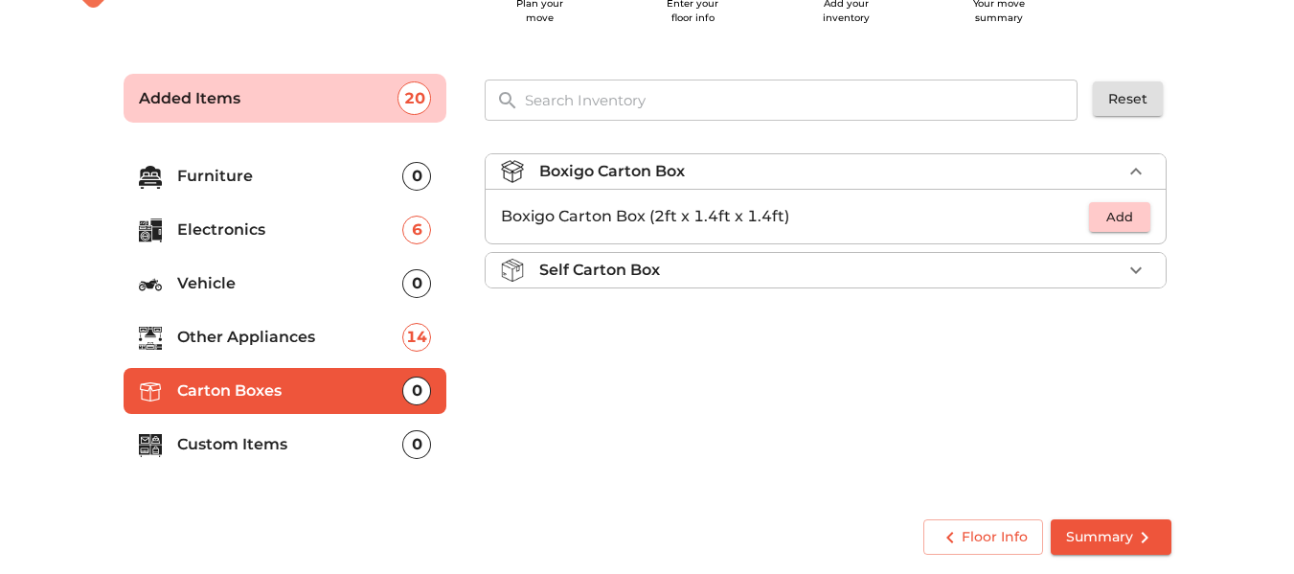
click at [705, 268] on div "Self Carton Box" at bounding box center [830, 270] width 582 height 23
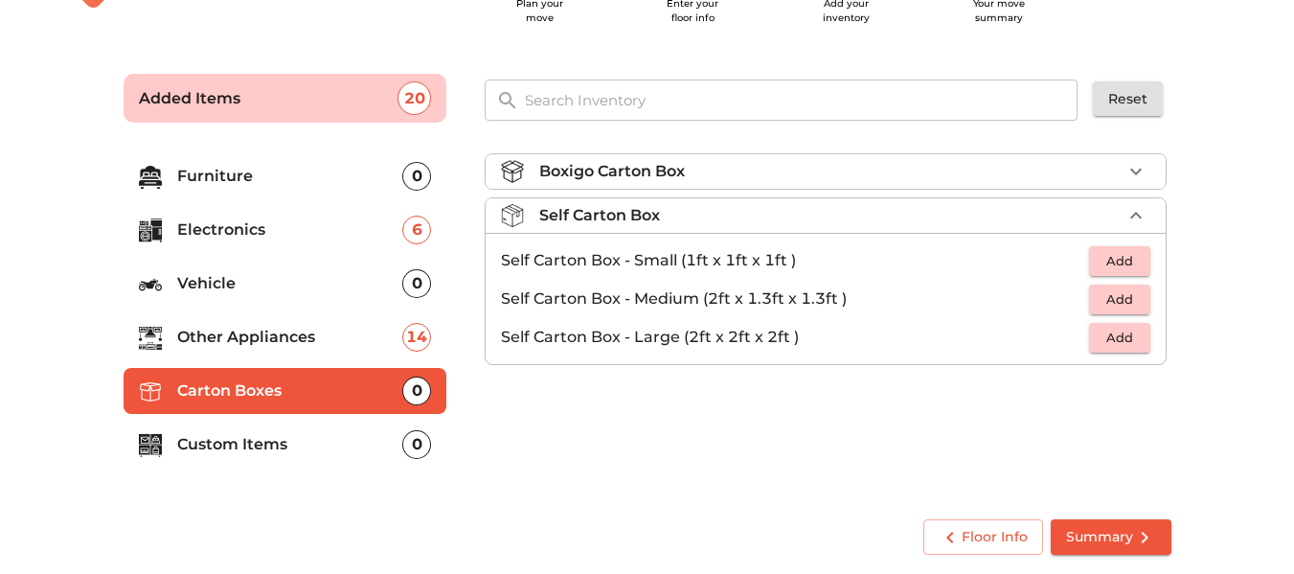
click at [347, 442] on p "Custom Items" at bounding box center [290, 444] width 226 height 23
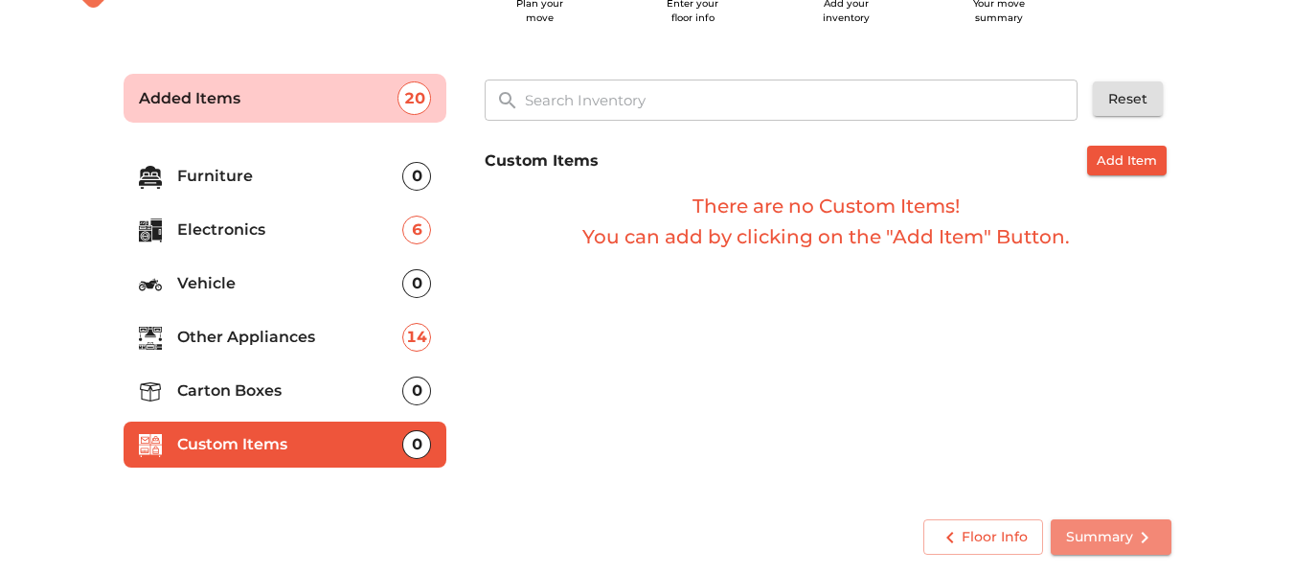
click at [1103, 547] on span "Summary" at bounding box center [1111, 537] width 90 height 24
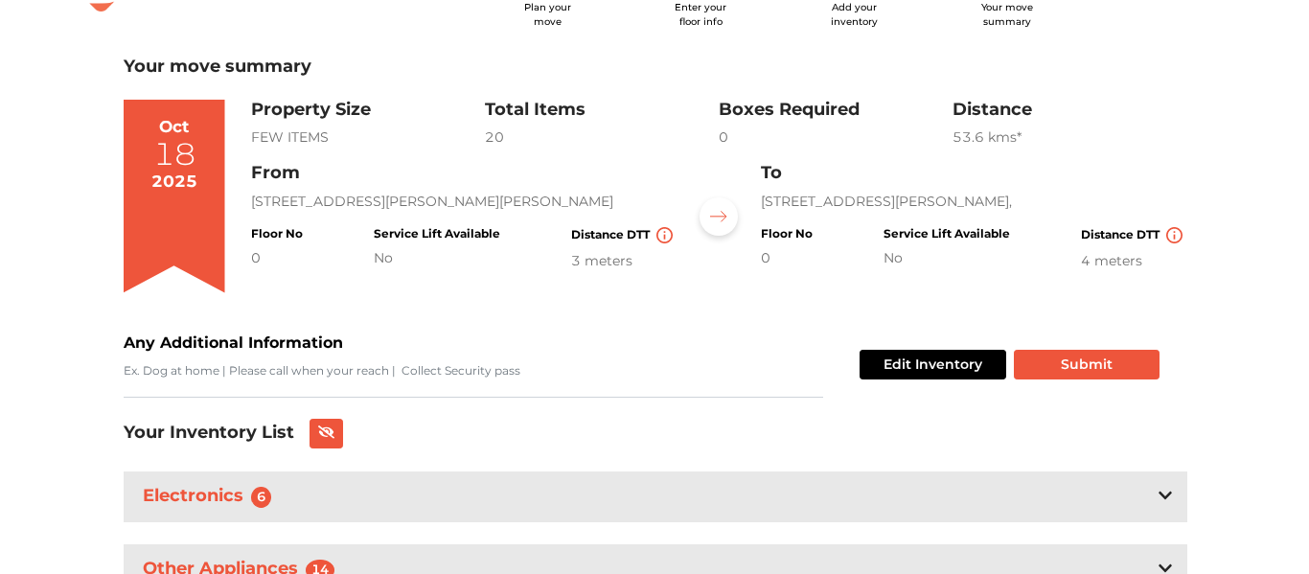
scroll to position [167, 0]
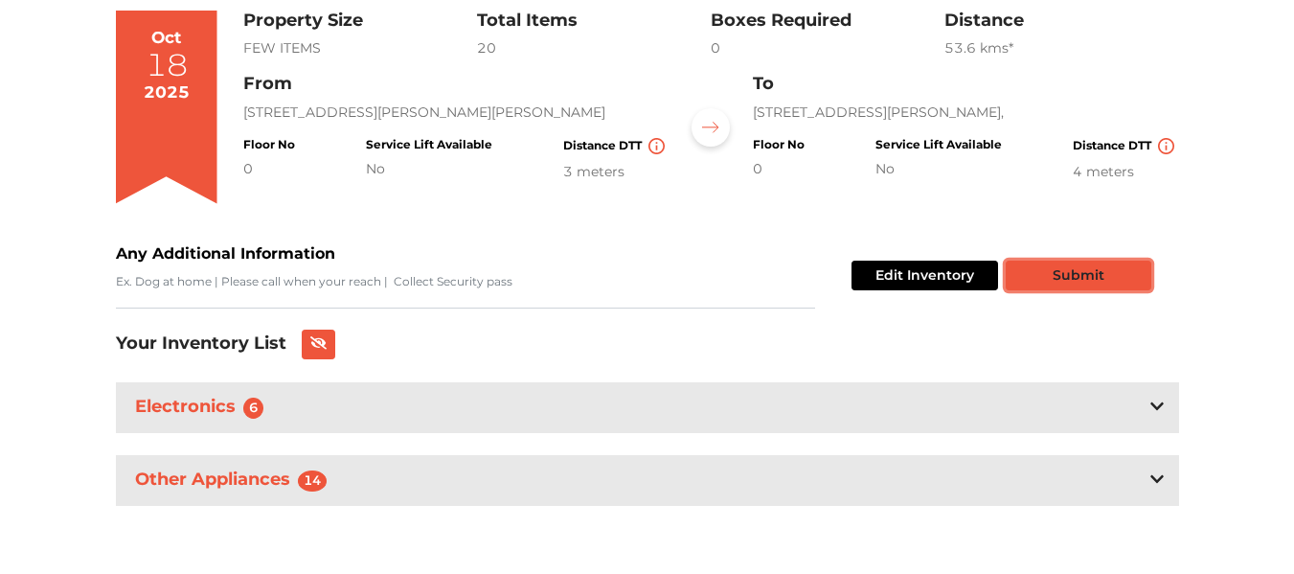
click at [1056, 266] on button "Submit" at bounding box center [1079, 276] width 146 height 30
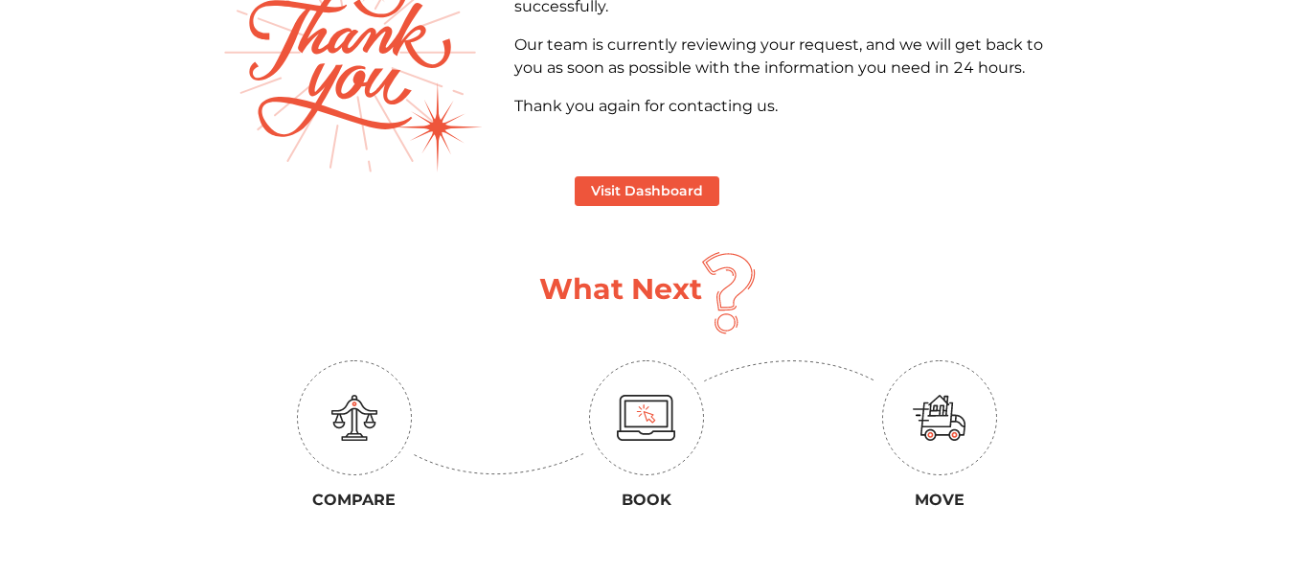
scroll to position [287, 0]
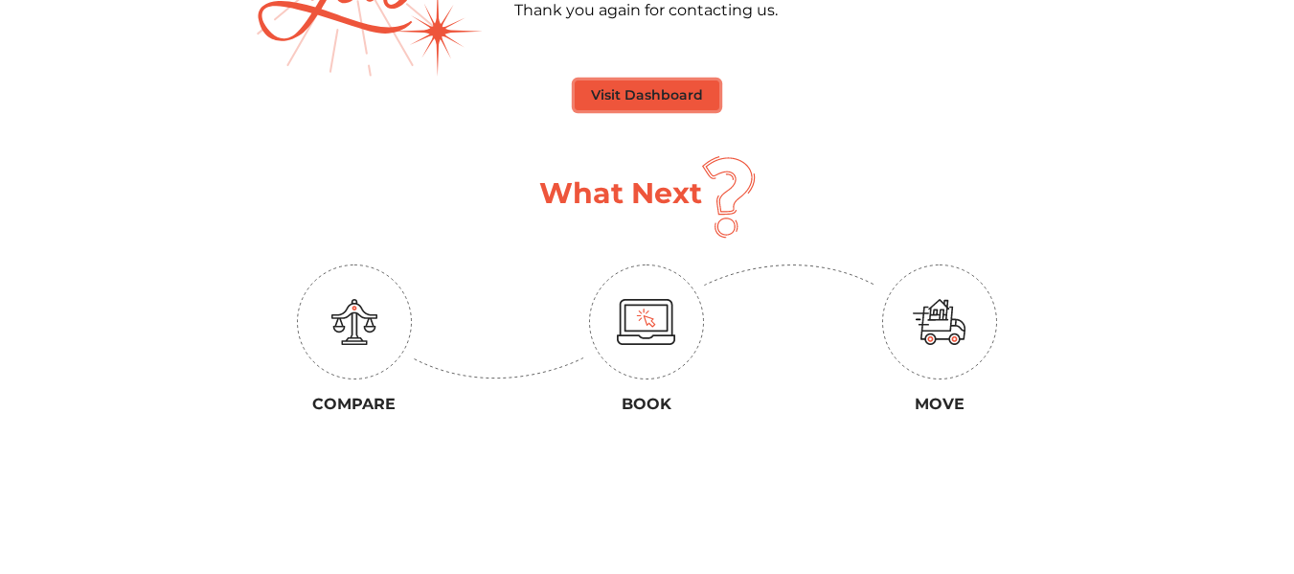
click at [614, 99] on button "Visit Dashboard" at bounding box center [647, 95] width 145 height 30
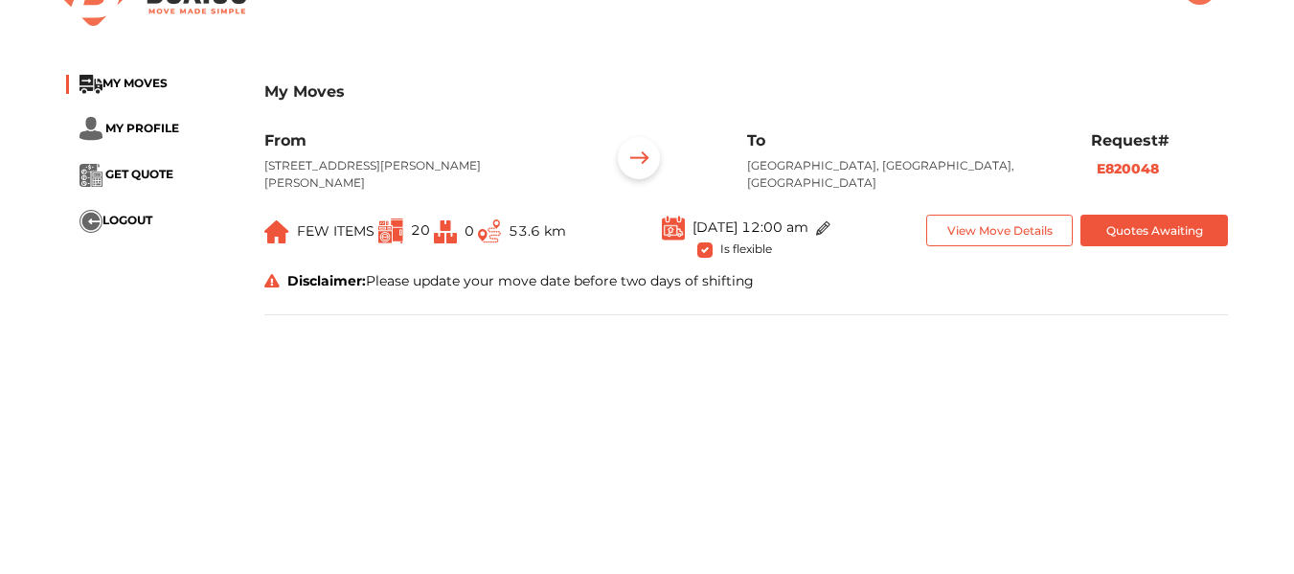
scroll to position [96, 0]
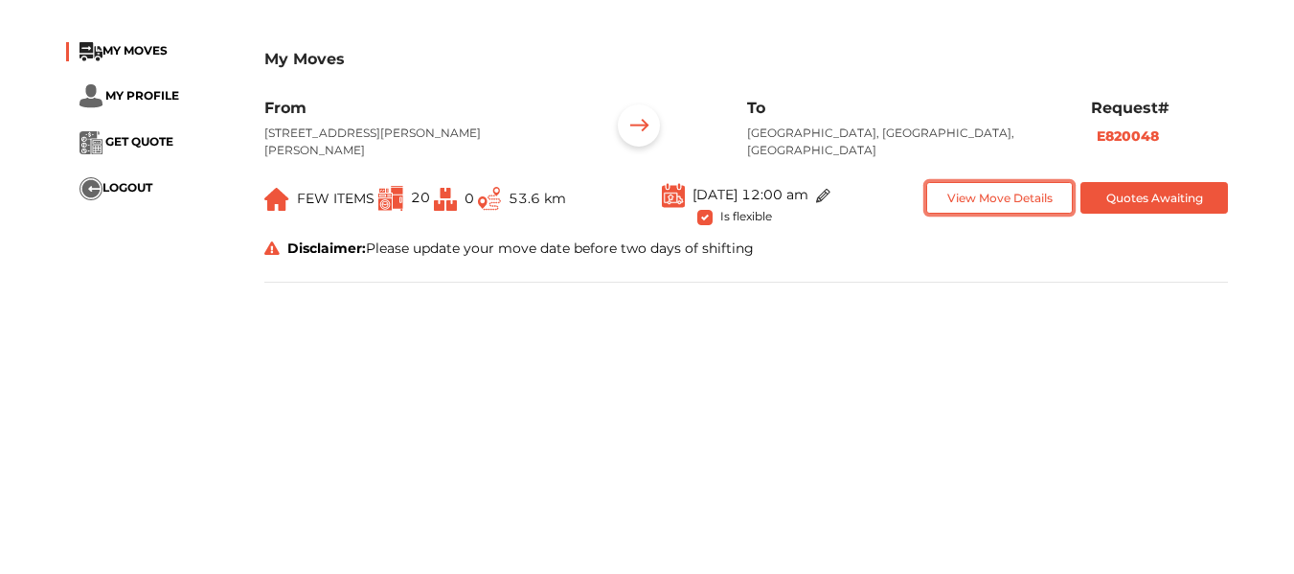
click at [972, 208] on button "View Move Details" at bounding box center [1000, 198] width 148 height 32
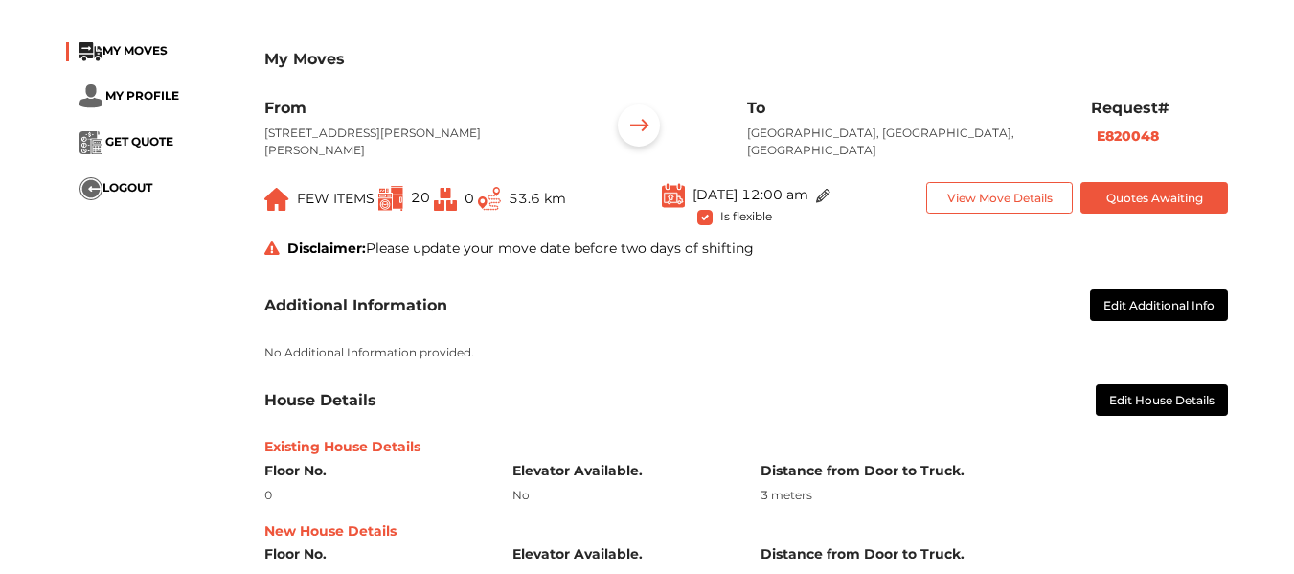
click at [831, 190] on img at bounding box center [823, 196] width 14 height 14
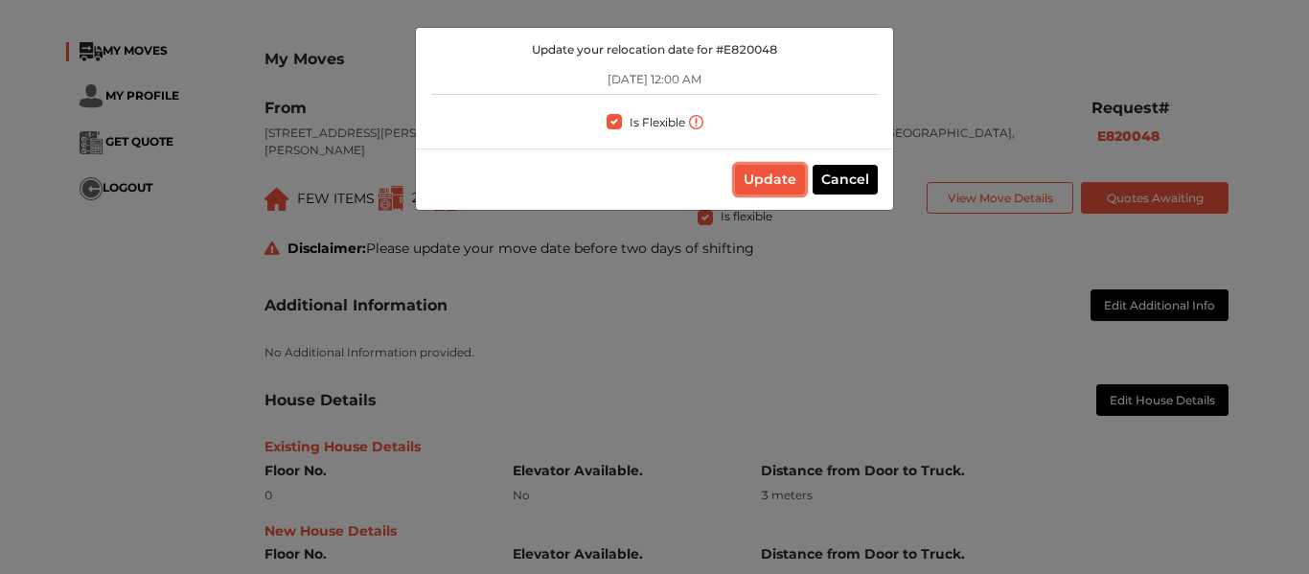
click at [775, 179] on button "Update" at bounding box center [770, 180] width 70 height 30
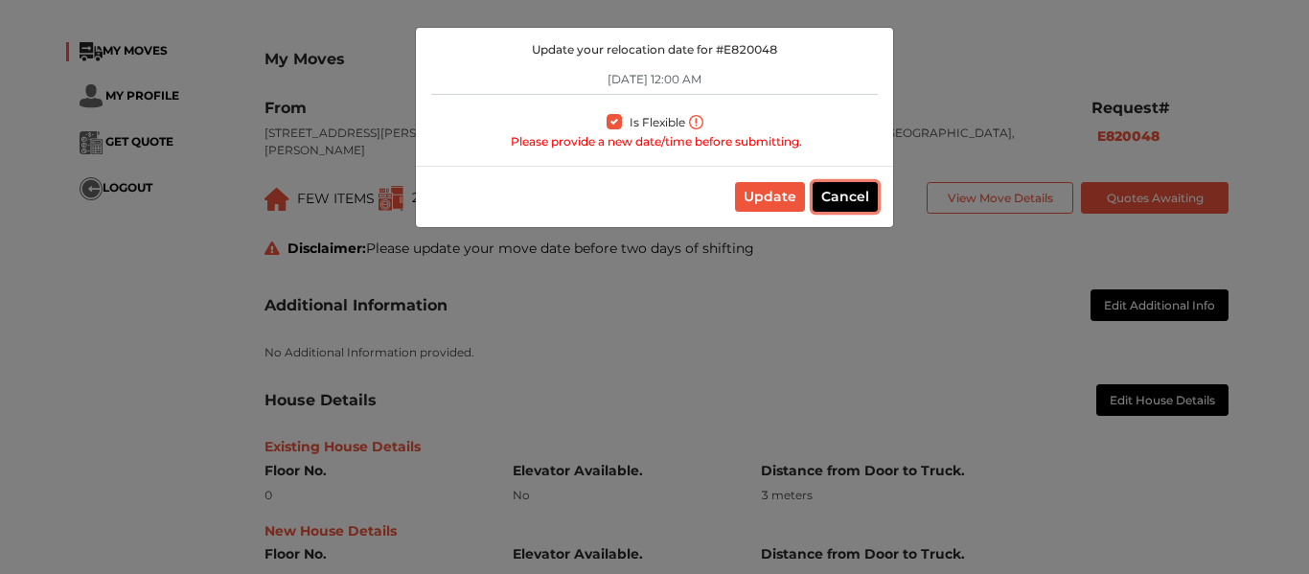
click at [841, 206] on button "Cancel" at bounding box center [844, 197] width 65 height 30
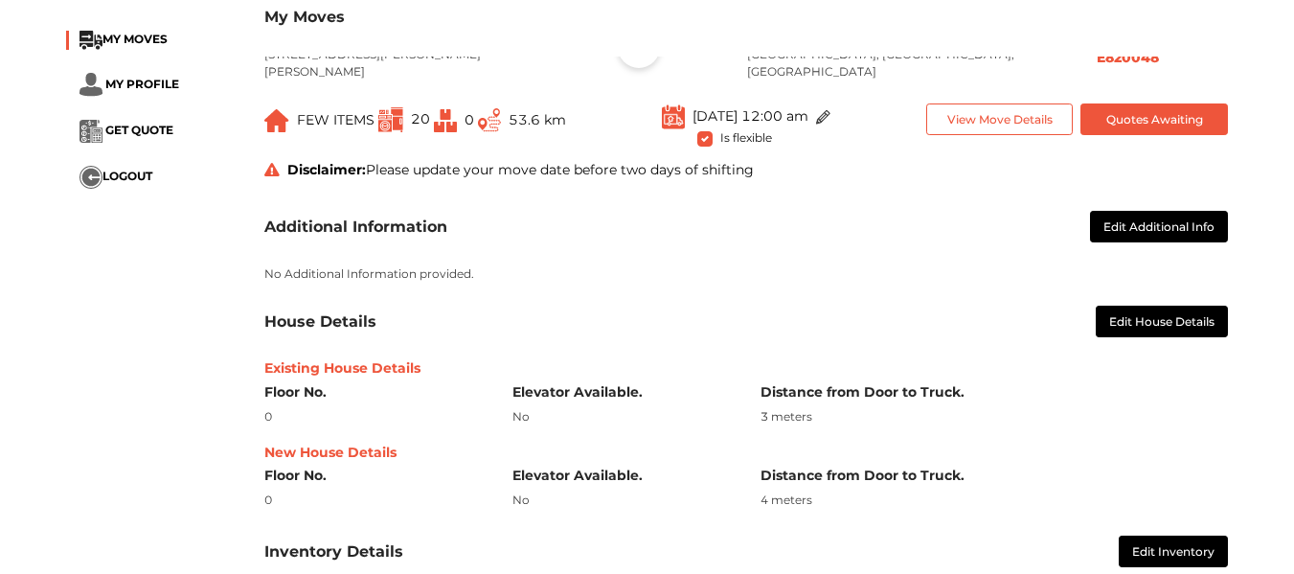
scroll to position [0, 0]
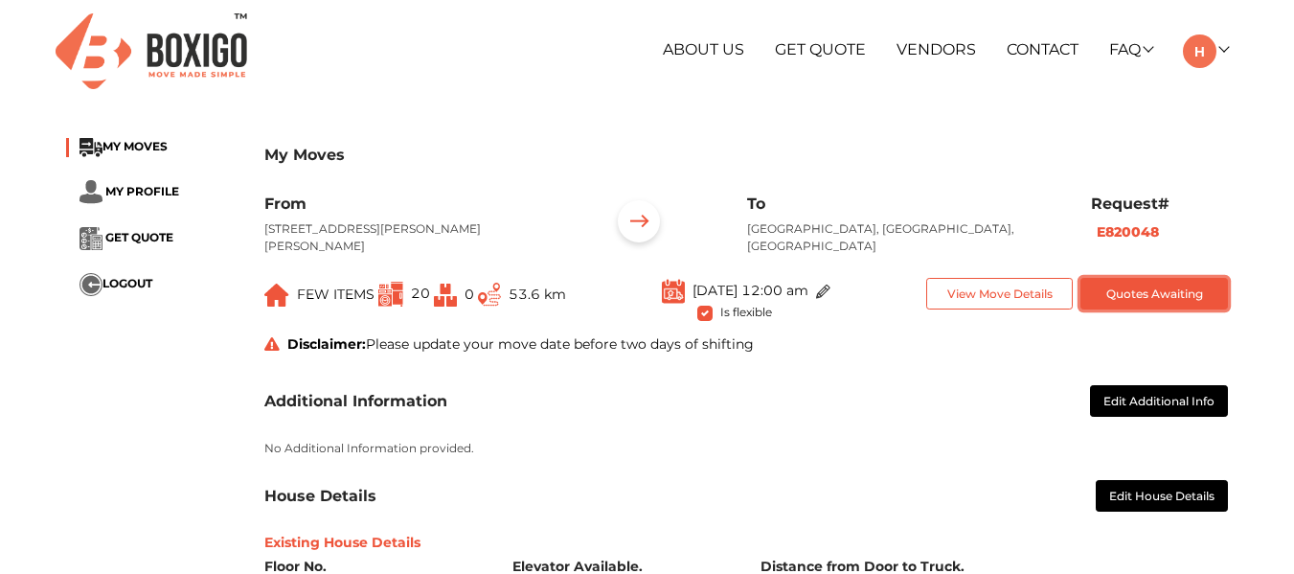
click at [1159, 287] on button "Quotes Awaiting" at bounding box center [1155, 294] width 148 height 32
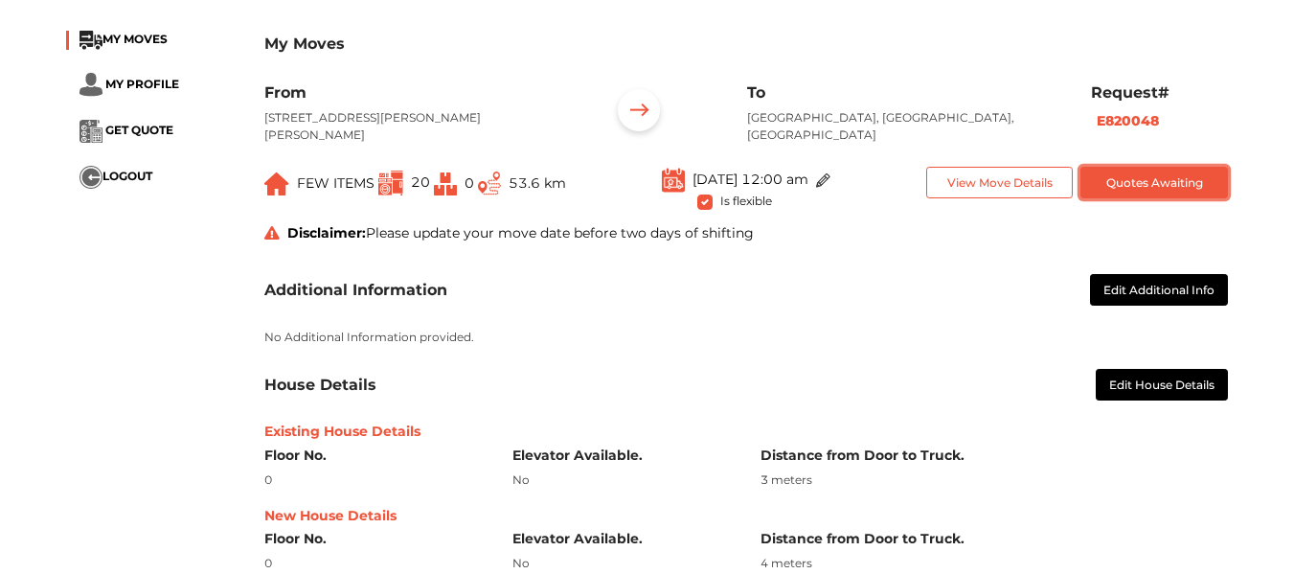
scroll to position [109, 0]
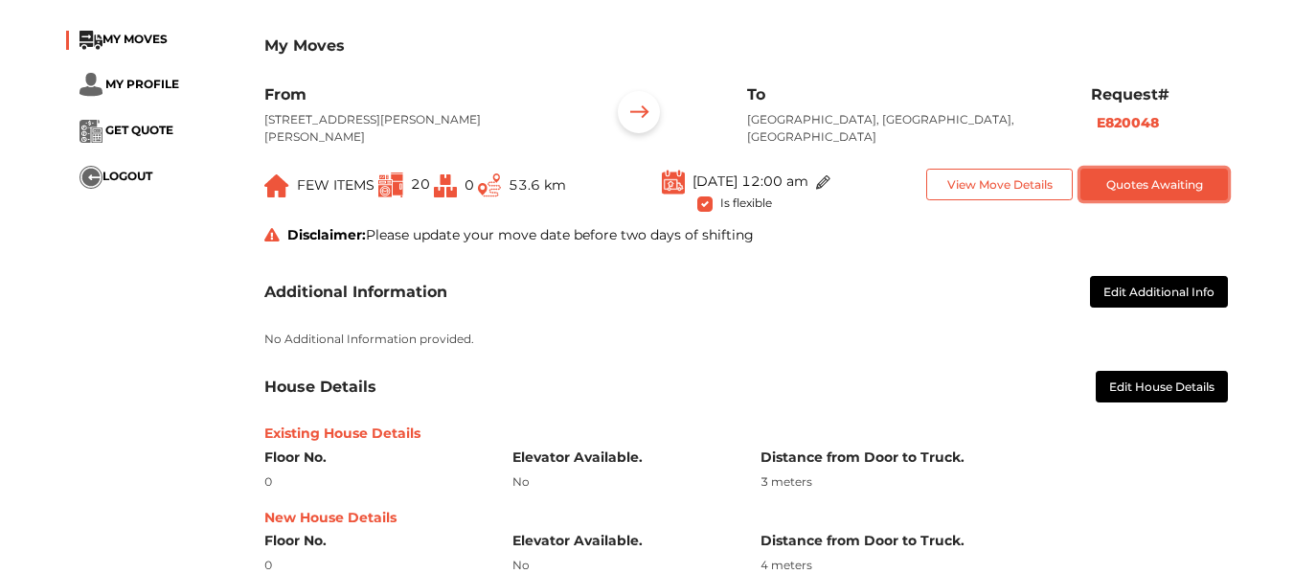
click at [1163, 200] on button "Quotes Awaiting" at bounding box center [1155, 185] width 148 height 32
click at [1163, 194] on button "Quotes Awaiting" at bounding box center [1155, 185] width 148 height 32
click at [183, 127] on li "GET QUOTE" at bounding box center [151, 131] width 170 height 23
click at [166, 132] on span "GET QUOTE" at bounding box center [139, 130] width 68 height 14
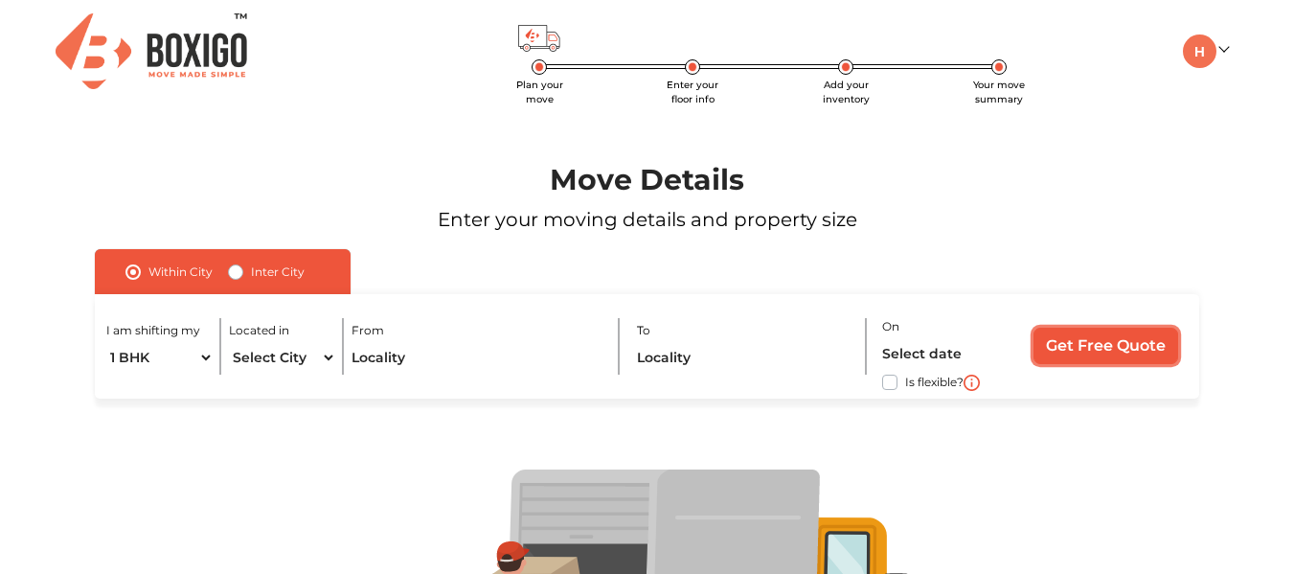
click at [1090, 330] on input "Get Free Quote" at bounding box center [1106, 346] width 145 height 36
